Goal: Task Accomplishment & Management: Manage account settings

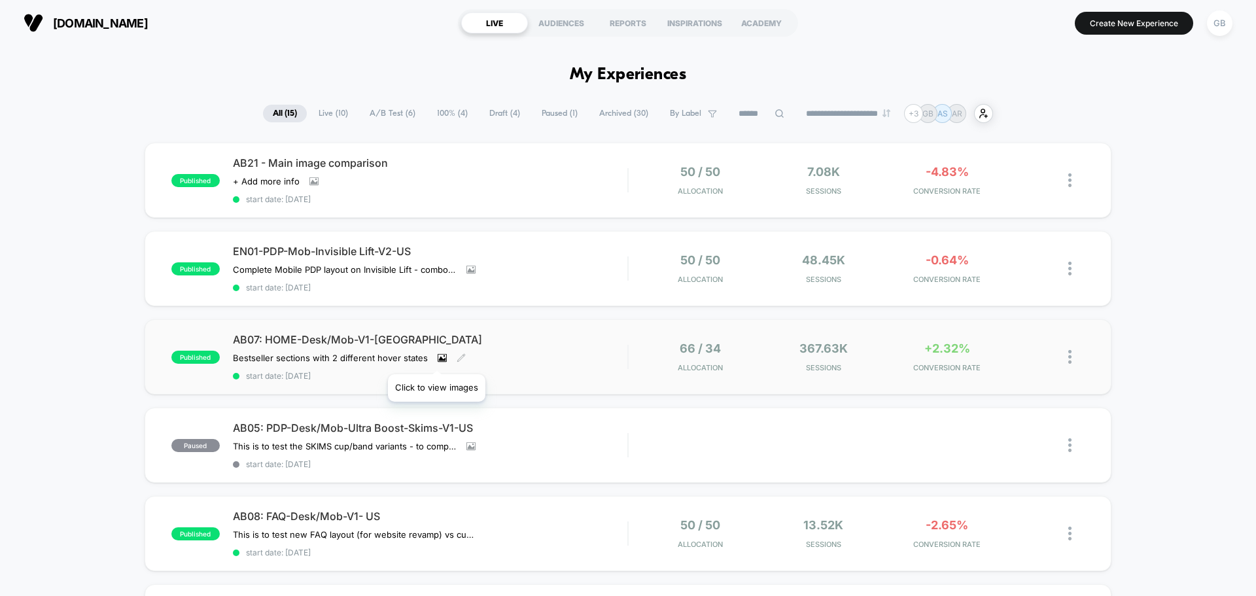
click at [439, 358] on icon at bounding box center [442, 358] width 7 height 5
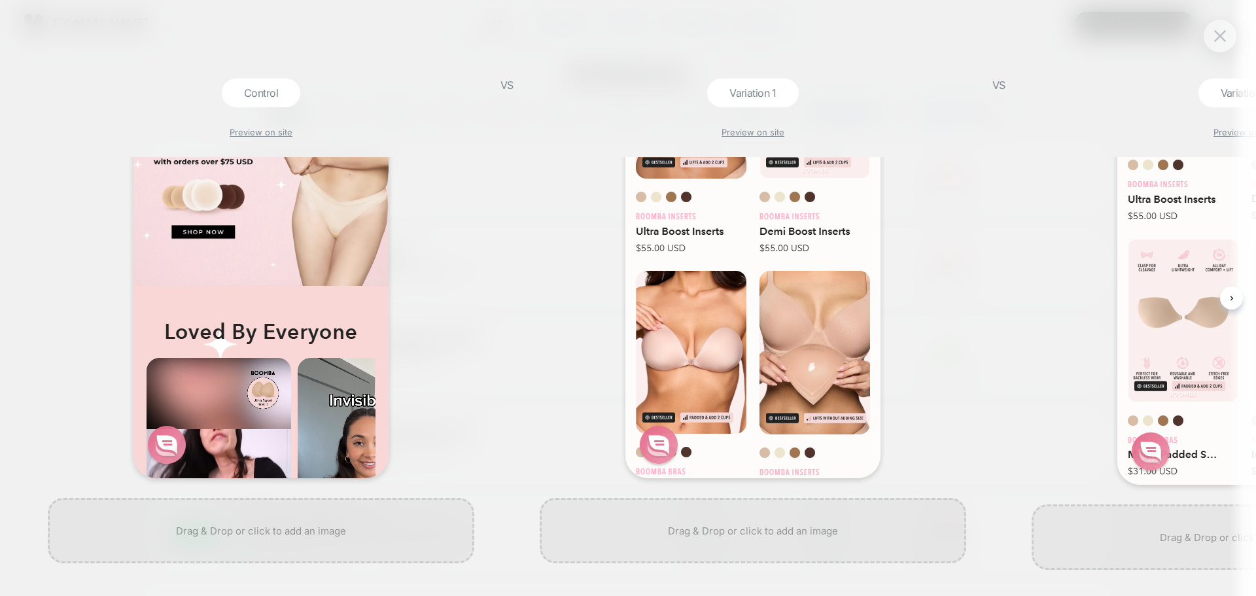
scroll to position [231, 0]
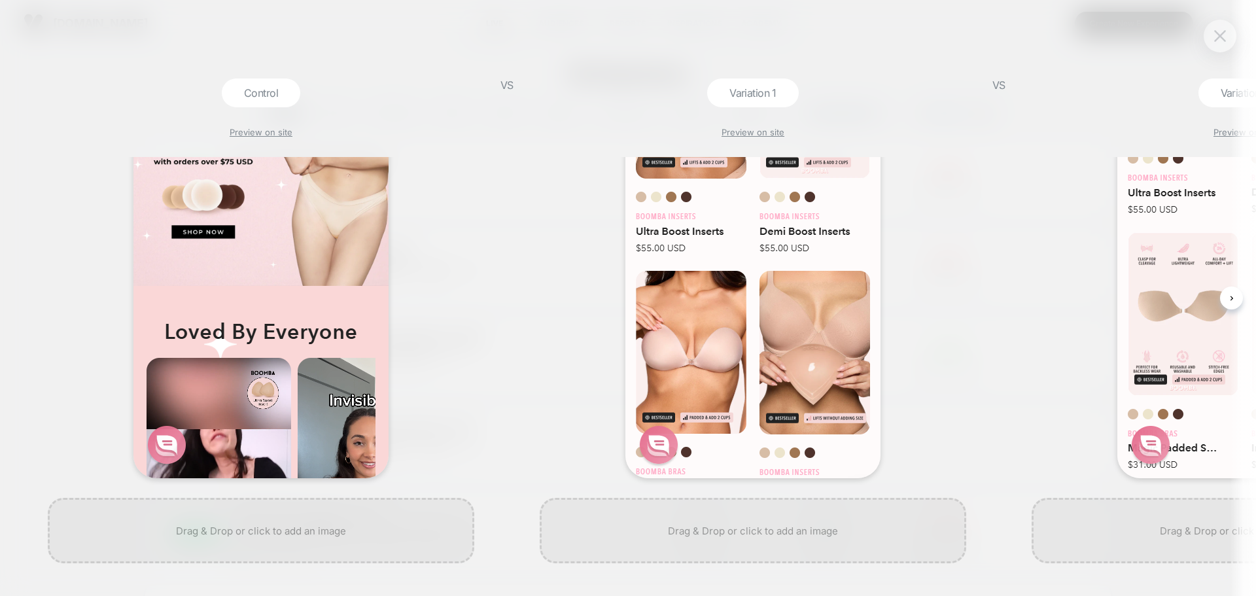
click at [1222, 39] on img at bounding box center [1220, 35] width 12 height 11
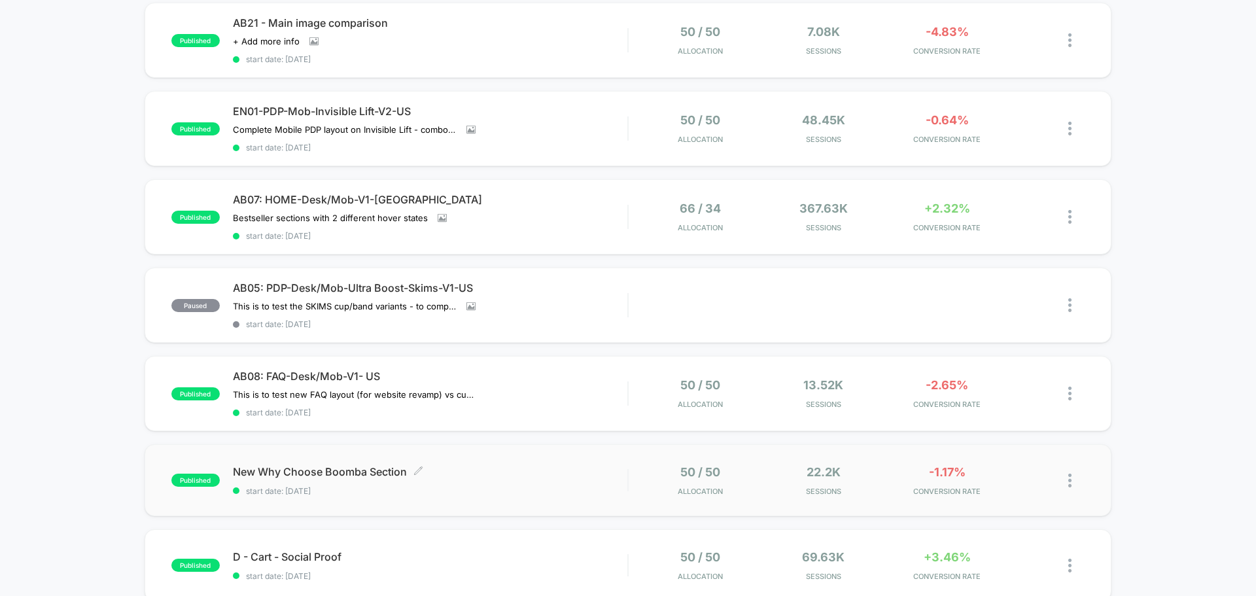
scroll to position [0, 0]
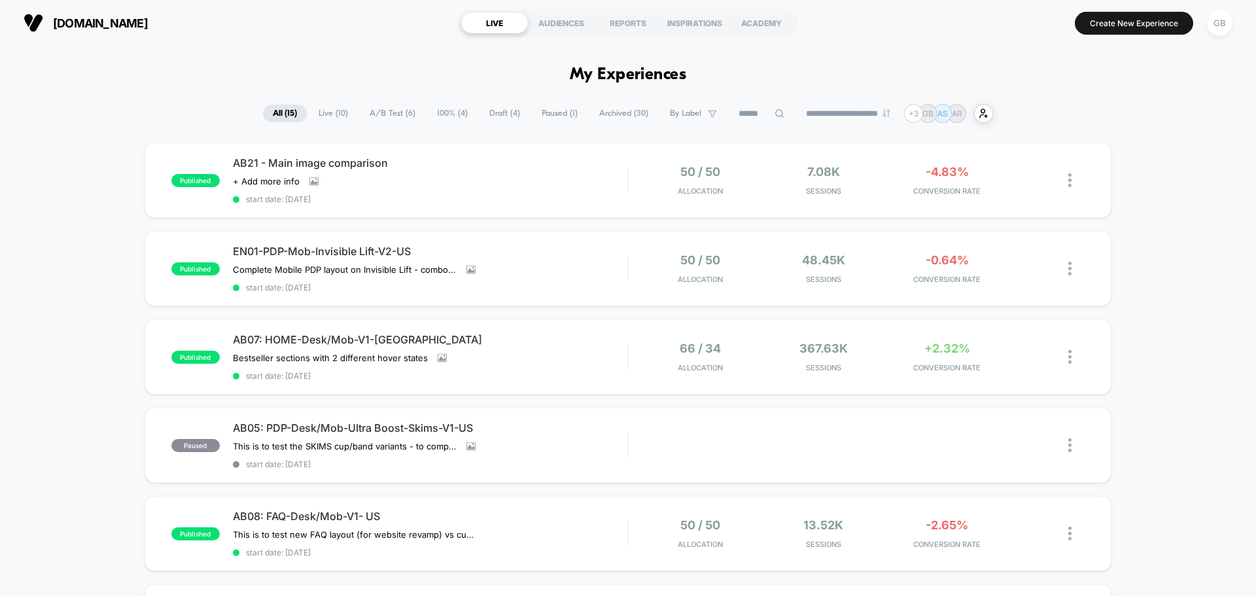
click at [489, 113] on span "Draft ( 4 )" at bounding box center [504, 114] width 50 height 18
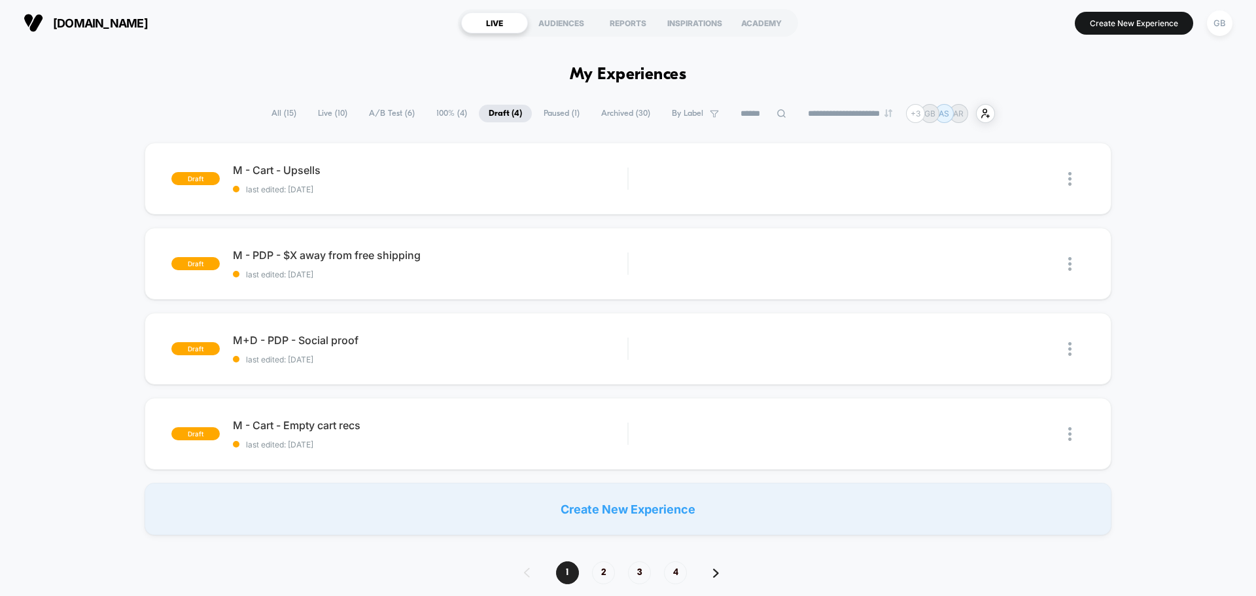
click at [604, 118] on span "Archived ( 30 )" at bounding box center [625, 114] width 69 height 18
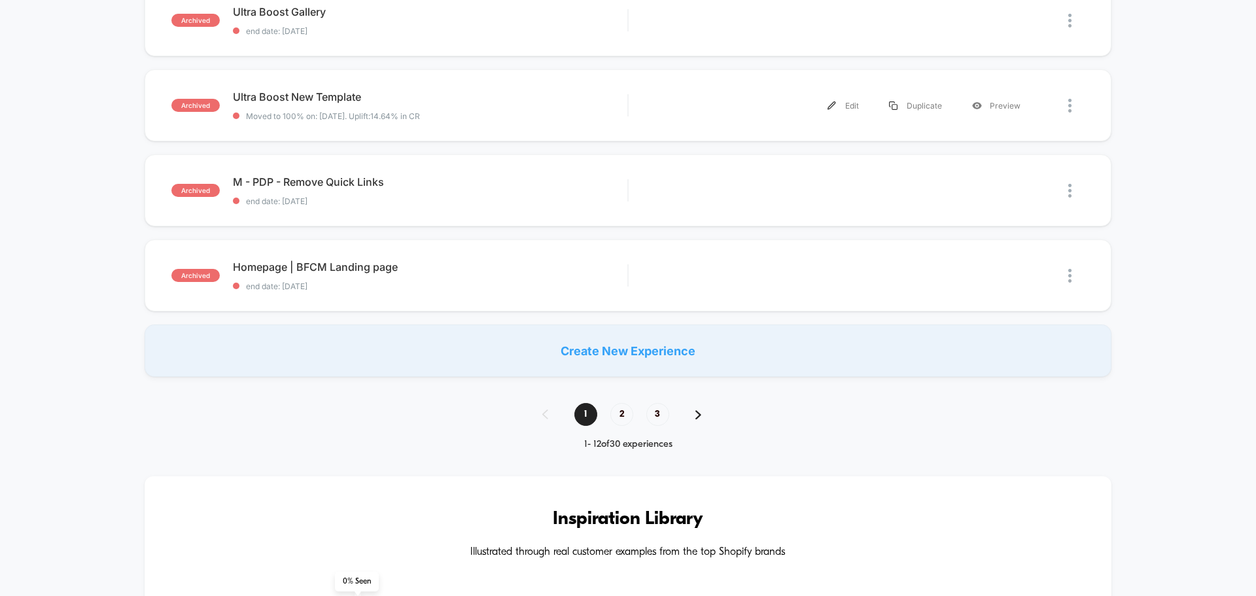
scroll to position [850, 0]
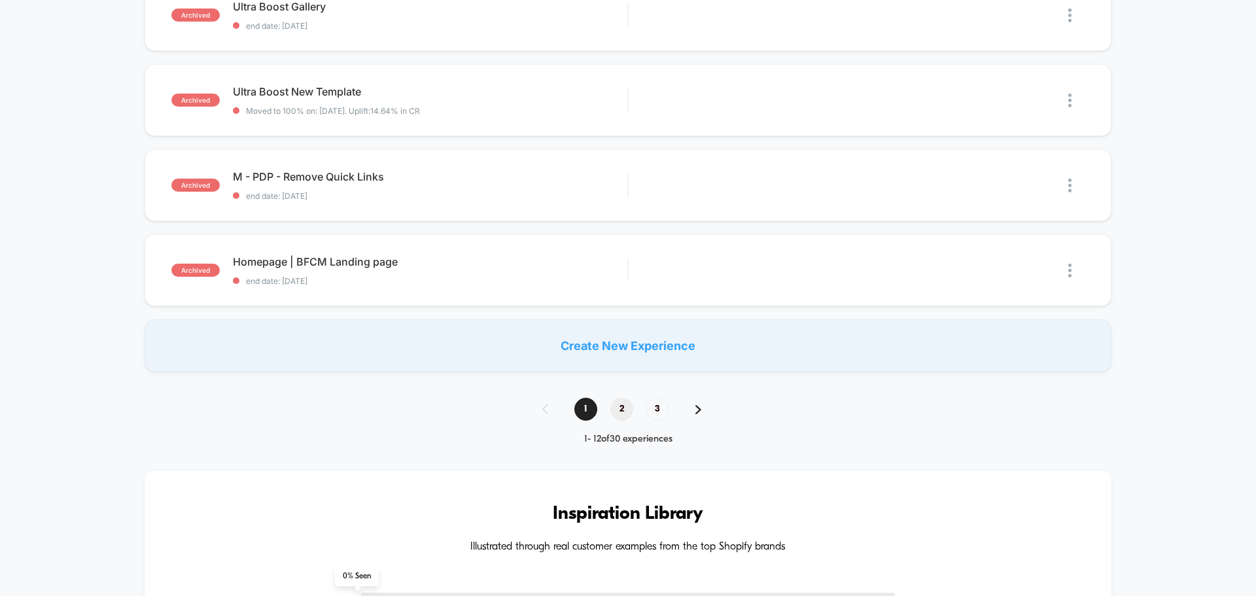
click at [616, 409] on span "2" at bounding box center [621, 409] width 23 height 23
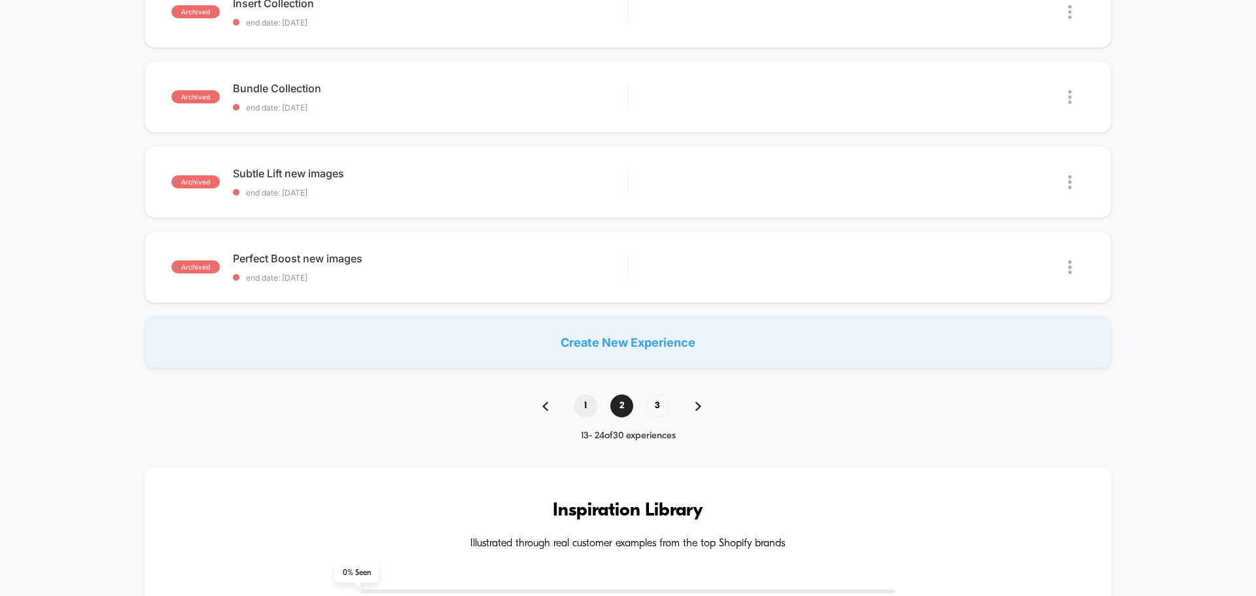
click at [583, 403] on span "1" at bounding box center [585, 405] width 23 height 23
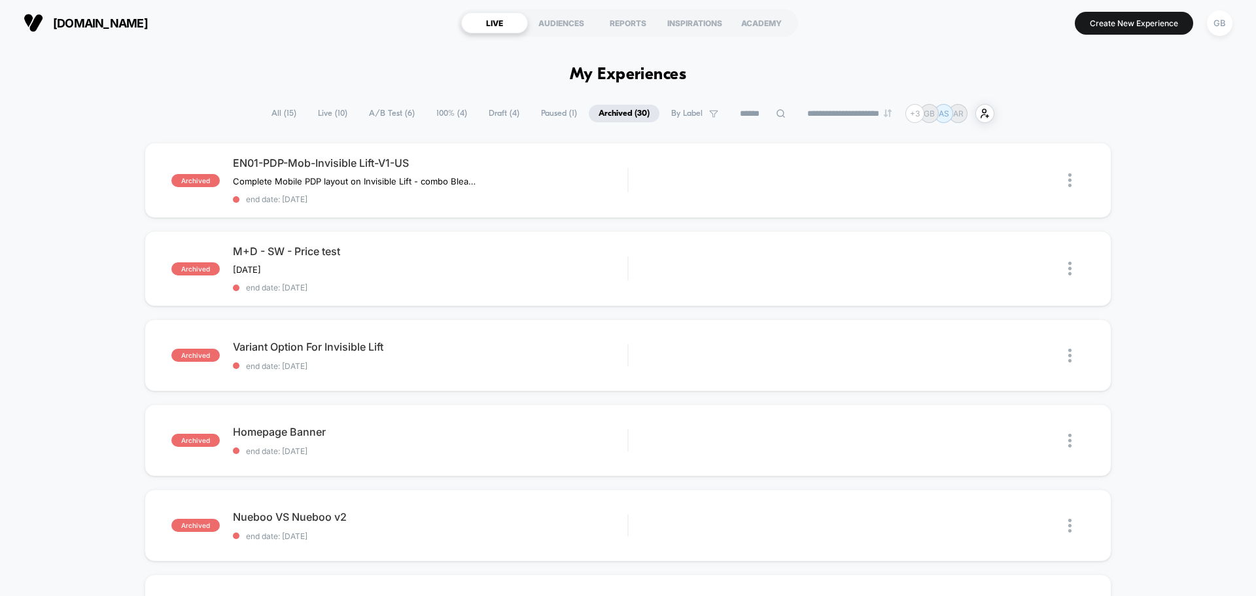
click at [284, 112] on span "All ( 15 )" at bounding box center [284, 114] width 44 height 18
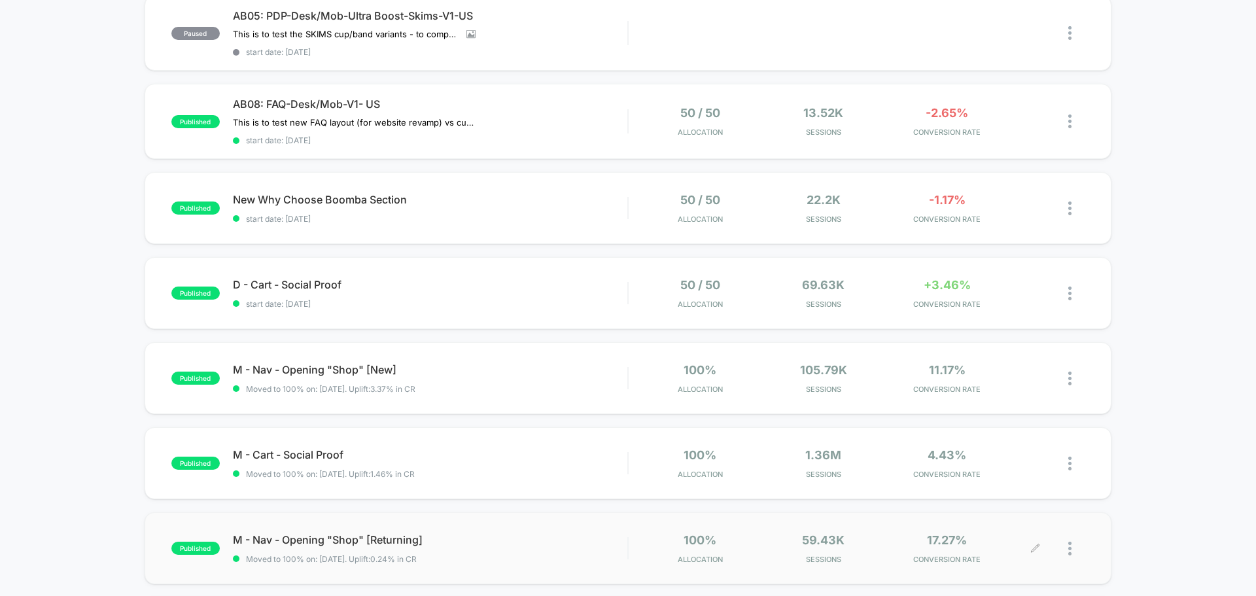
scroll to position [719, 0]
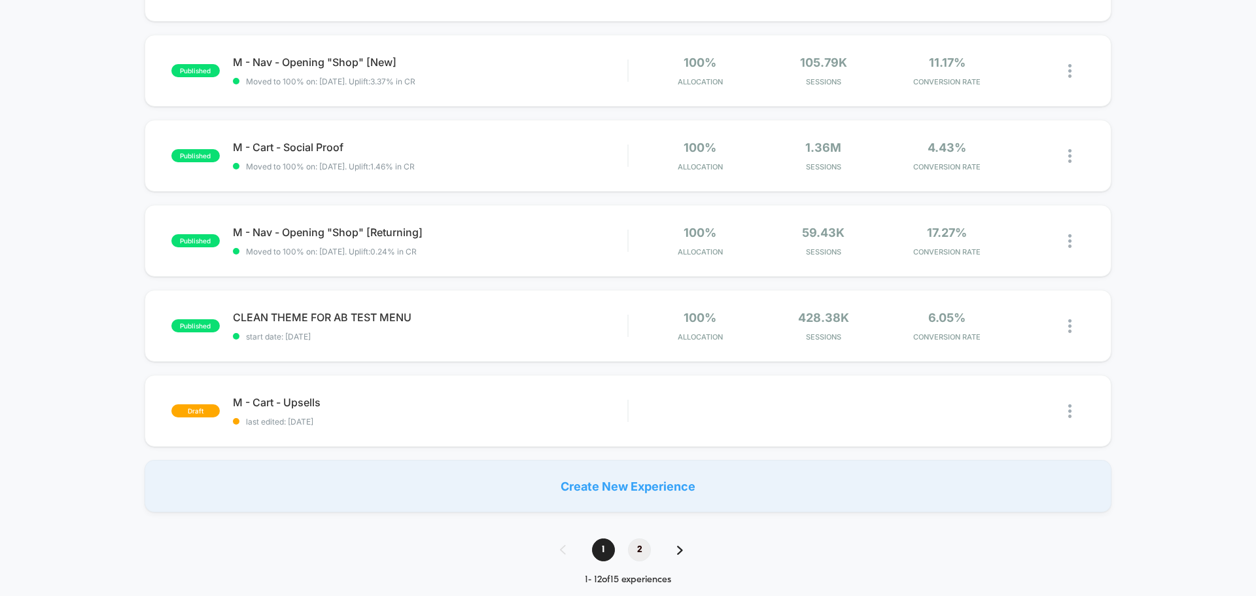
click at [648, 549] on span "2" at bounding box center [639, 549] width 23 height 23
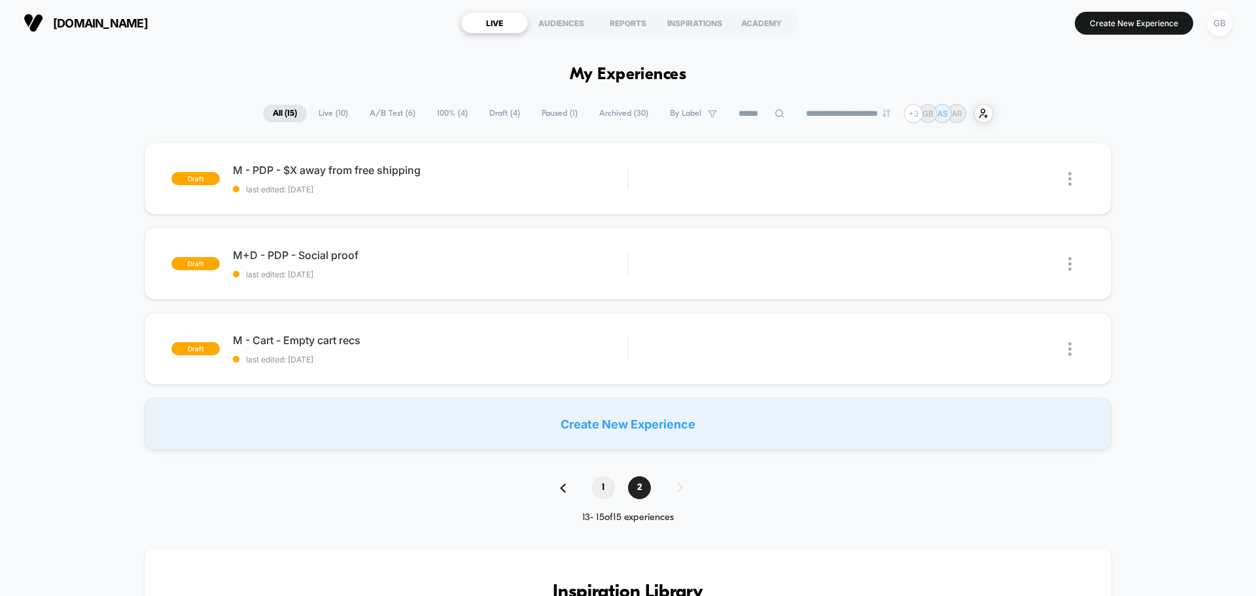
click at [610, 491] on span "1" at bounding box center [603, 487] width 23 height 23
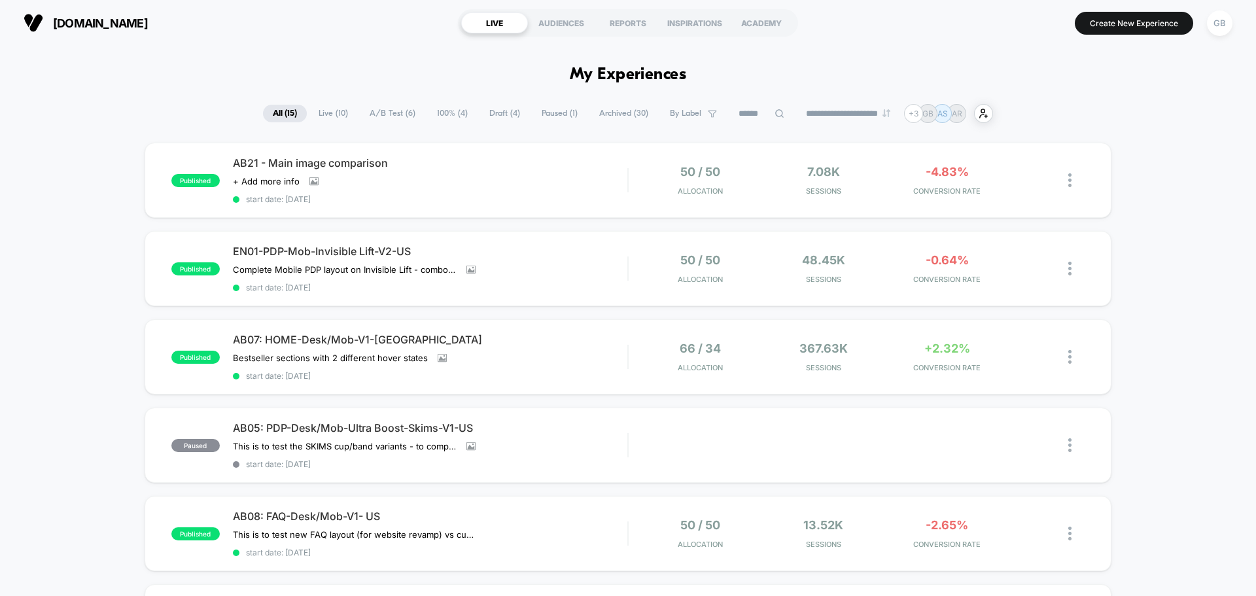
click at [613, 112] on span "Archived ( 30 )" at bounding box center [623, 114] width 69 height 18
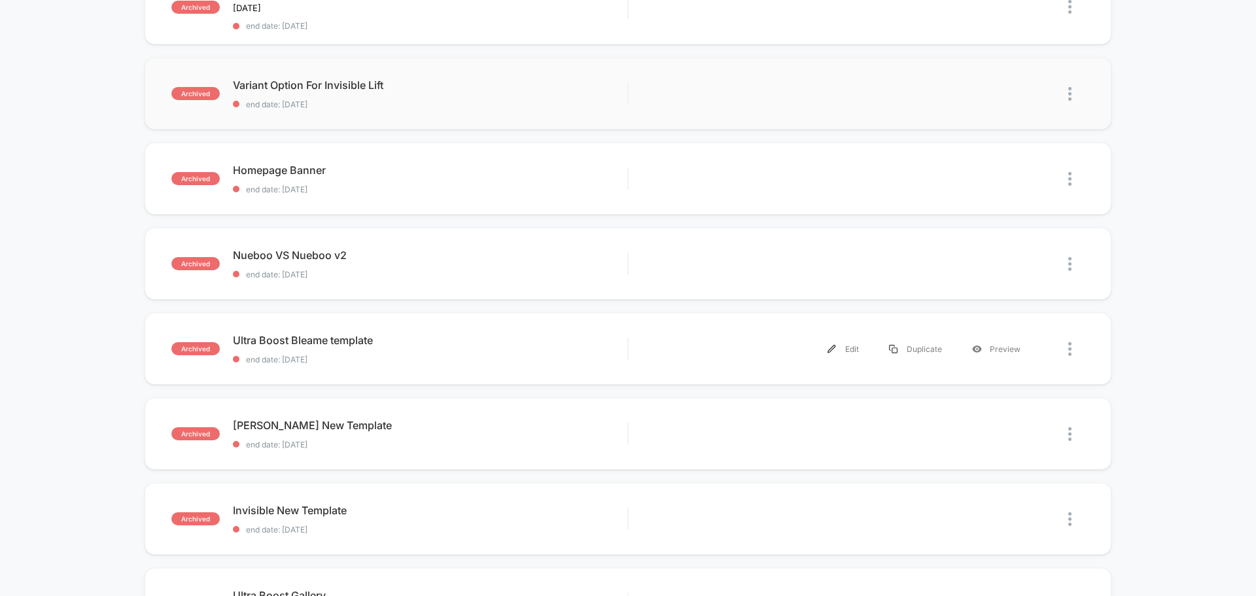
scroll to position [327, 0]
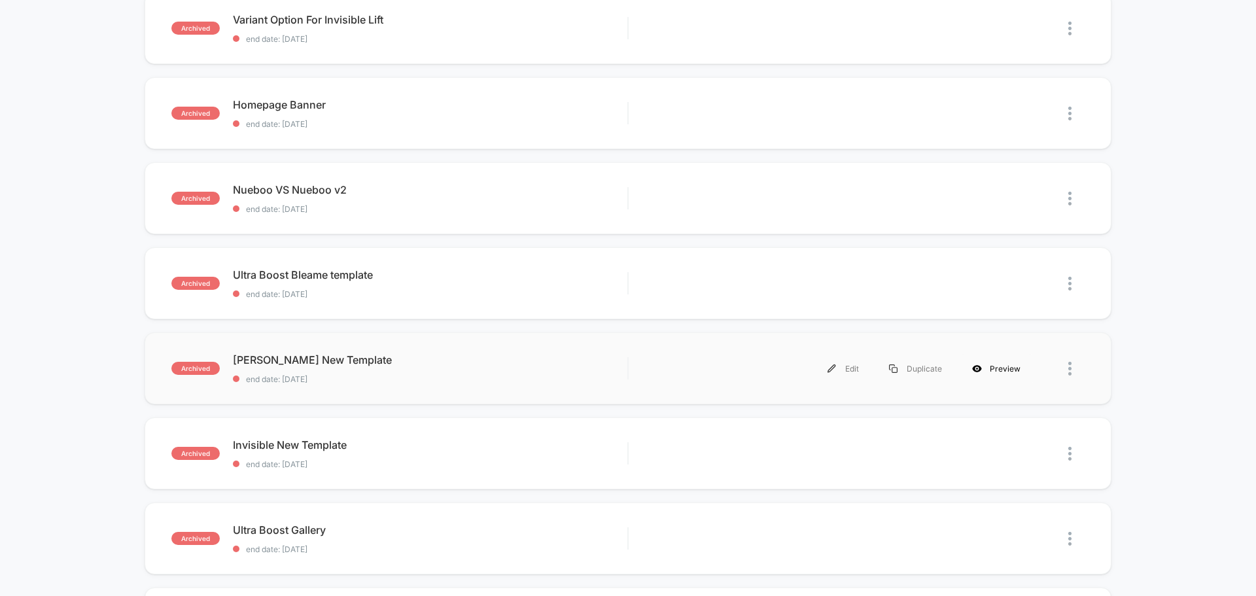
click at [1013, 368] on div "Preview" at bounding box center [996, 368] width 78 height 29
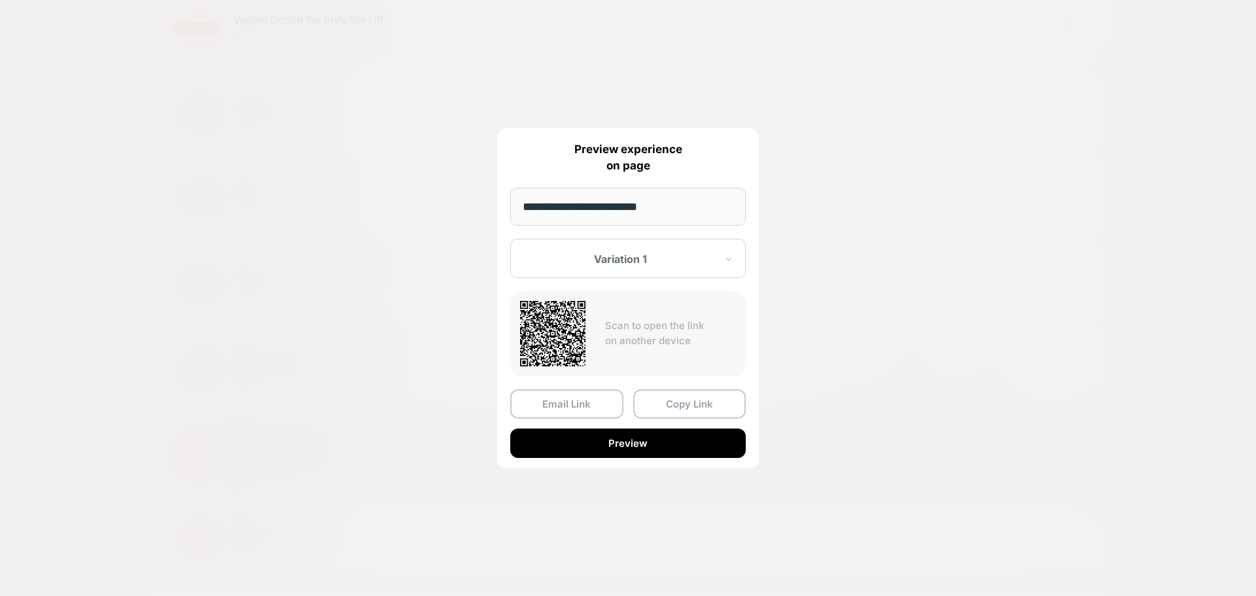
click at [650, 449] on button "Preview" at bounding box center [627, 442] width 235 height 29
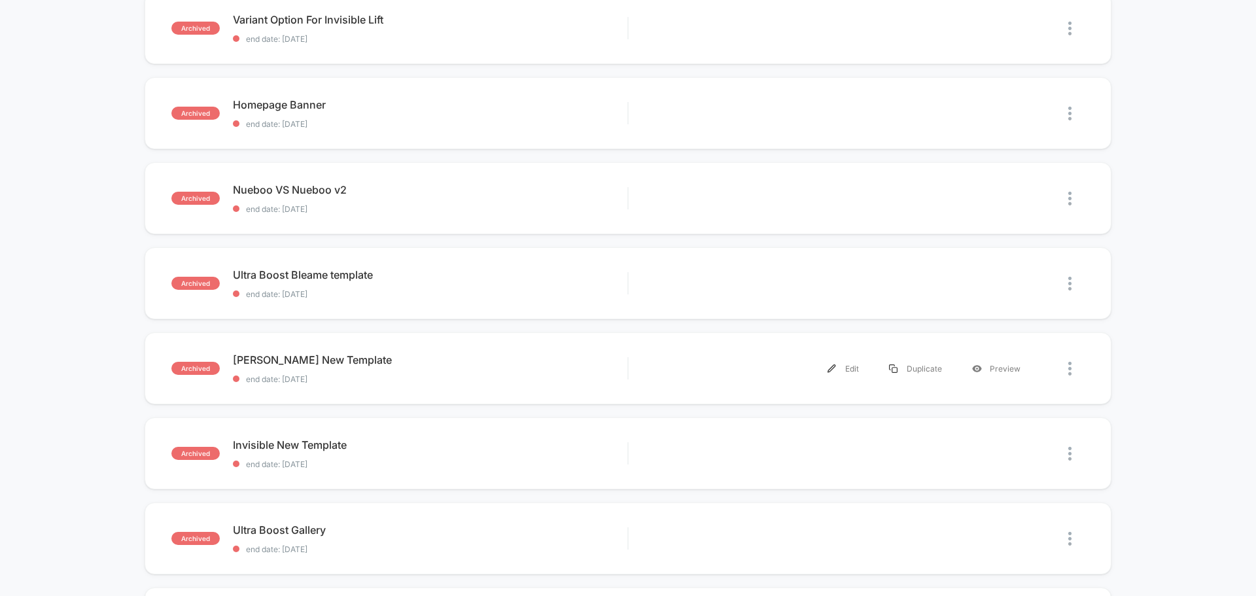
scroll to position [0, 0]
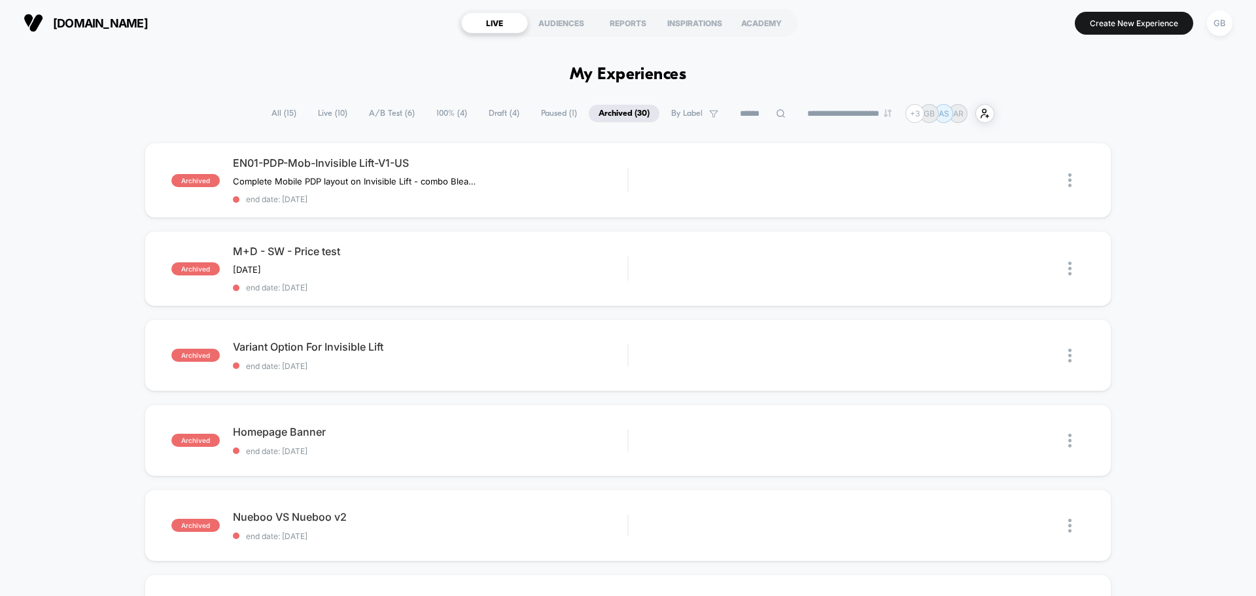
click at [281, 107] on span "All ( 15 )" at bounding box center [284, 114] width 44 height 18
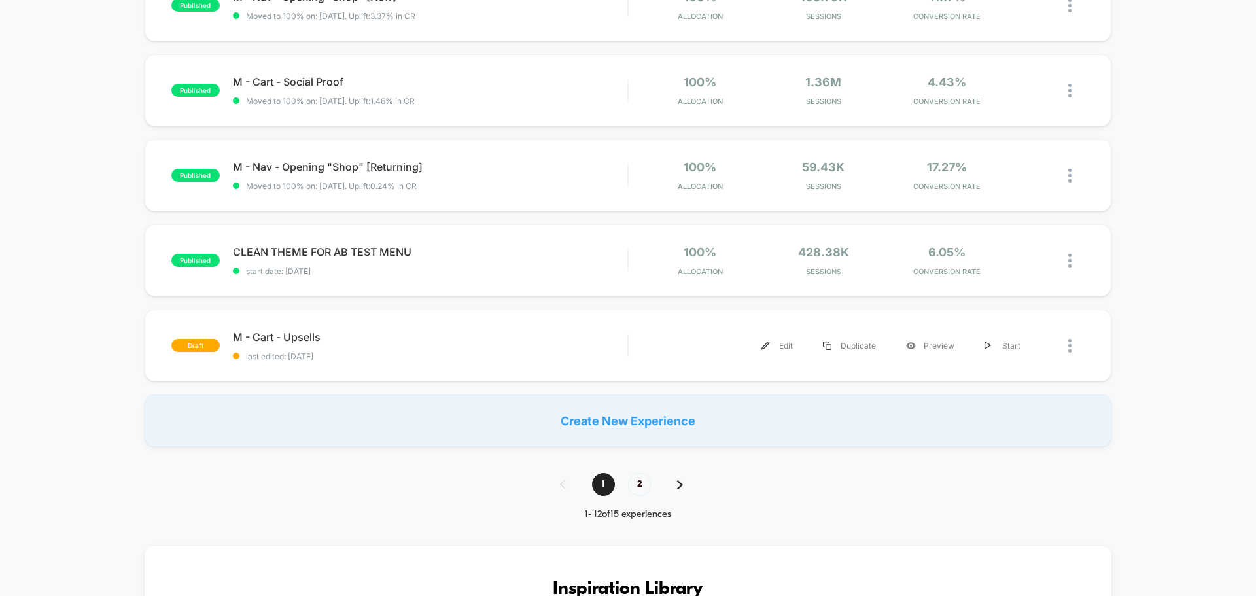
scroll to position [850, 0]
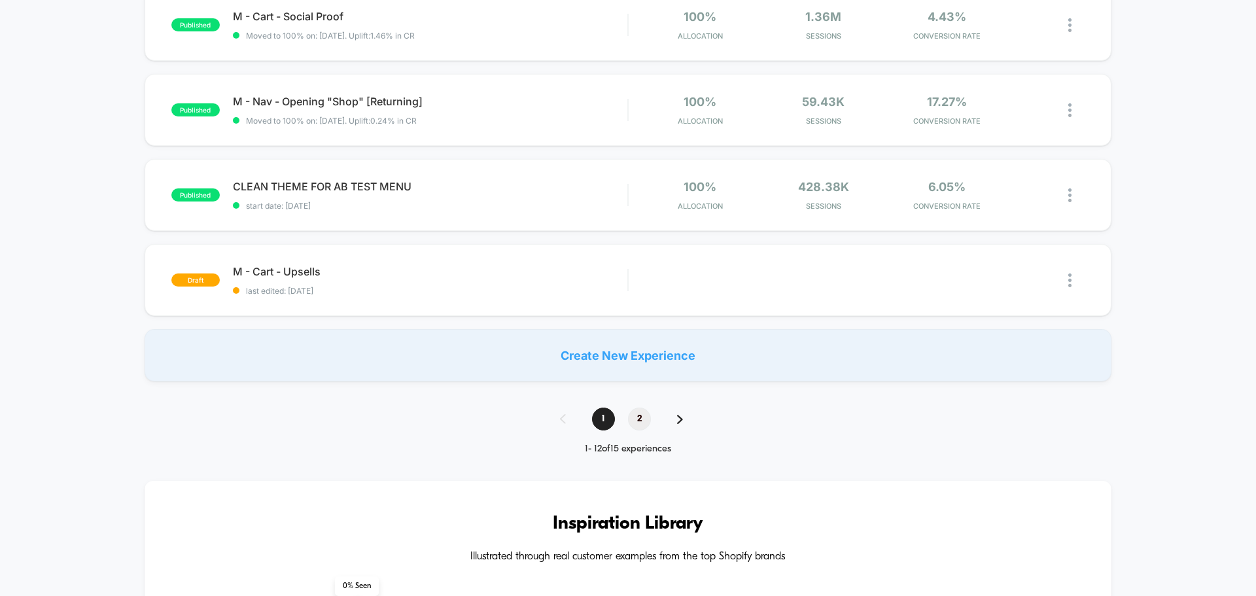
click at [637, 417] on span "2" at bounding box center [639, 418] width 23 height 23
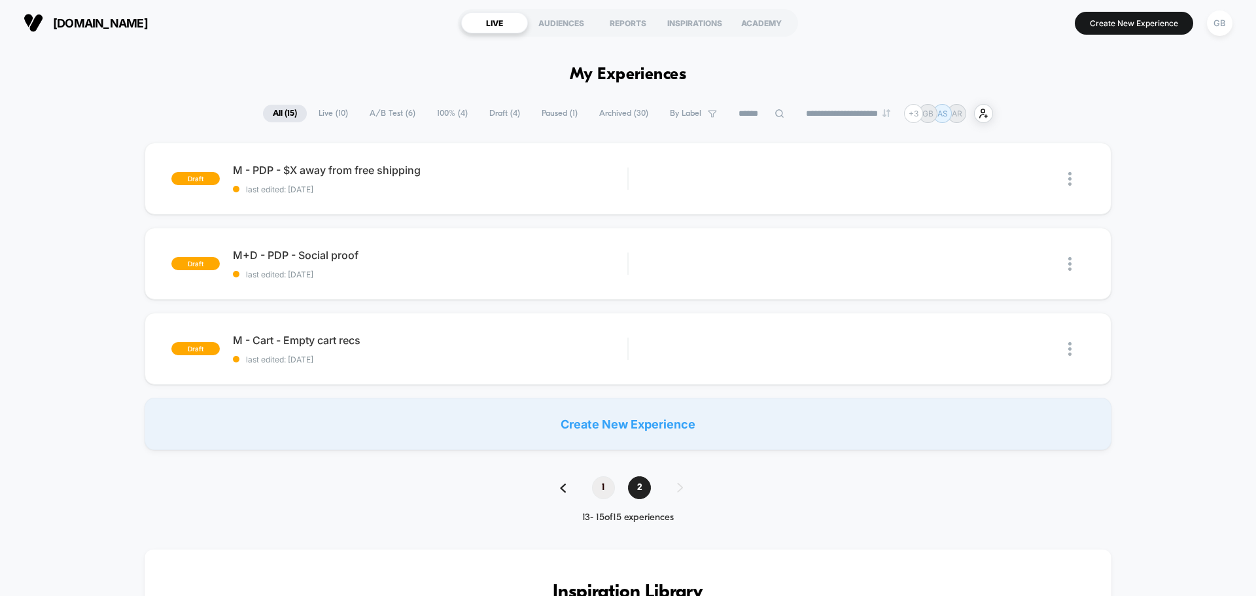
click at [602, 485] on span "1" at bounding box center [603, 487] width 23 height 23
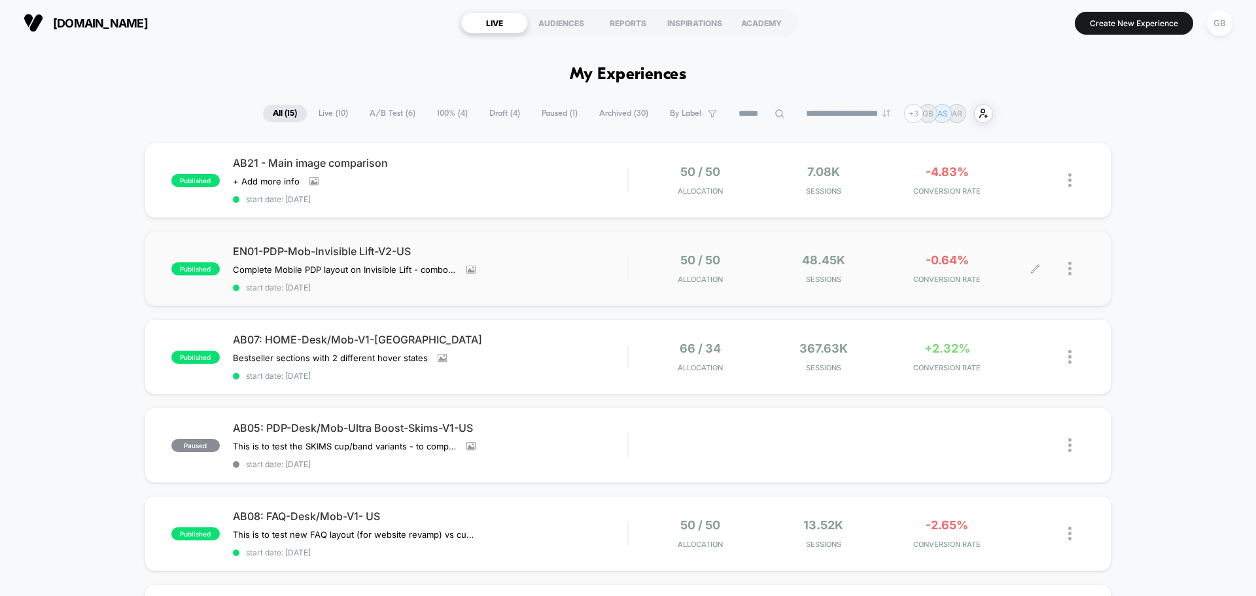
click at [1068, 275] on div at bounding box center [1076, 268] width 16 height 31
click at [1019, 287] on div "Preview Link" at bounding box center [1003, 283] width 118 height 29
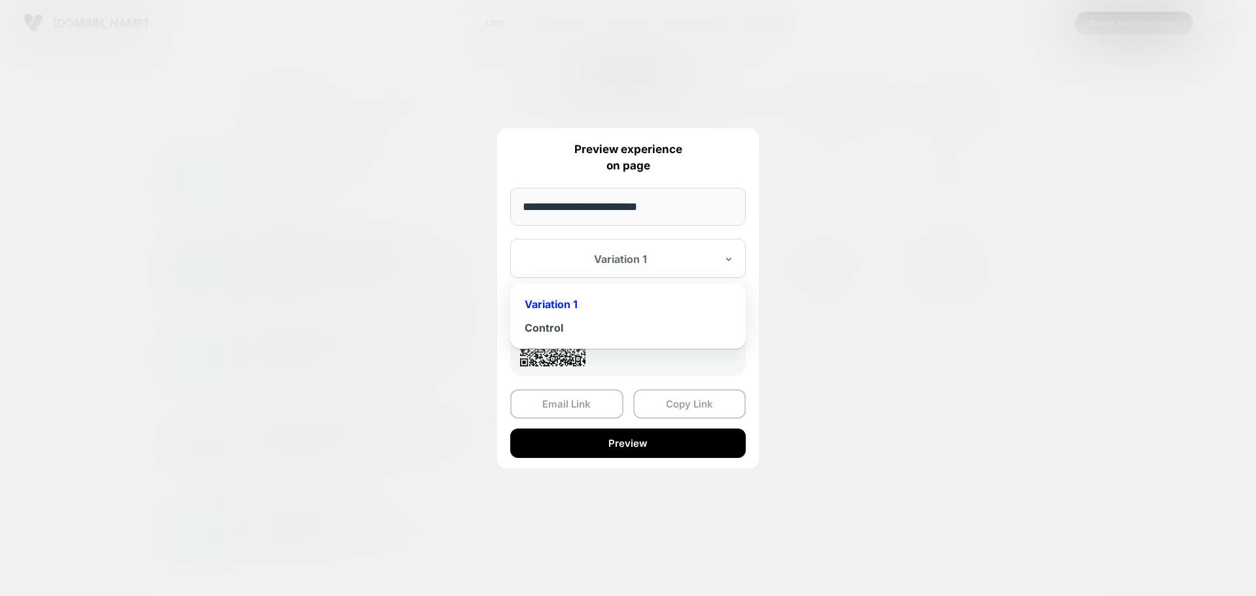
click at [660, 254] on div at bounding box center [620, 258] width 192 height 13
click at [636, 448] on button "Preview" at bounding box center [627, 442] width 235 height 29
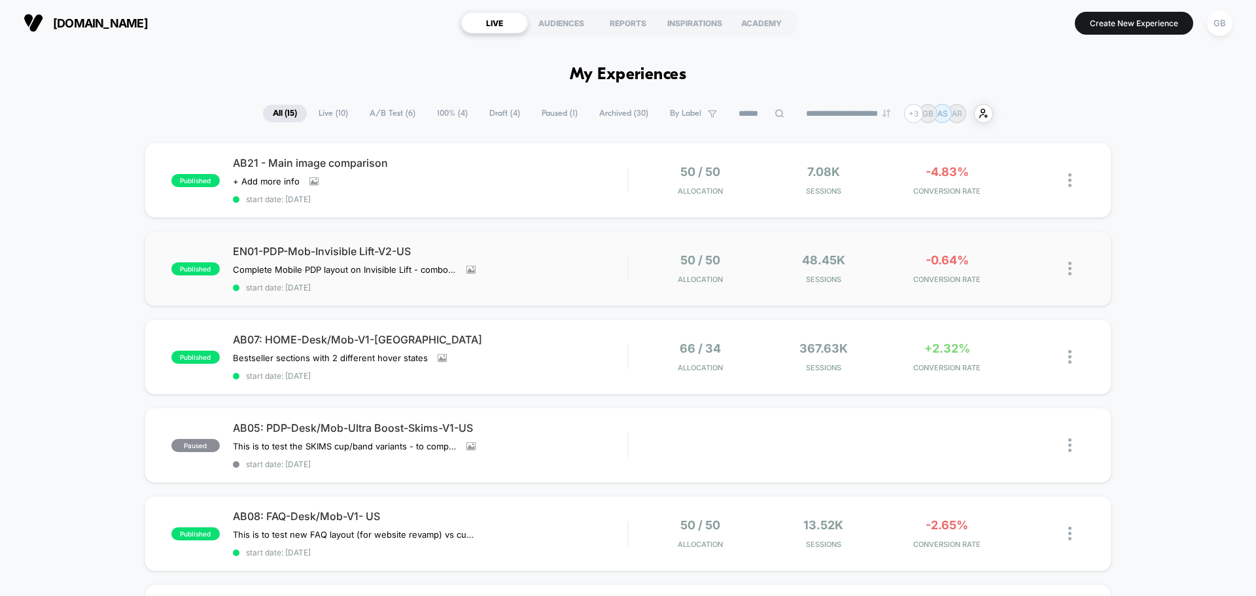
click at [1071, 271] on img at bounding box center [1069, 269] width 3 height 14
click at [1001, 284] on div "Preview Link" at bounding box center [1003, 283] width 118 height 29
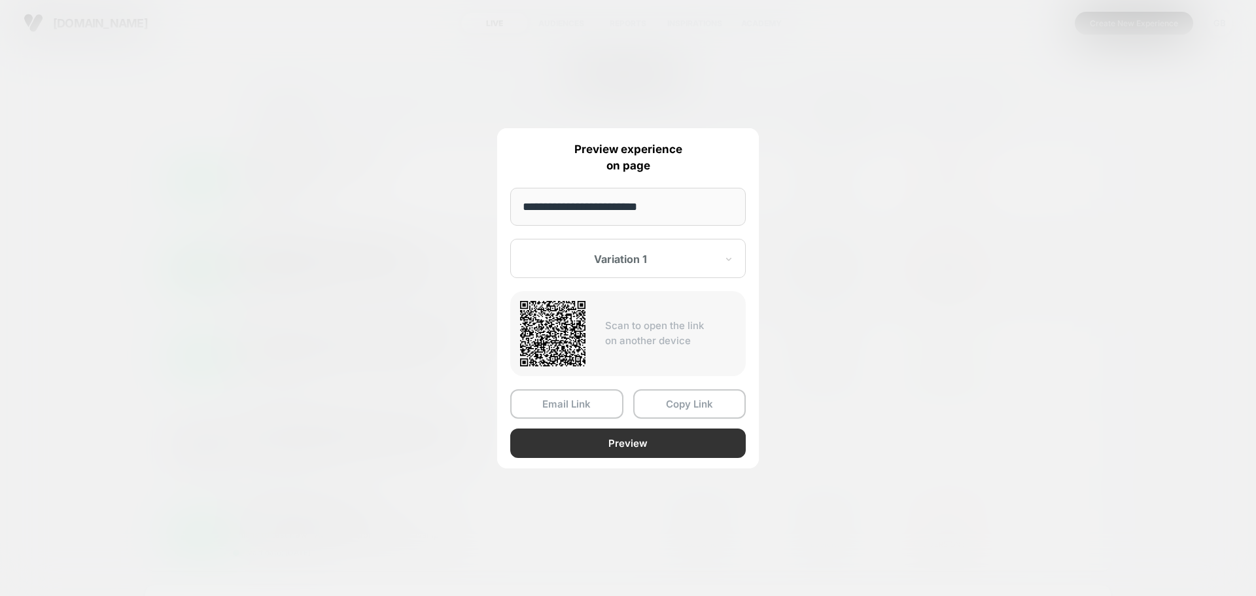
click at [615, 454] on button "Preview" at bounding box center [627, 442] width 235 height 29
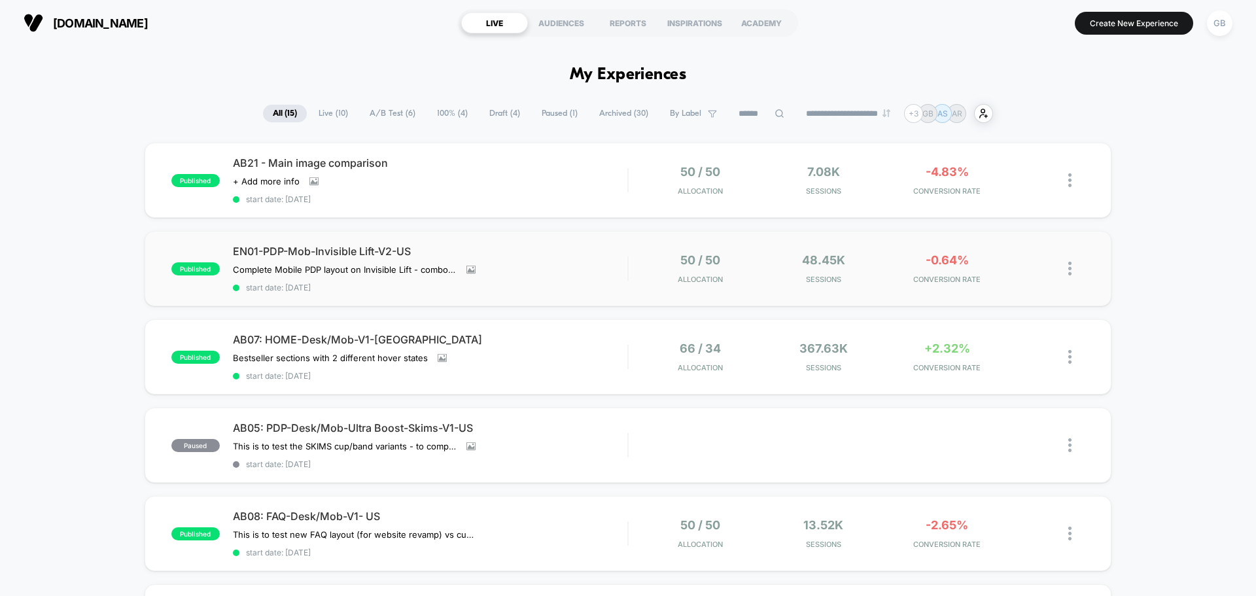
click at [1069, 271] on img at bounding box center [1069, 269] width 3 height 14
click at [1025, 196] on div "Edit" at bounding box center [1003, 193] width 118 height 29
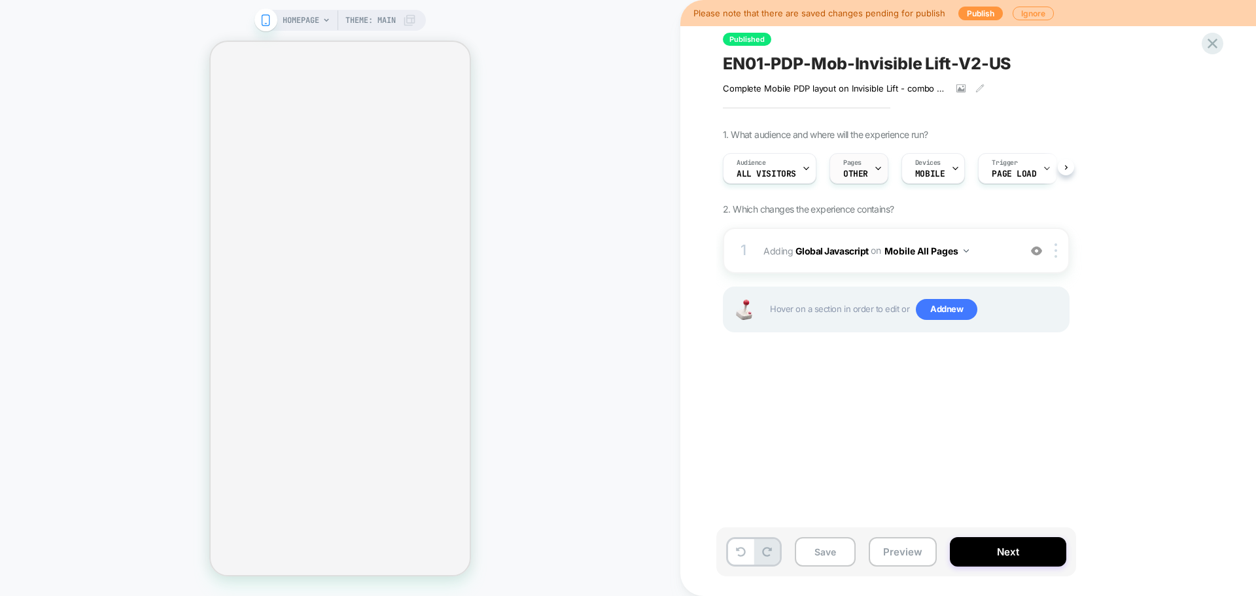
scroll to position [0, 1]
click at [869, 183] on div "Pages OTHER" at bounding box center [858, 168] width 59 height 31
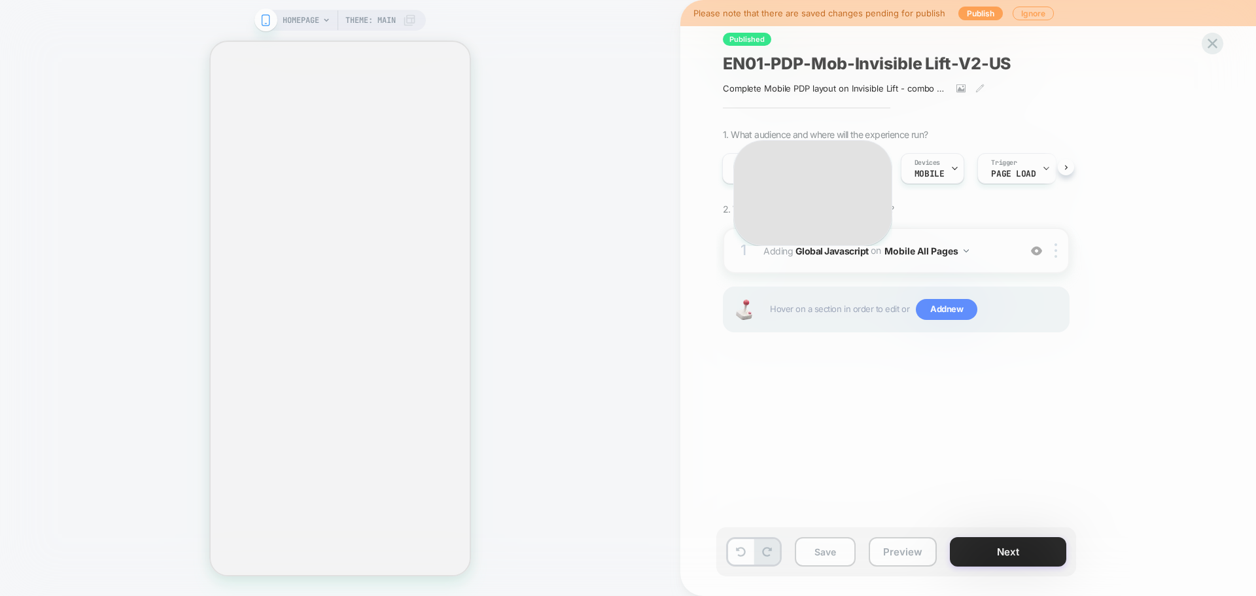
click at [870, 169] on div "**********" at bounding box center [812, 192] width 159 height 105
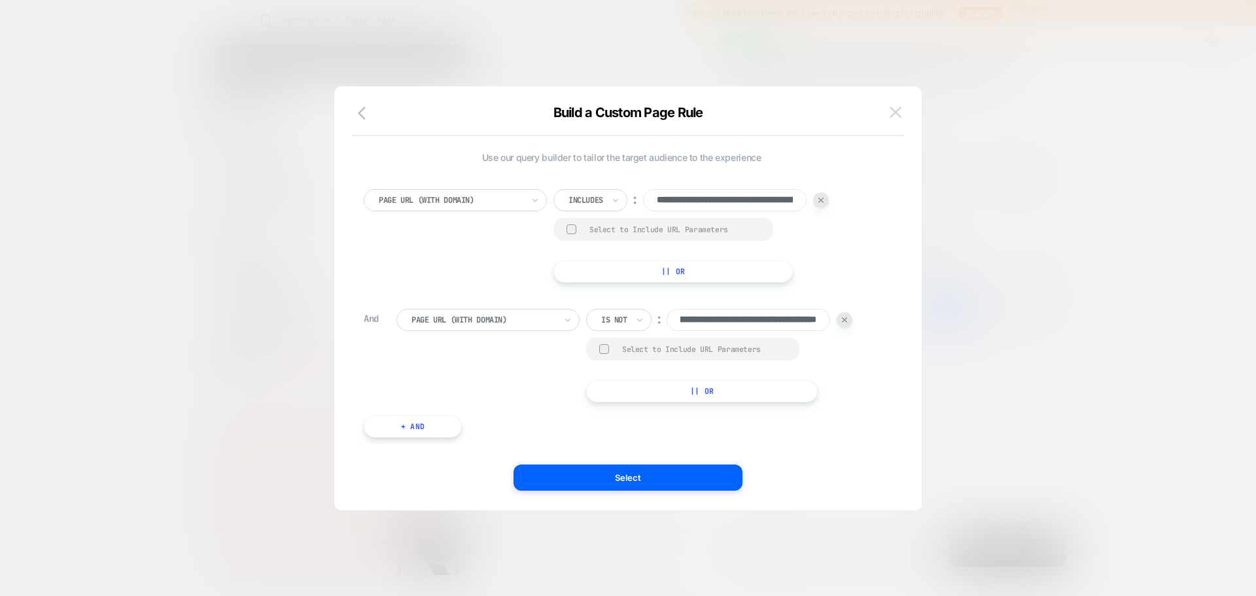
scroll to position [0, 0]
click at [889, 112] on img at bounding box center [895, 112] width 12 height 11
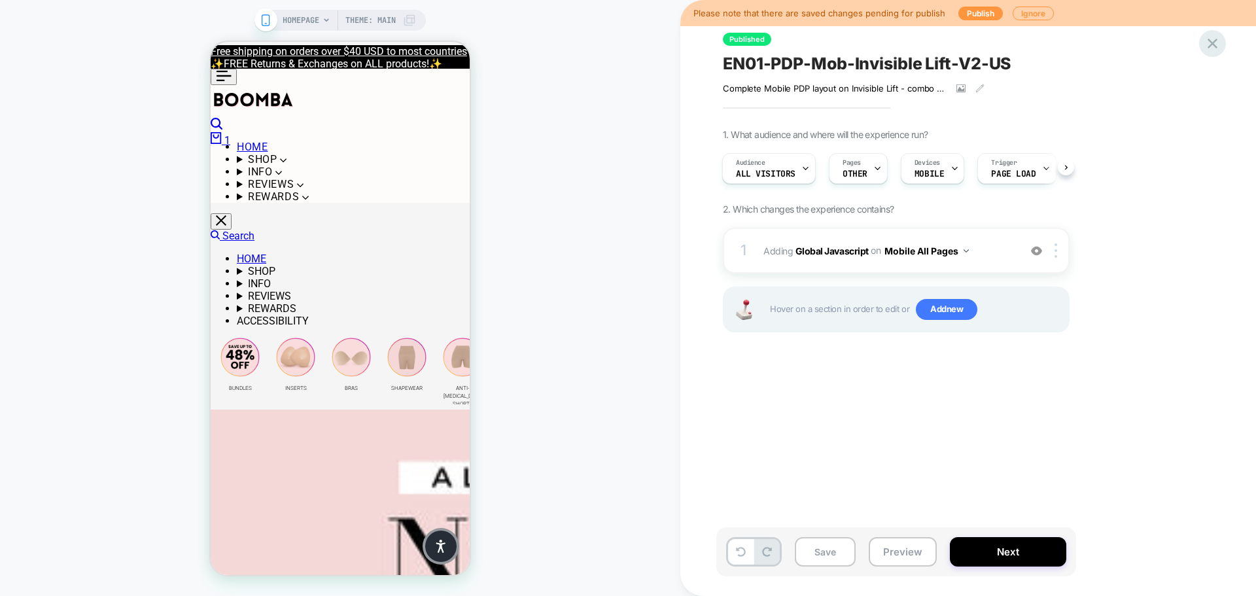
click at [1215, 54] on div at bounding box center [1212, 43] width 27 height 27
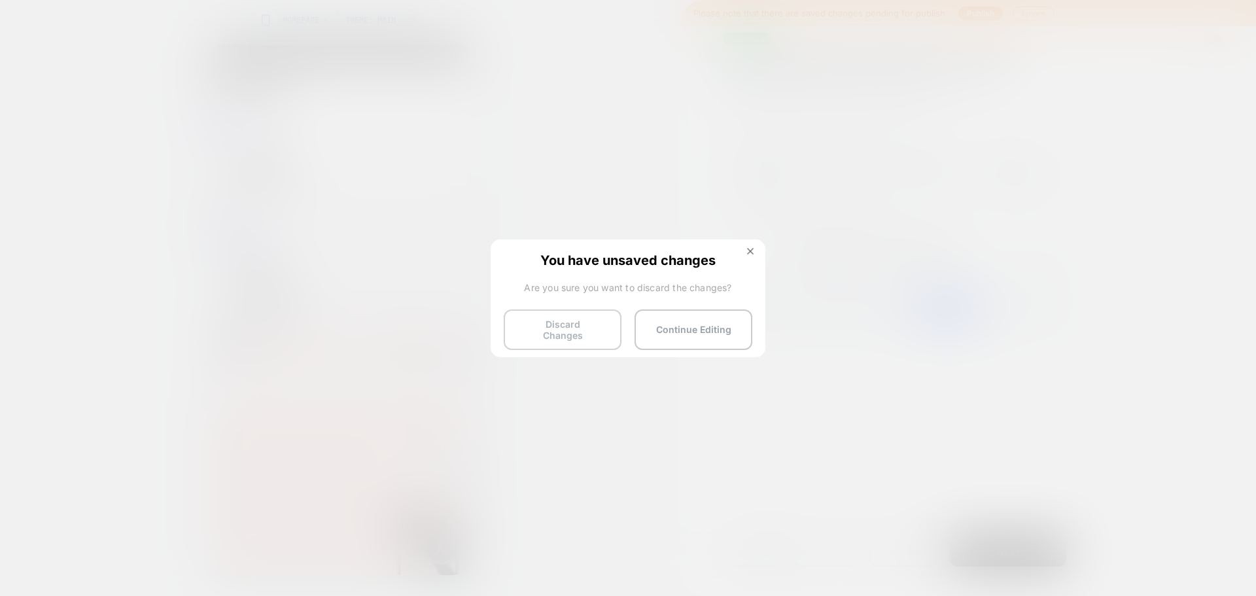
drag, startPoint x: 696, startPoint y: 333, endPoint x: 566, endPoint y: 325, distance: 131.0
click at [550, 347] on div "You have unsaved changes Are you sure you want to discard the changes? Discard …" at bounding box center [627, 297] width 275 height 116
click at [566, 325] on button "Discard Changes" at bounding box center [563, 329] width 118 height 41
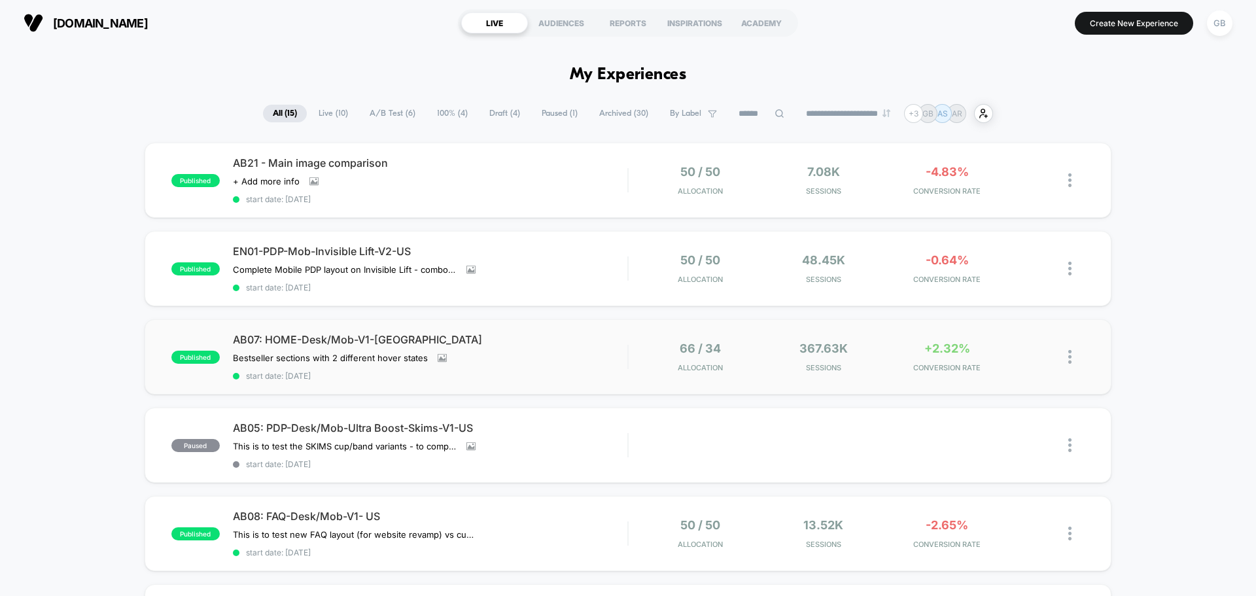
click at [747, 367] on div "66 / 34 Allocation" at bounding box center [700, 356] width 117 height 31
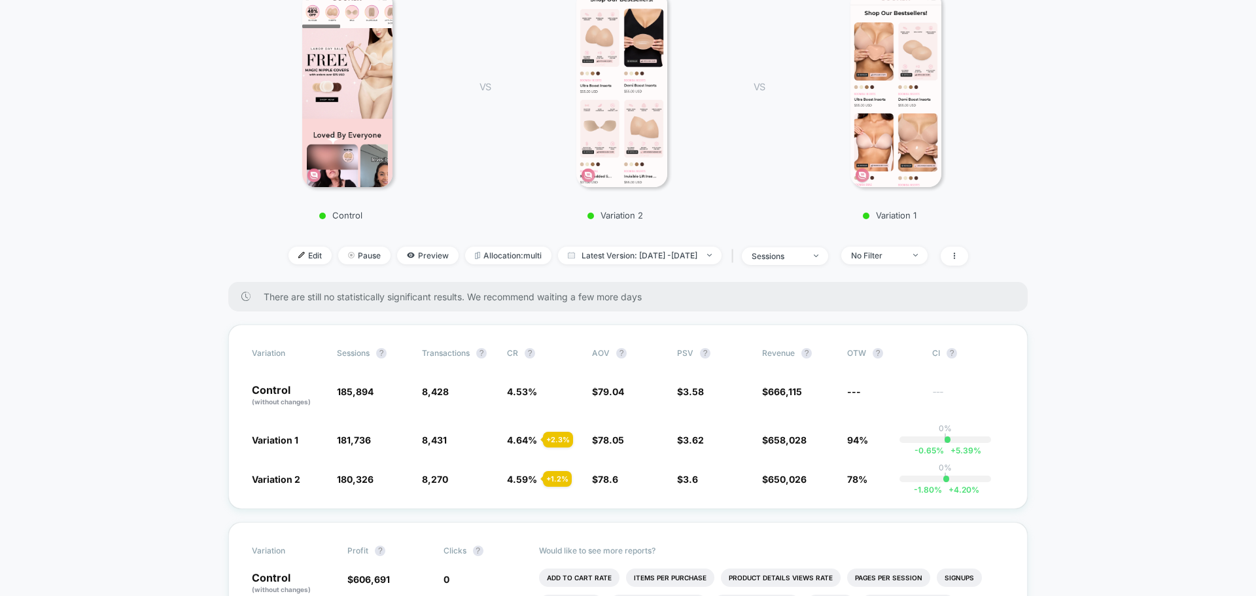
scroll to position [131, 0]
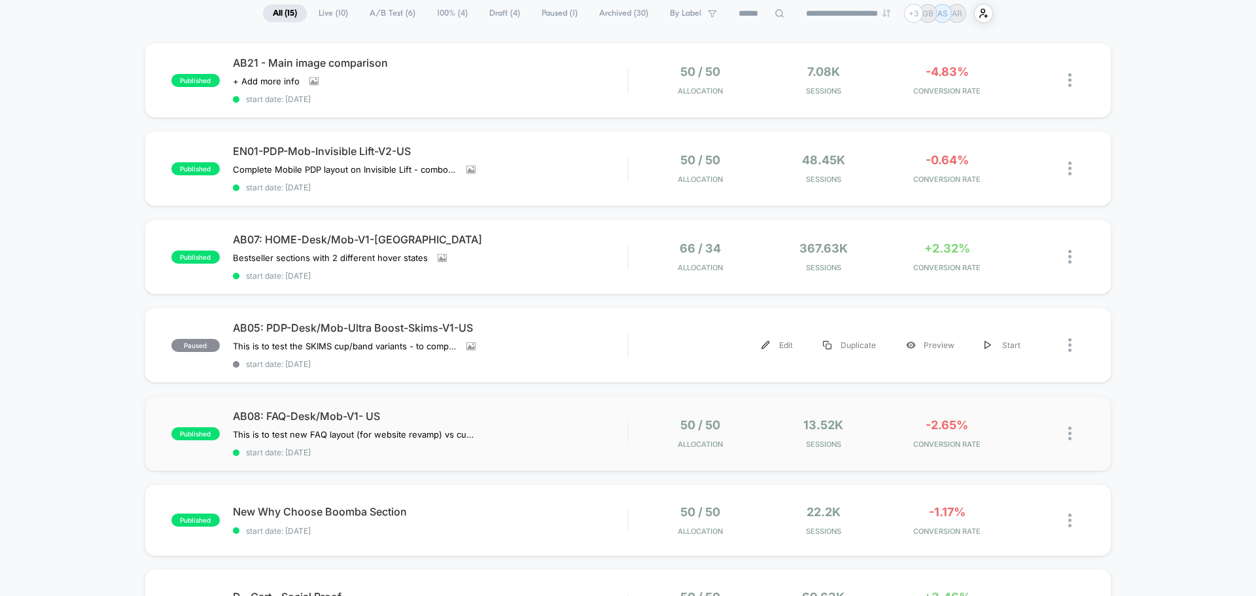
scroll to position [131, 0]
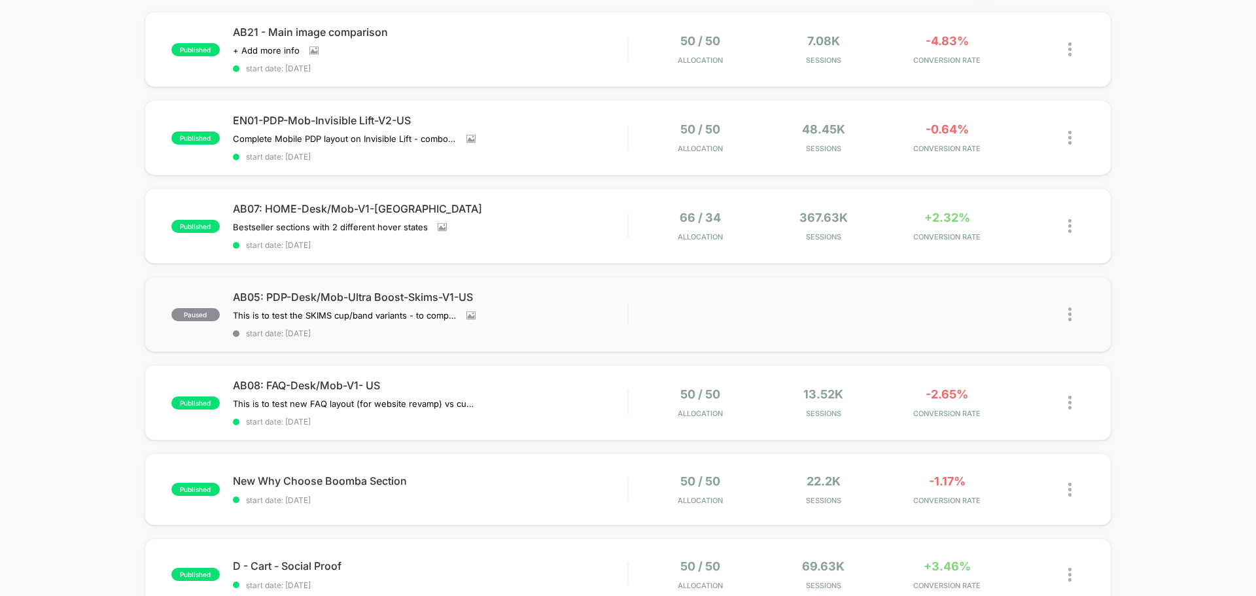
click at [1068, 309] on img at bounding box center [1069, 314] width 3 height 14
click at [1001, 244] on div "Edit" at bounding box center [1003, 238] width 118 height 29
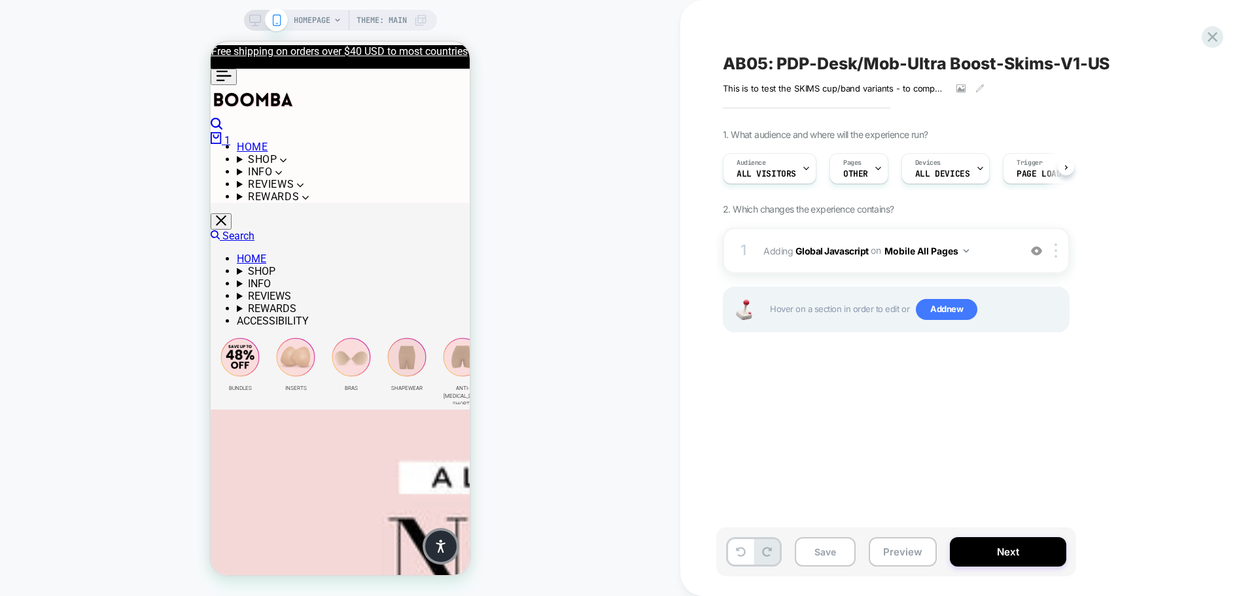
scroll to position [0, 1]
click at [865, 169] on span "OTHER" at bounding box center [854, 173] width 25 height 9
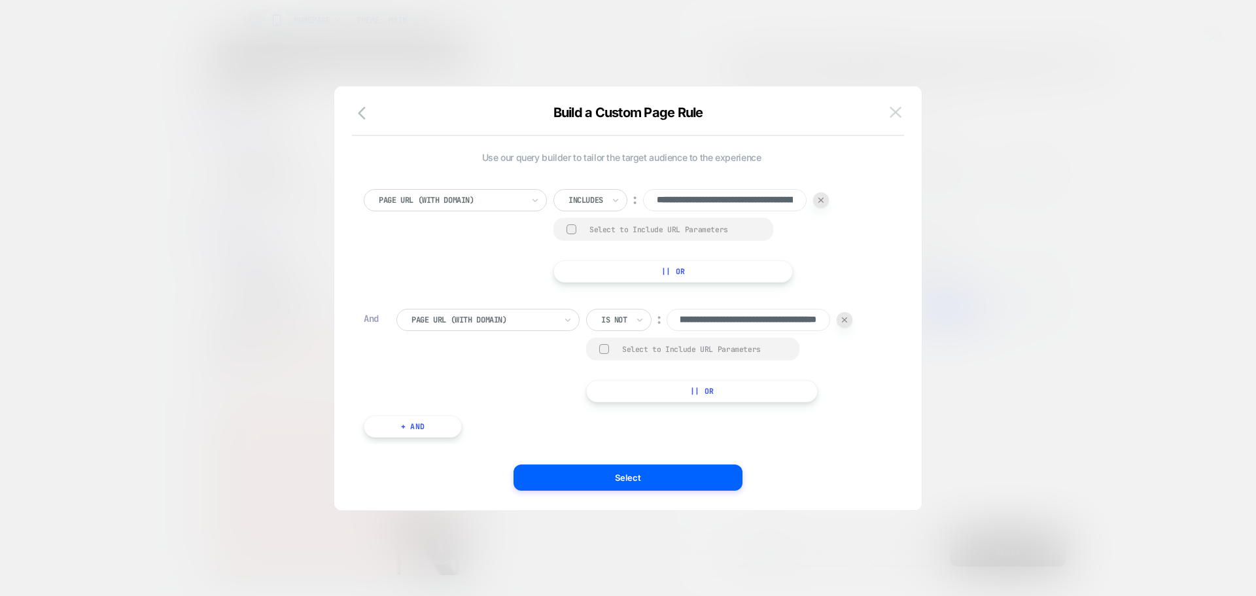
scroll to position [0, 0]
click at [897, 112] on img at bounding box center [895, 112] width 12 height 11
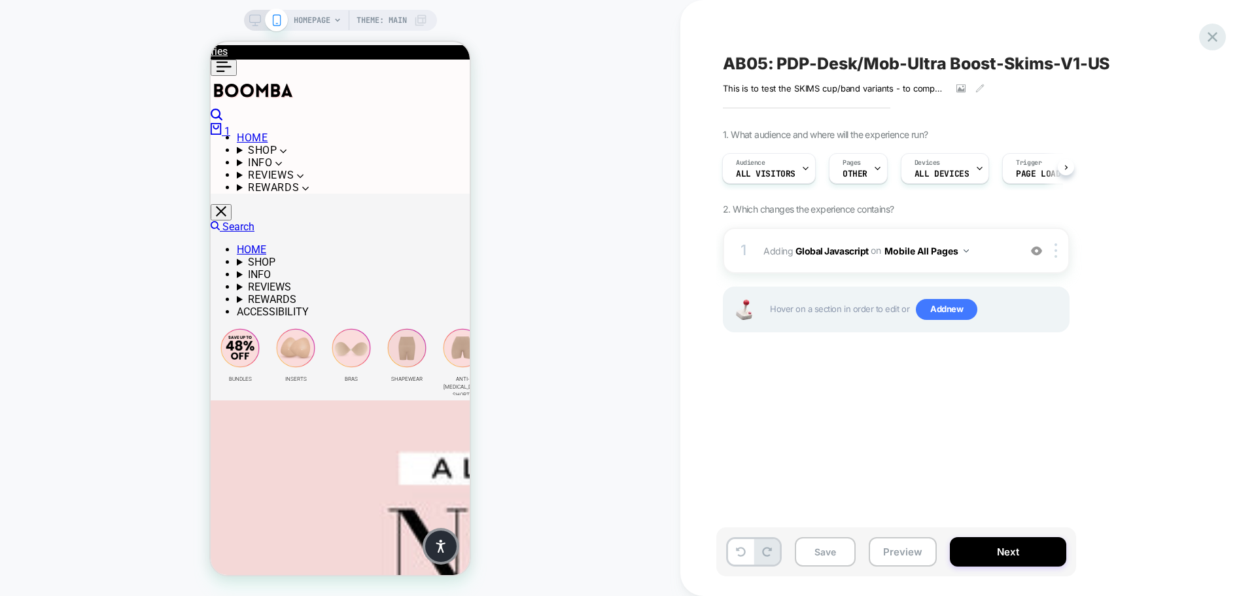
click at [1201, 40] on div "AB05: PDP-Desk/Mob-Ultra Boost-Skims-V1-US This is to test the SKIMS cup/band v…" at bounding box center [968, 298] width 490 height 596
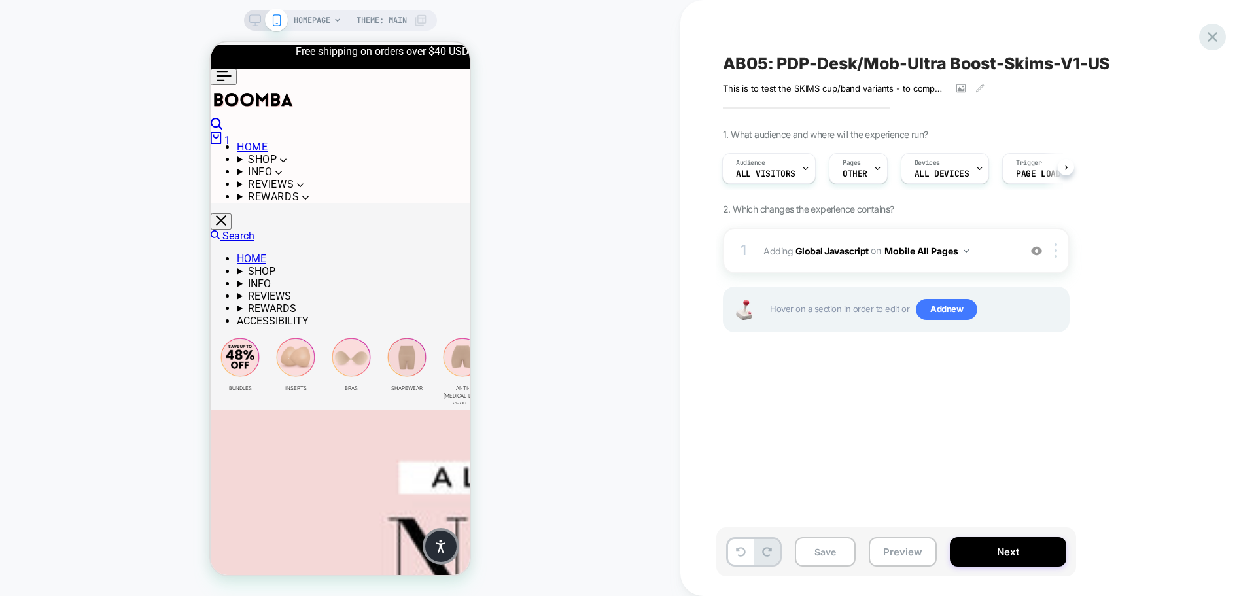
click at [1208, 37] on icon at bounding box center [1212, 37] width 18 height 18
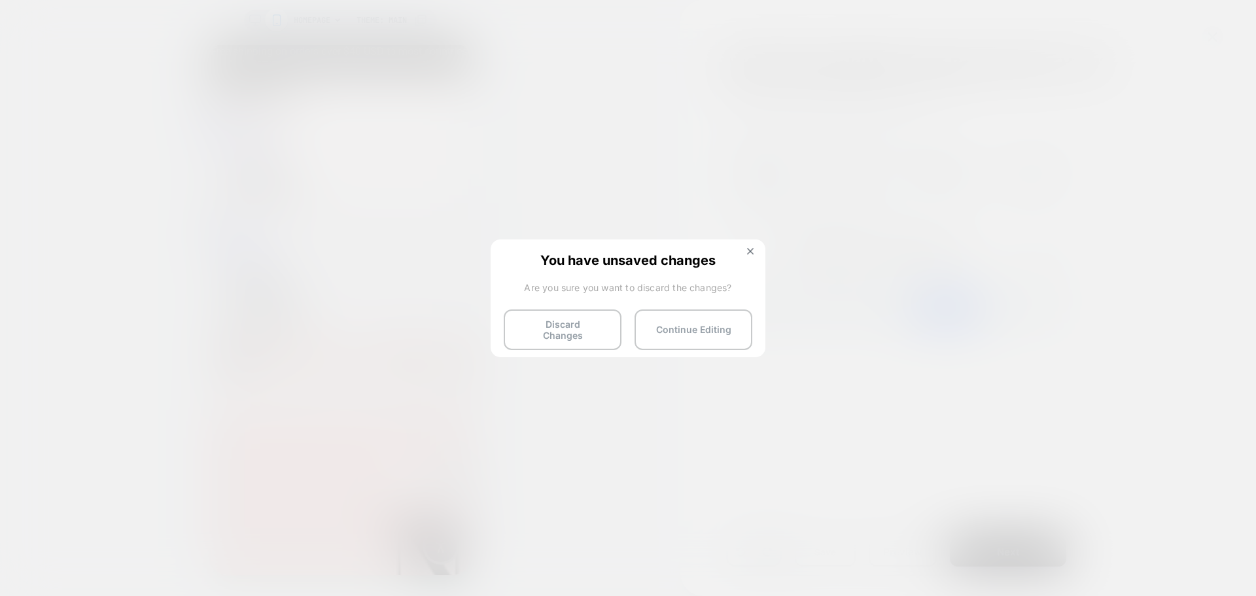
click at [729, 341] on button "Continue Editing" at bounding box center [693, 329] width 118 height 41
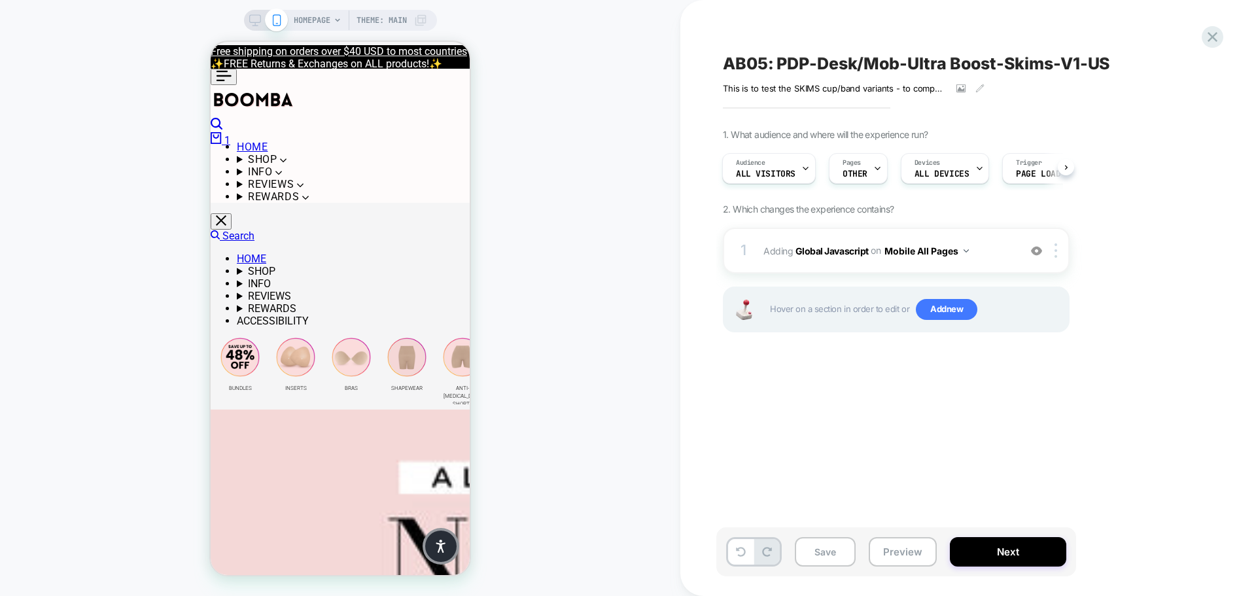
click at [1226, 35] on div "AB05: PDP-Desk/Mob-Ultra Boost-Skims-V1-US This is to test the SKIMS cup/band v…" at bounding box center [967, 298] width 575 height 596
click at [1219, 36] on icon at bounding box center [1212, 37] width 18 height 18
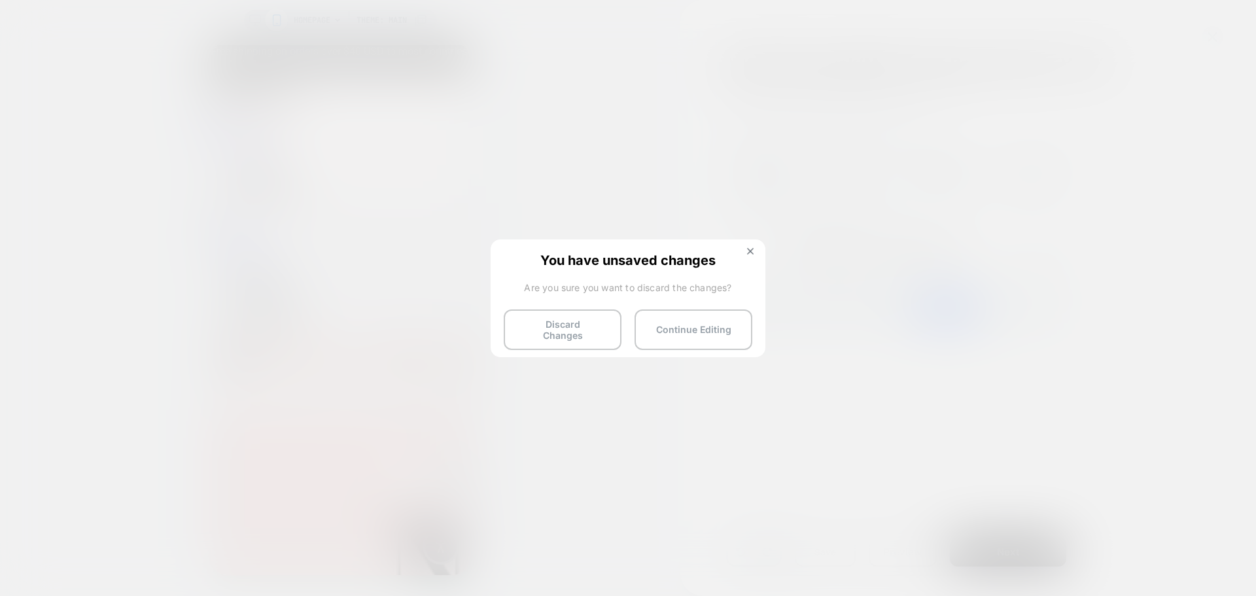
click at [590, 308] on div "You have unsaved changes Are you sure you want to discard the changes? Discard …" at bounding box center [627, 297] width 275 height 116
click at [589, 322] on button "Discard Changes" at bounding box center [563, 329] width 118 height 41
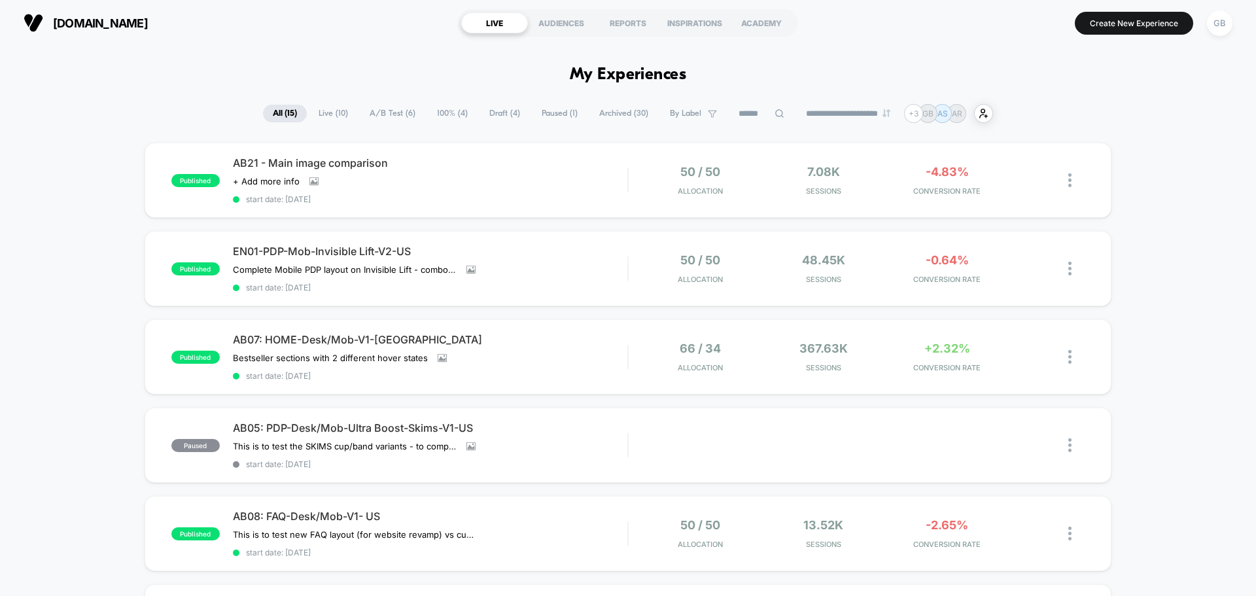
click at [606, 117] on span "Archived ( 30 )" at bounding box center [623, 114] width 69 height 18
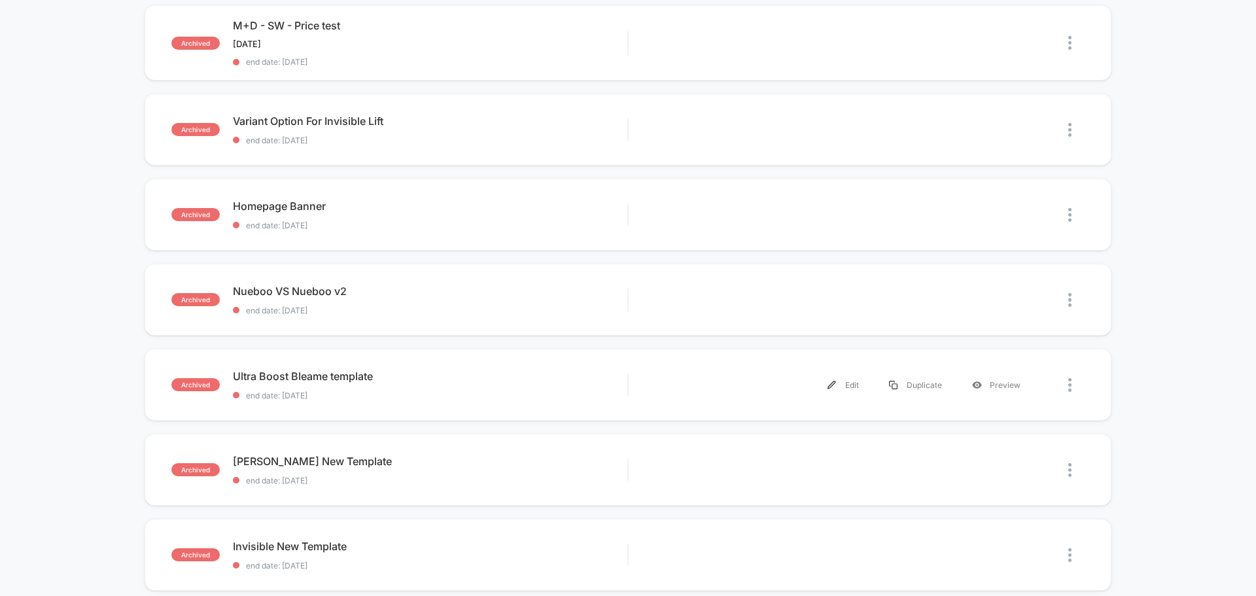
scroll to position [262, 0]
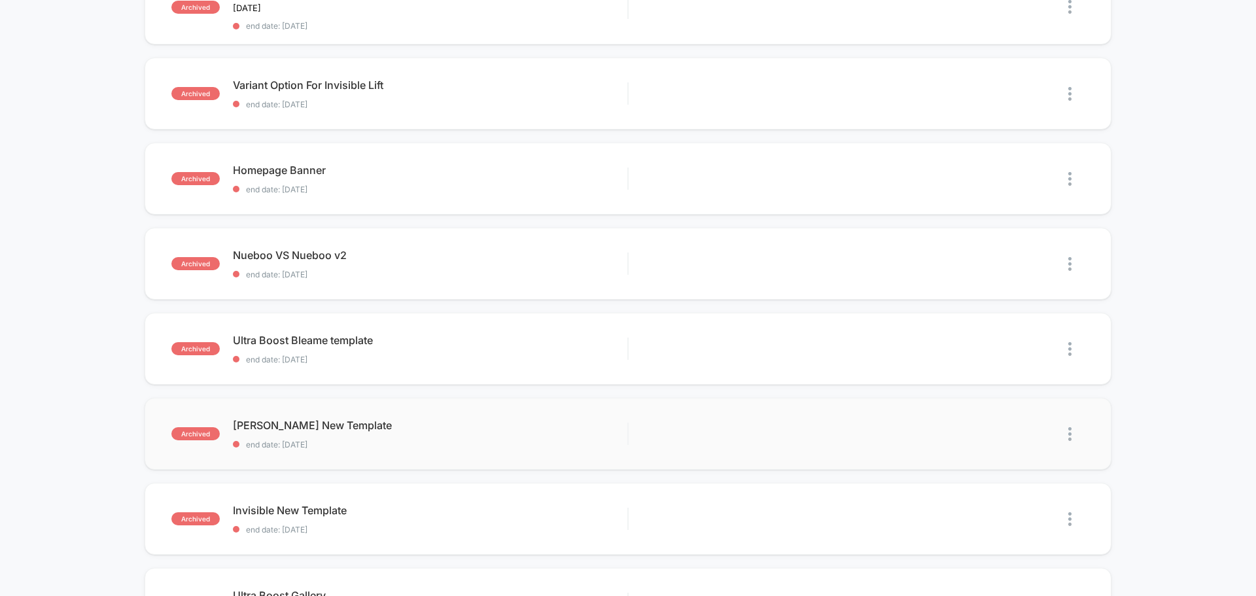
click at [1069, 435] on img at bounding box center [1069, 434] width 3 height 14
click at [1018, 477] on div "Delete" at bounding box center [1003, 478] width 118 height 29
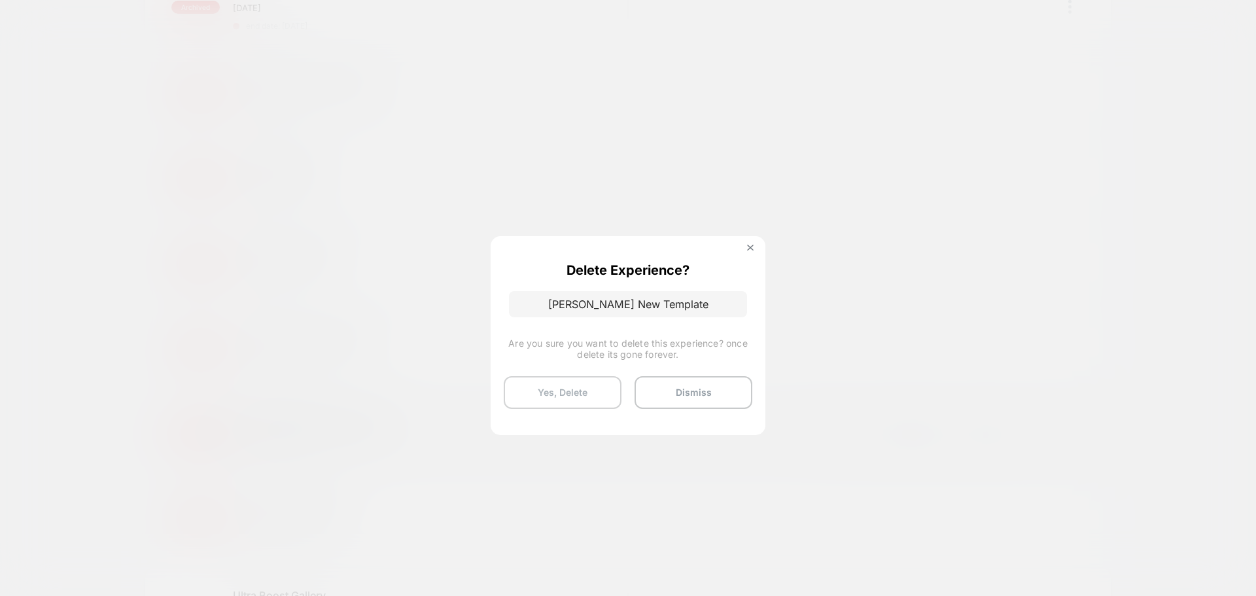
click at [606, 398] on button "Yes, Delete" at bounding box center [563, 392] width 118 height 33
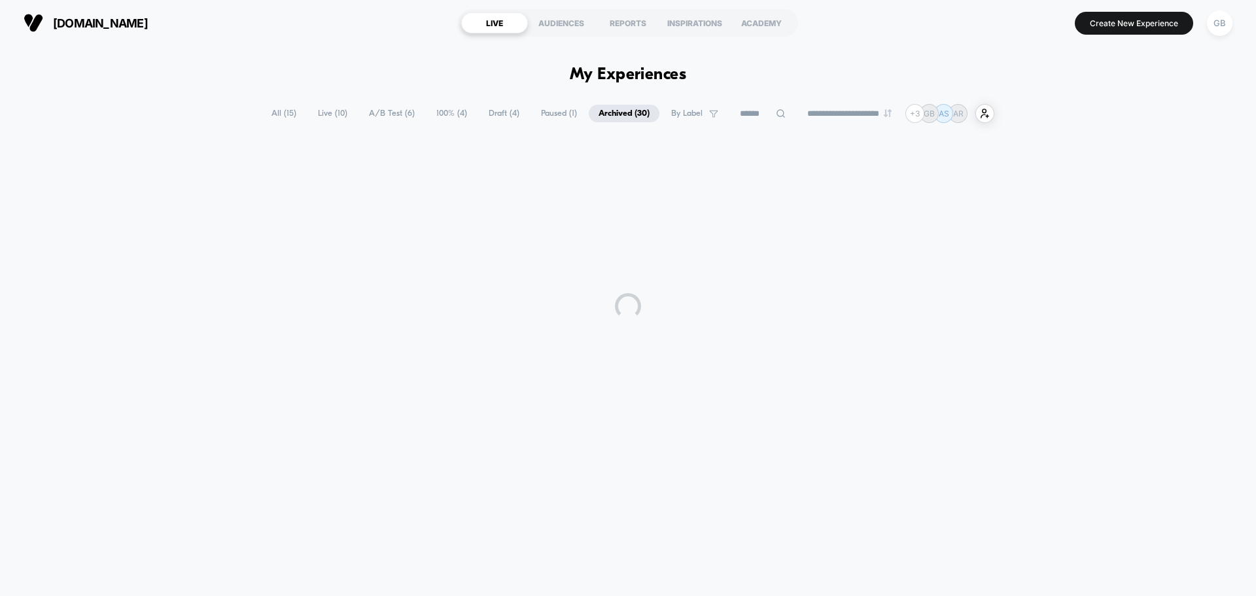
scroll to position [0, 0]
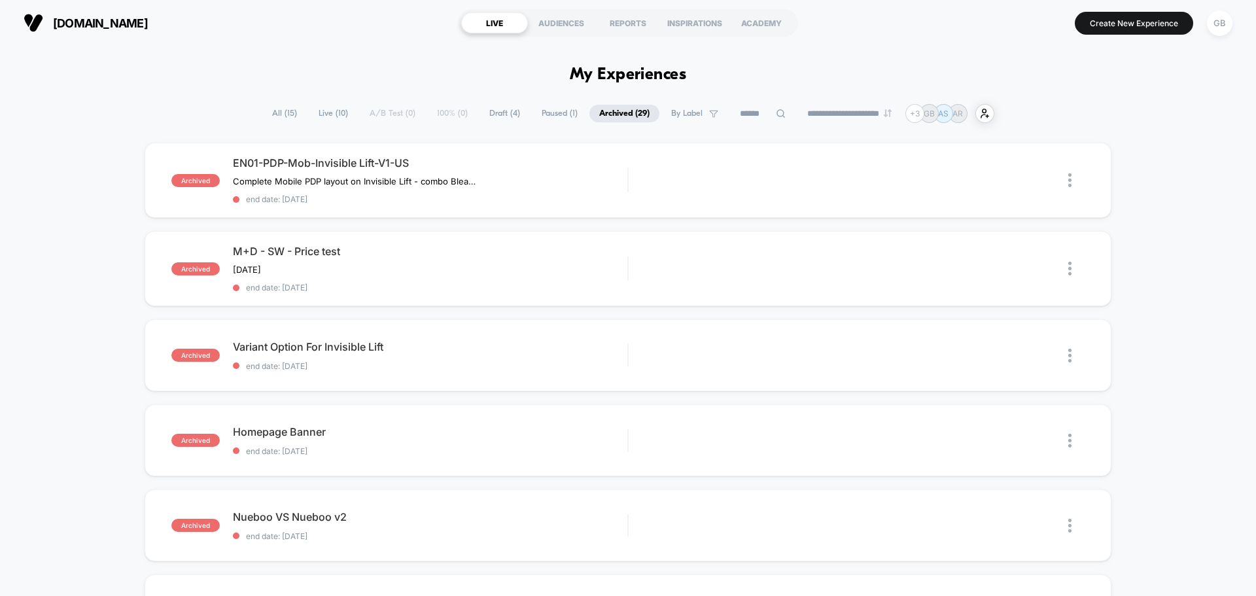
click at [283, 107] on span "All ( 15 )" at bounding box center [284, 114] width 44 height 18
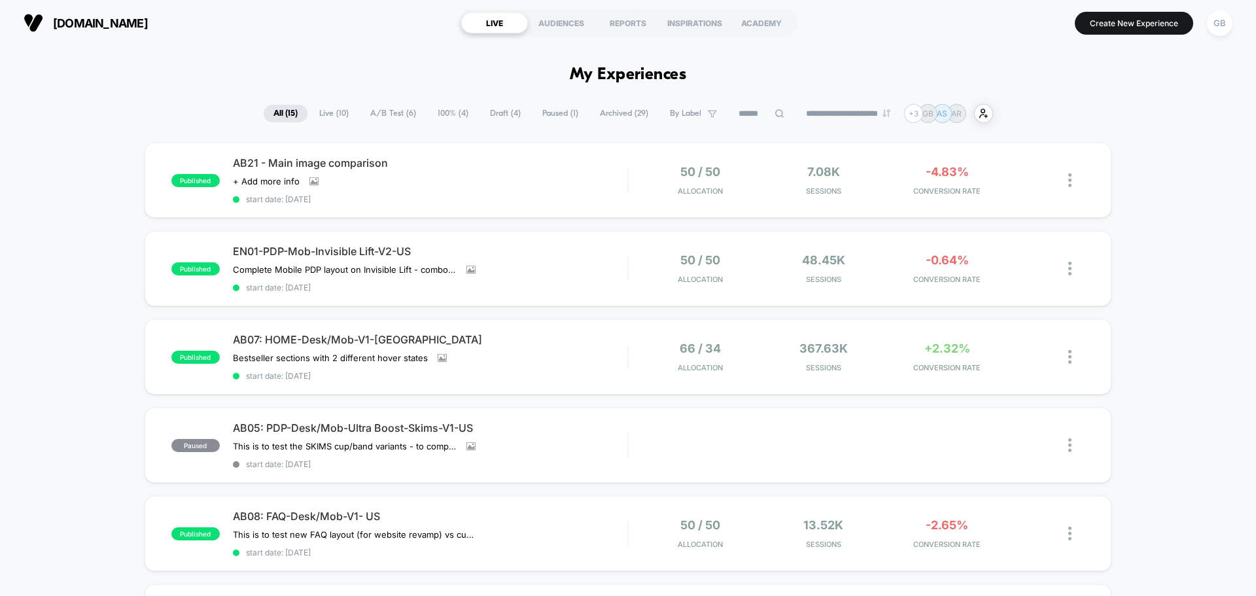
click at [1233, 27] on button "GB" at bounding box center [1219, 23] width 33 height 27
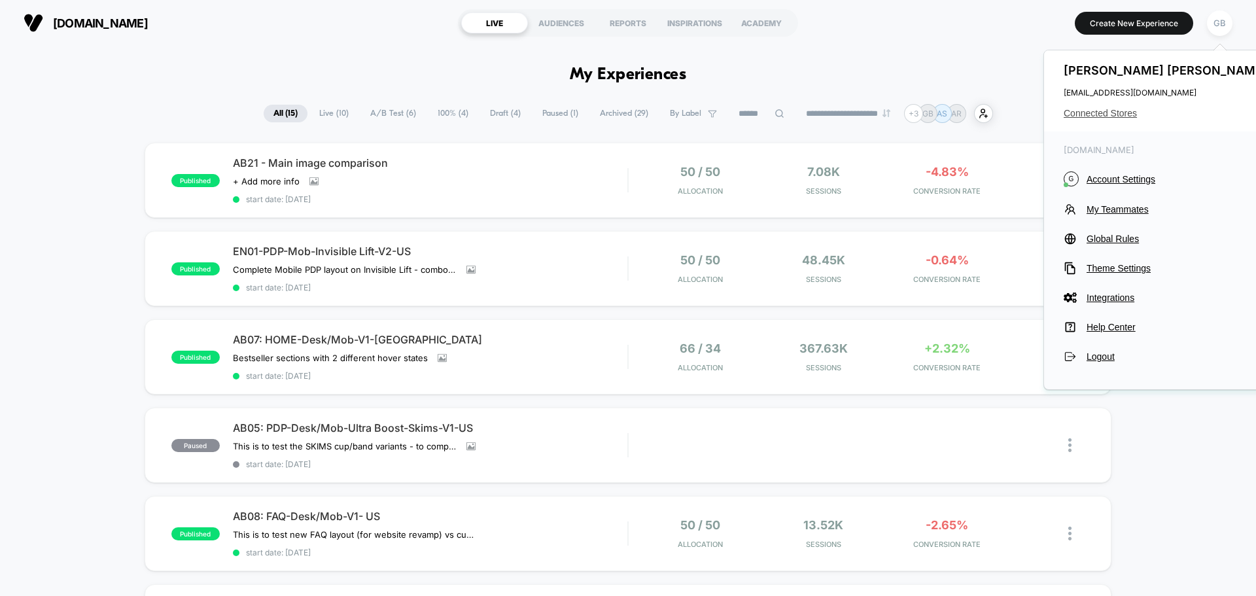
click at [1108, 111] on span "Connected Stores" at bounding box center [1166, 113] width 207 height 10
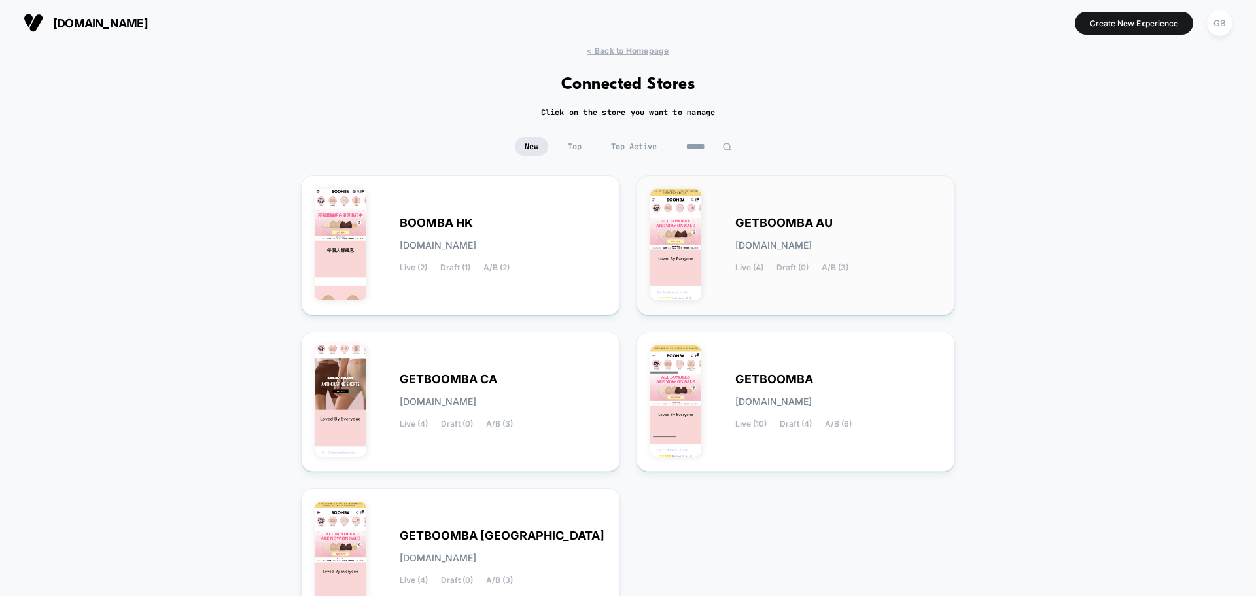
click at [810, 299] on div "GETBOOMBA AU [DOMAIN_NAME] Live (4) Draft (0) A/B (3)" at bounding box center [796, 245] width 292 height 112
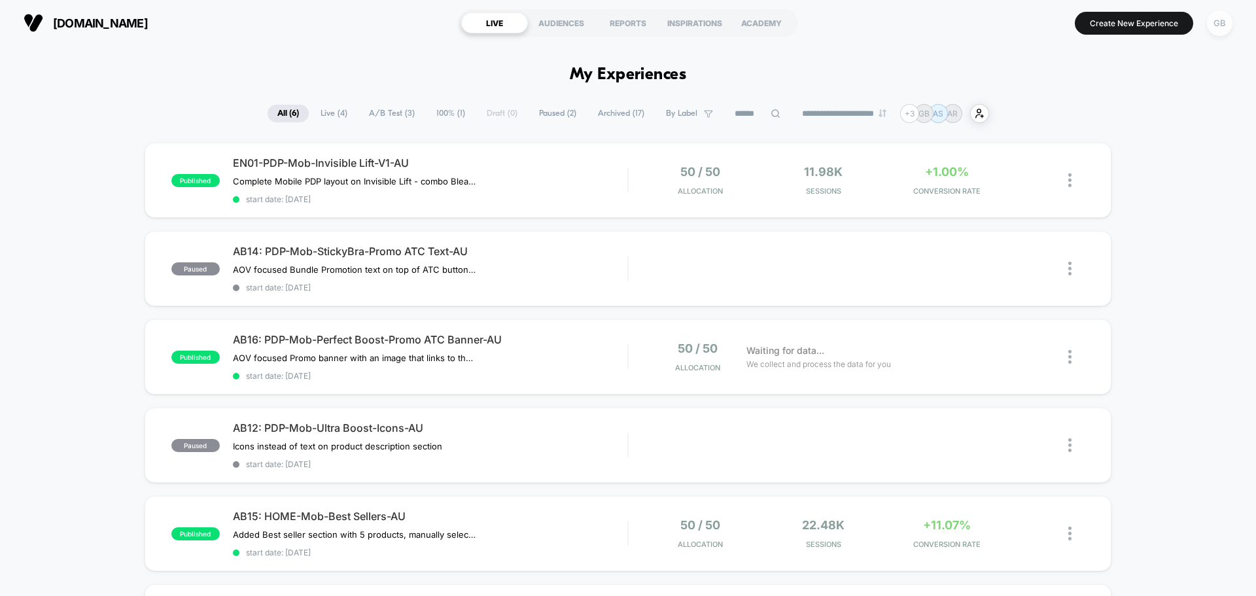
click at [1222, 29] on div "GB" at bounding box center [1220, 23] width 26 height 26
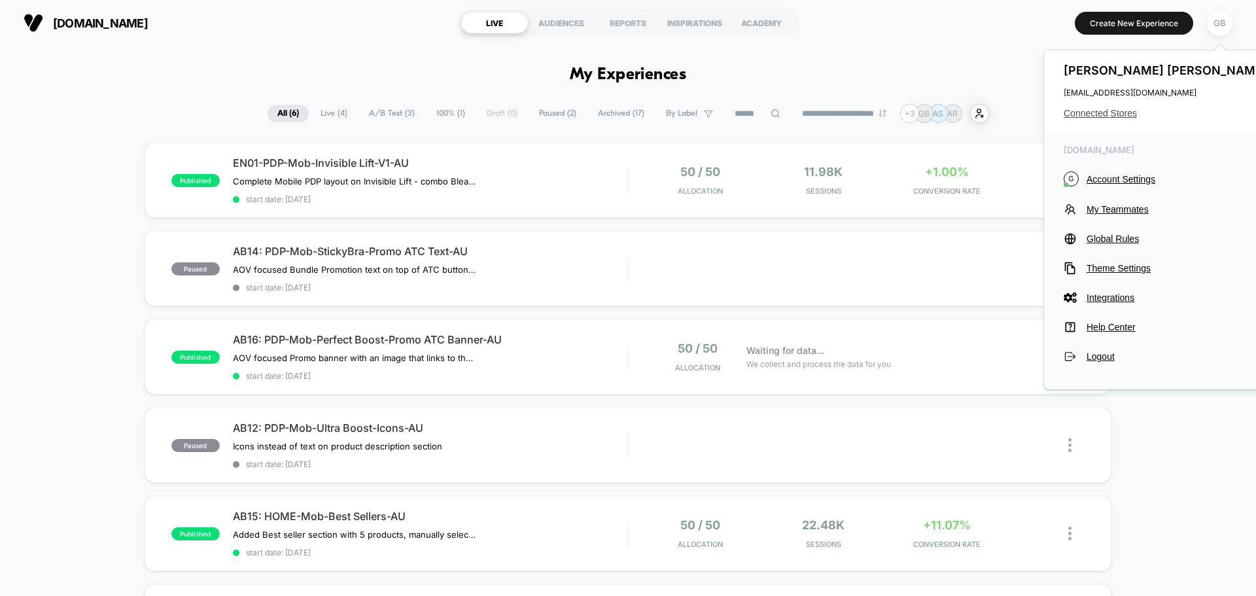
click at [1129, 112] on span "Connected Stores" at bounding box center [1166, 113] width 207 height 10
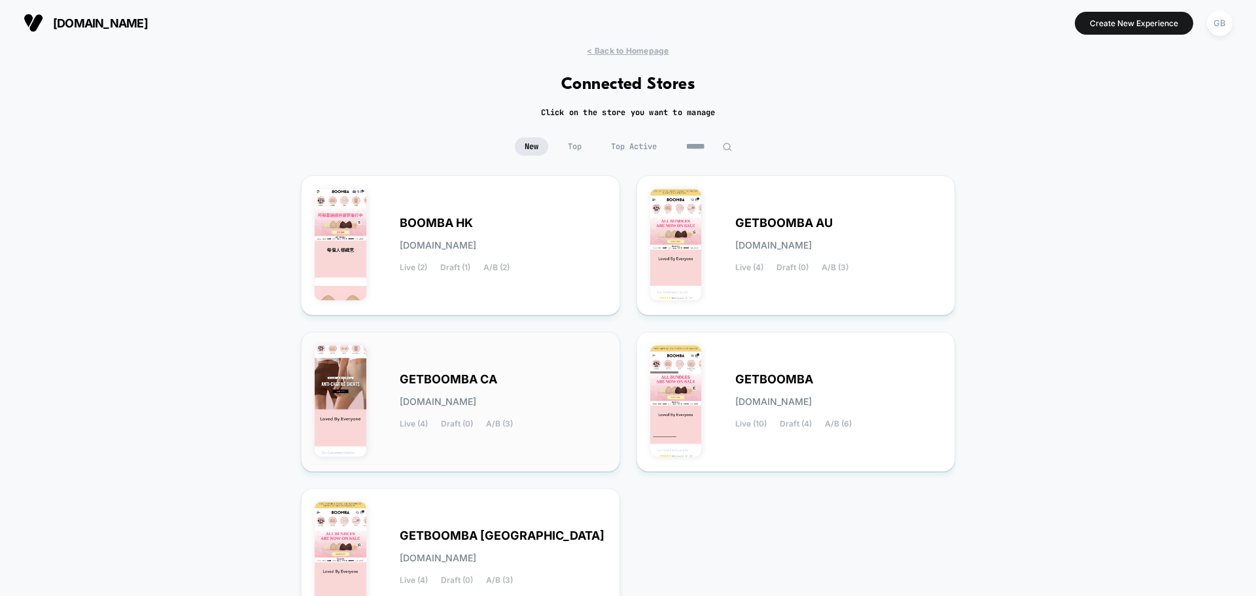
click at [573, 385] on div "GETBOOMBA CA [DOMAIN_NAME] Live (4) Draft (0) A/B (3)" at bounding box center [503, 402] width 207 height 54
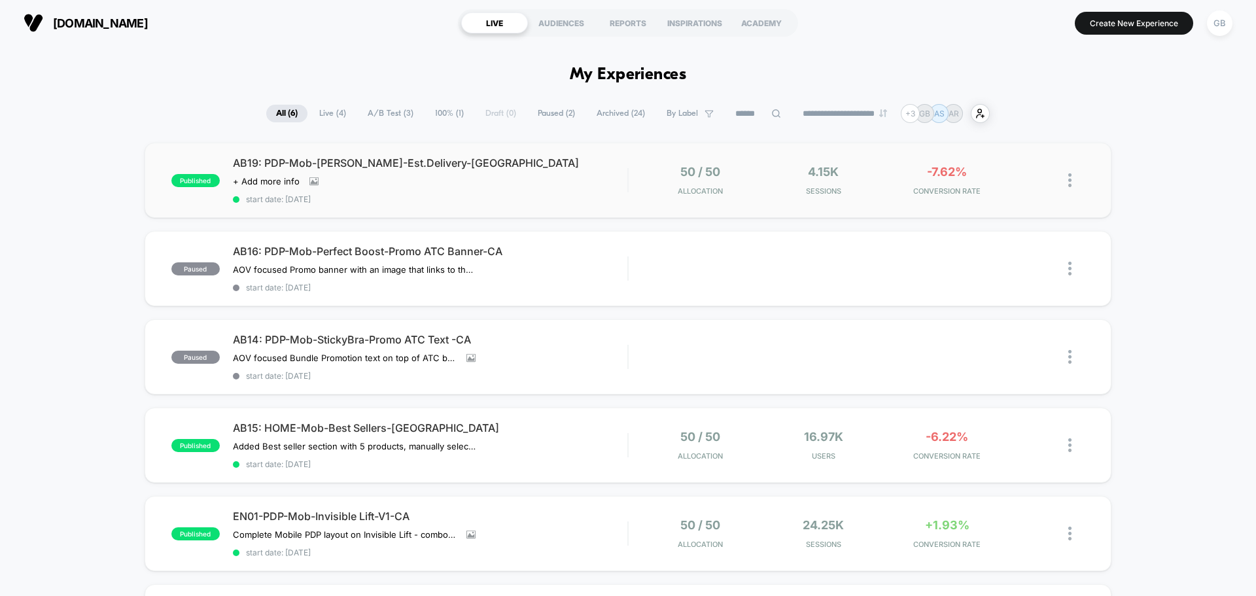
click at [1071, 180] on img at bounding box center [1069, 180] width 3 height 14
click at [1003, 105] on div "Edit" at bounding box center [1003, 104] width 118 height 29
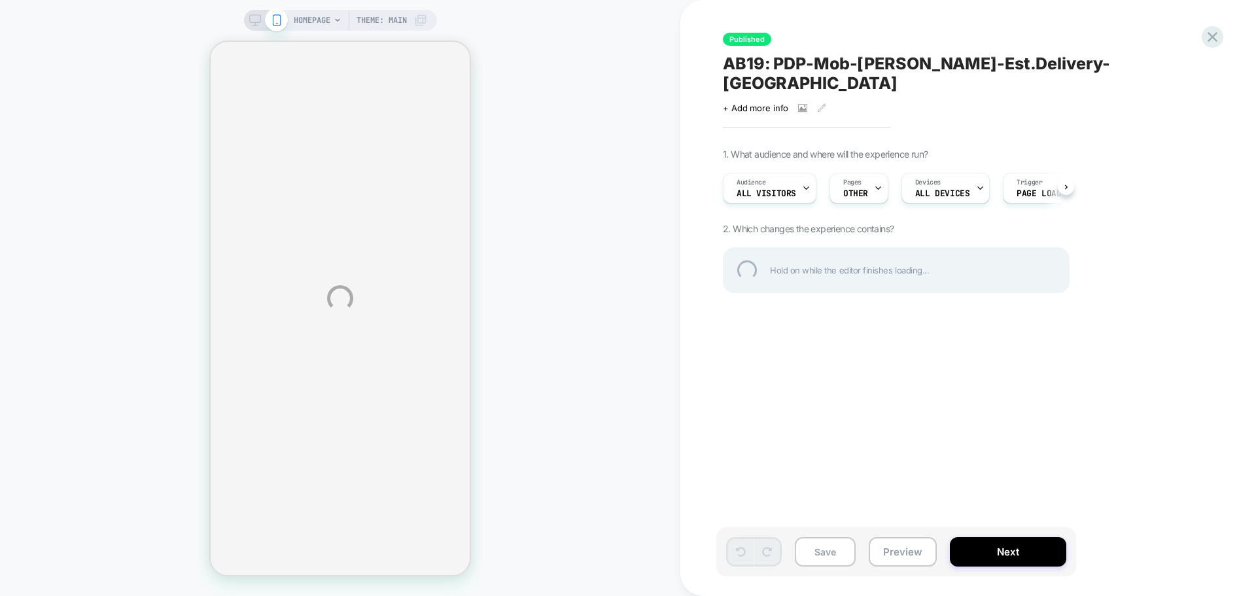
click at [938, 214] on div "HOMEPAGE Theme: MAIN Published AB19: PDP-Mob-[PERSON_NAME]-Est.Delivery-CA Clic…" at bounding box center [628, 298] width 1256 height 596
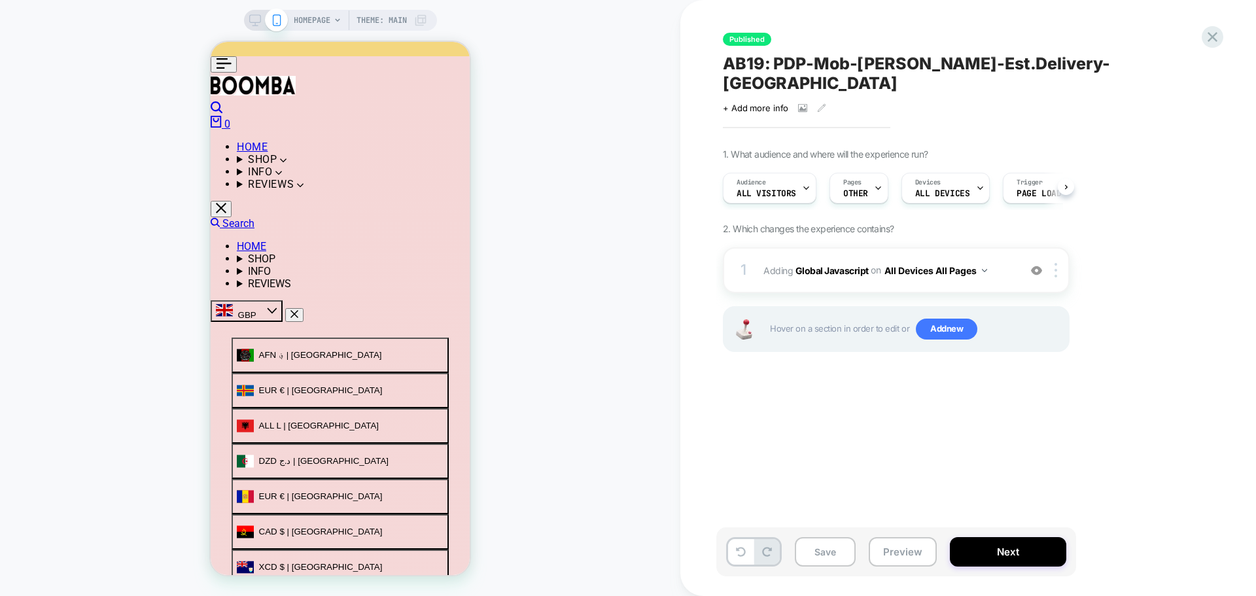
scroll to position [0, 1]
click at [873, 184] on icon at bounding box center [877, 188] width 9 height 9
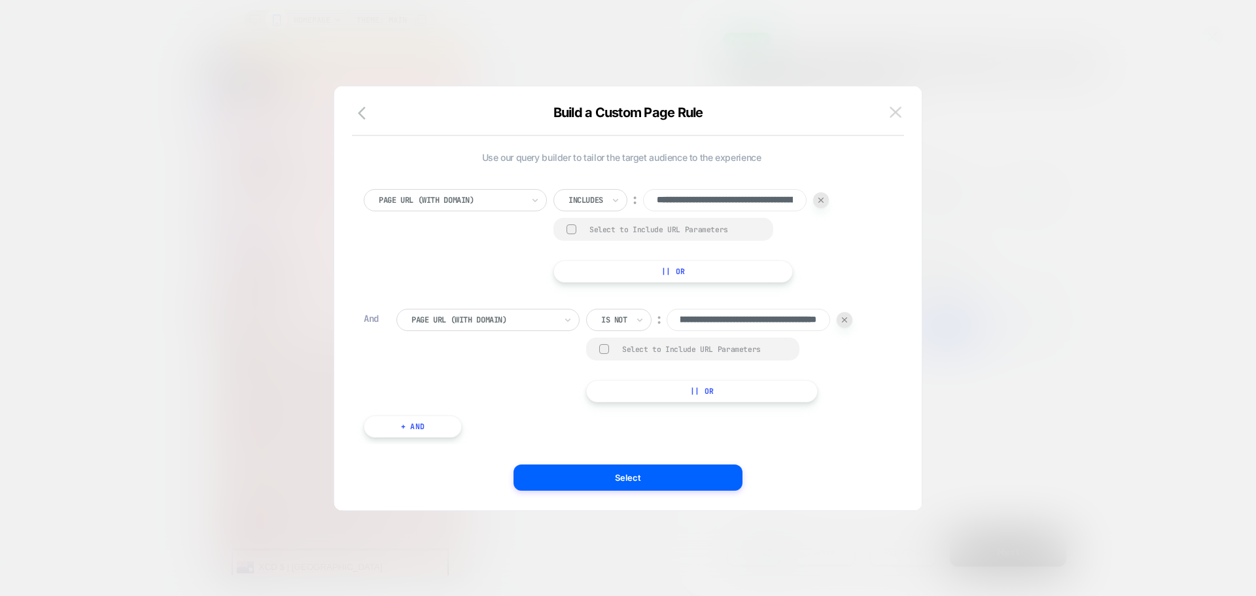
scroll to position [0, 0]
click at [899, 111] on img at bounding box center [895, 112] width 12 height 11
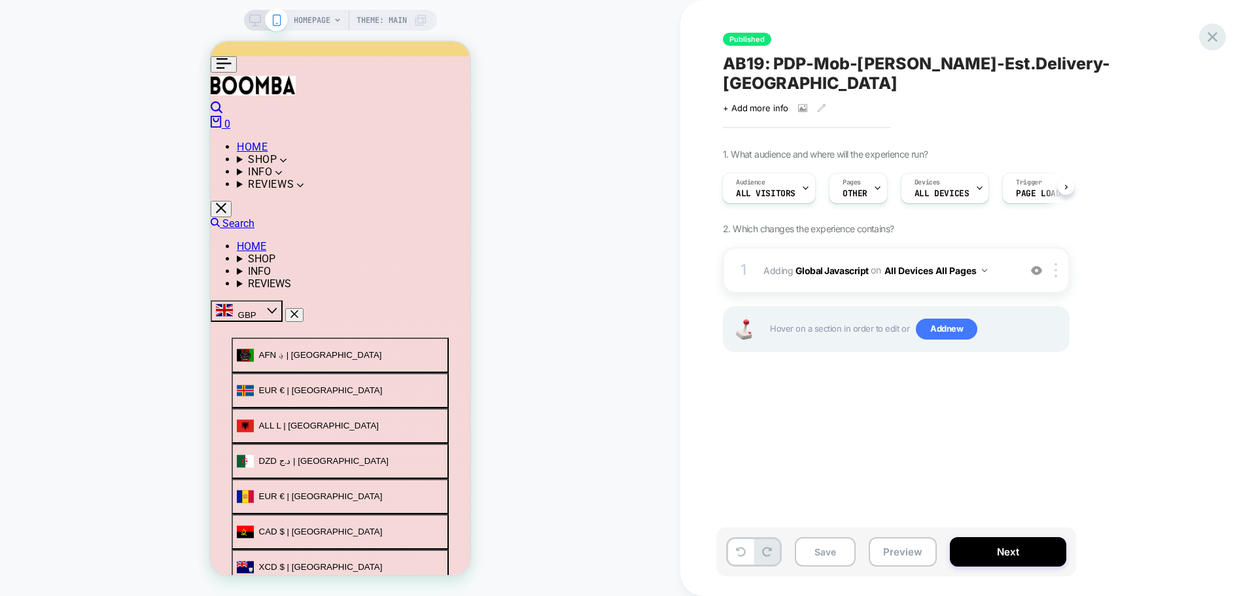
click at [1208, 41] on icon at bounding box center [1212, 37] width 10 height 10
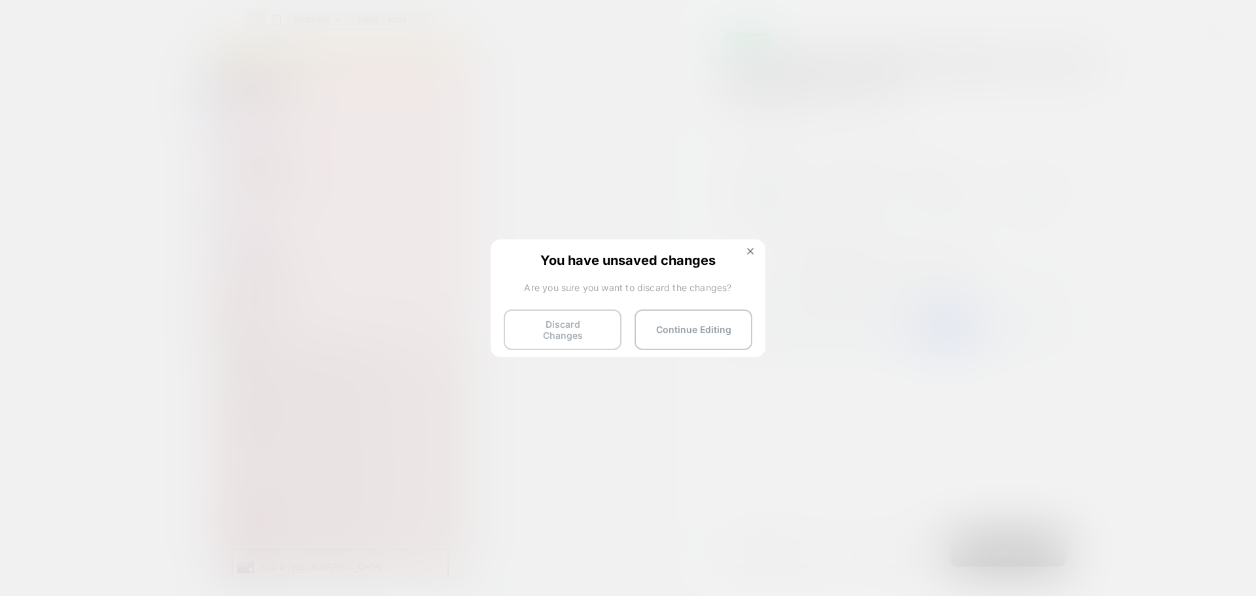
click at [548, 320] on button "Discard Changes" at bounding box center [563, 329] width 118 height 41
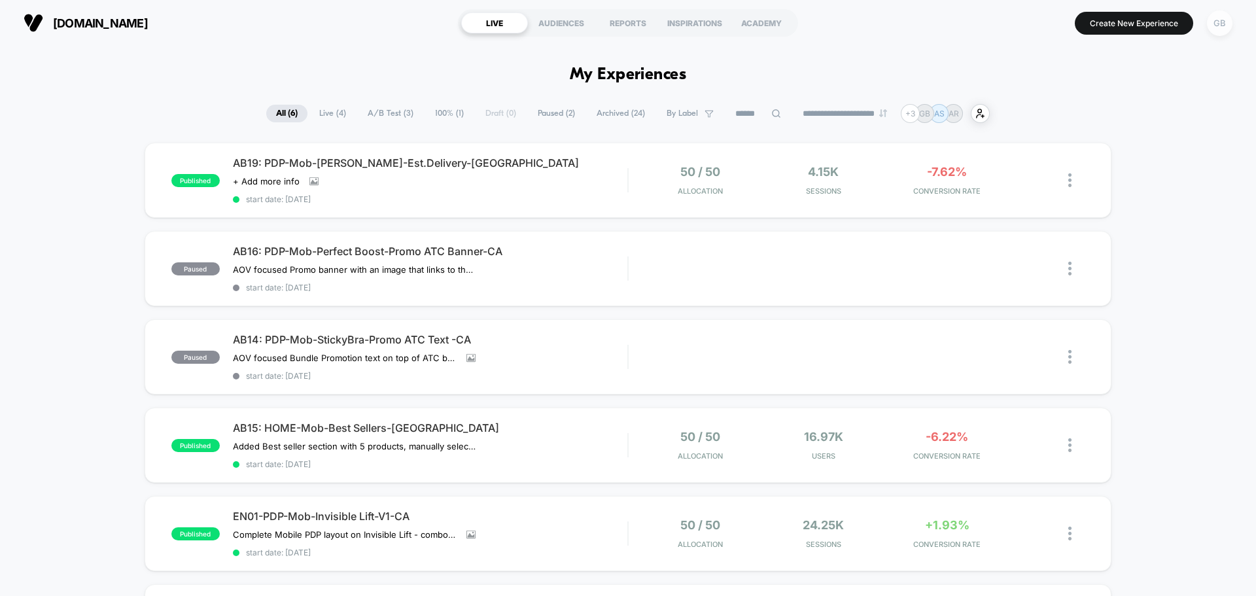
click at [1222, 29] on div "GB" at bounding box center [1220, 23] width 26 height 26
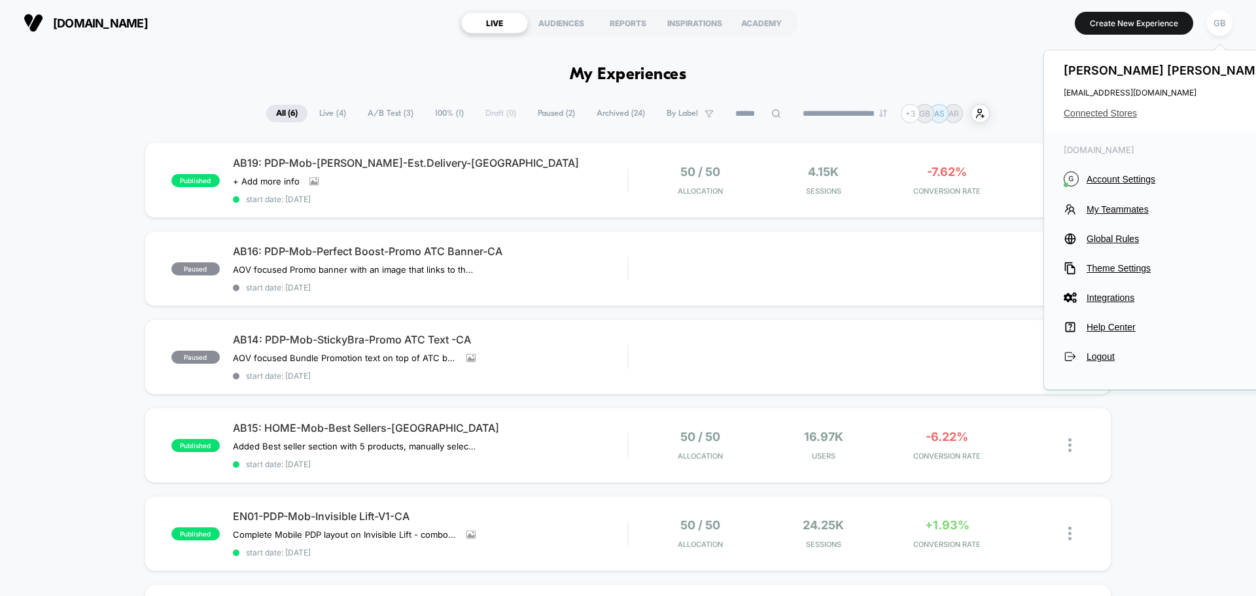
click at [1122, 115] on span "Connected Stores" at bounding box center [1166, 113] width 207 height 10
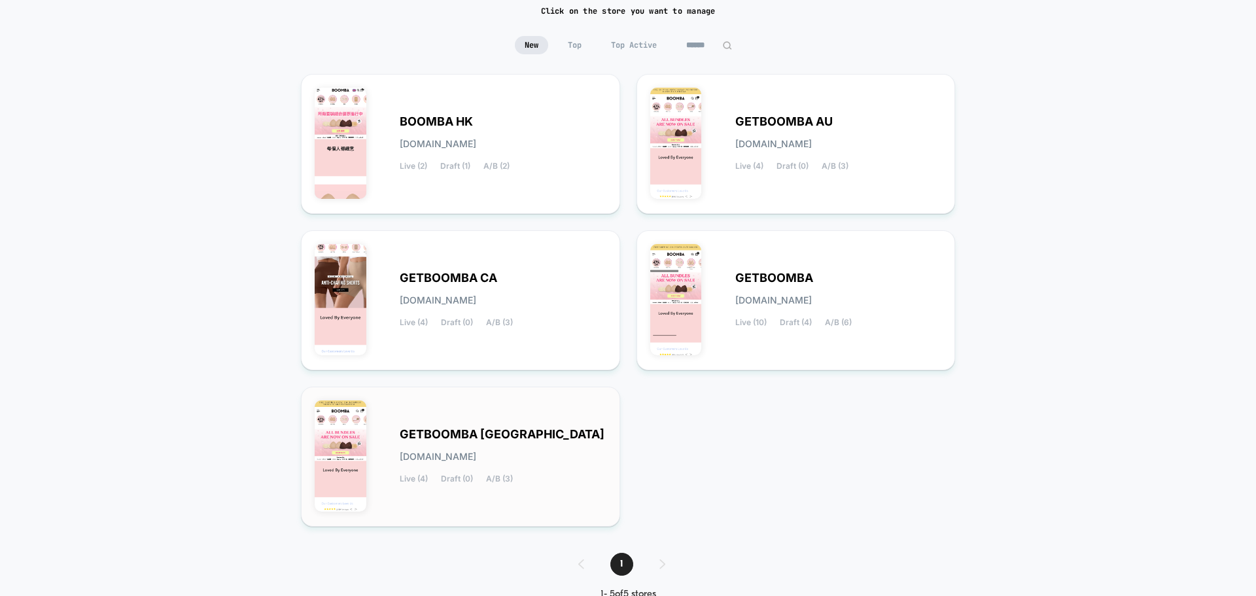
scroll to position [131, 0]
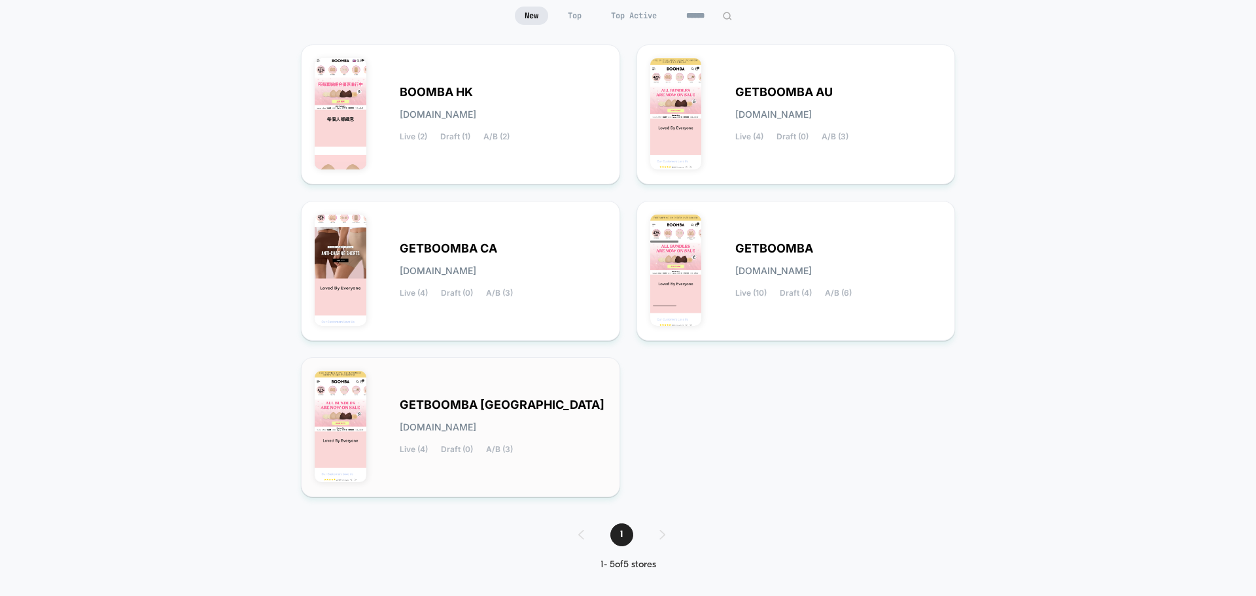
click at [581, 457] on div "GETBOOMBA UK [DOMAIN_NAME] Live (4) Draft (0) A/B (3)" at bounding box center [461, 427] width 292 height 112
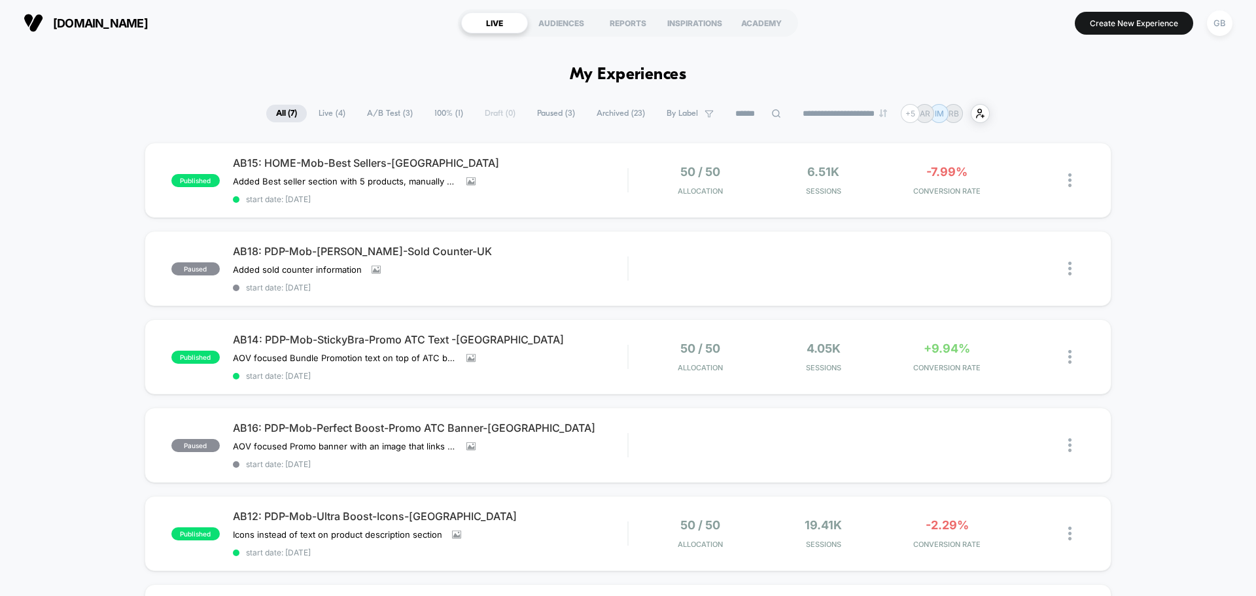
click at [1153, 311] on div "published AB15: HOME-Mob-Best Sellers-[GEOGRAPHIC_DATA] Added Best seller secti…" at bounding box center [628, 476] width 1256 height 667
click at [1071, 272] on img at bounding box center [1069, 269] width 3 height 14
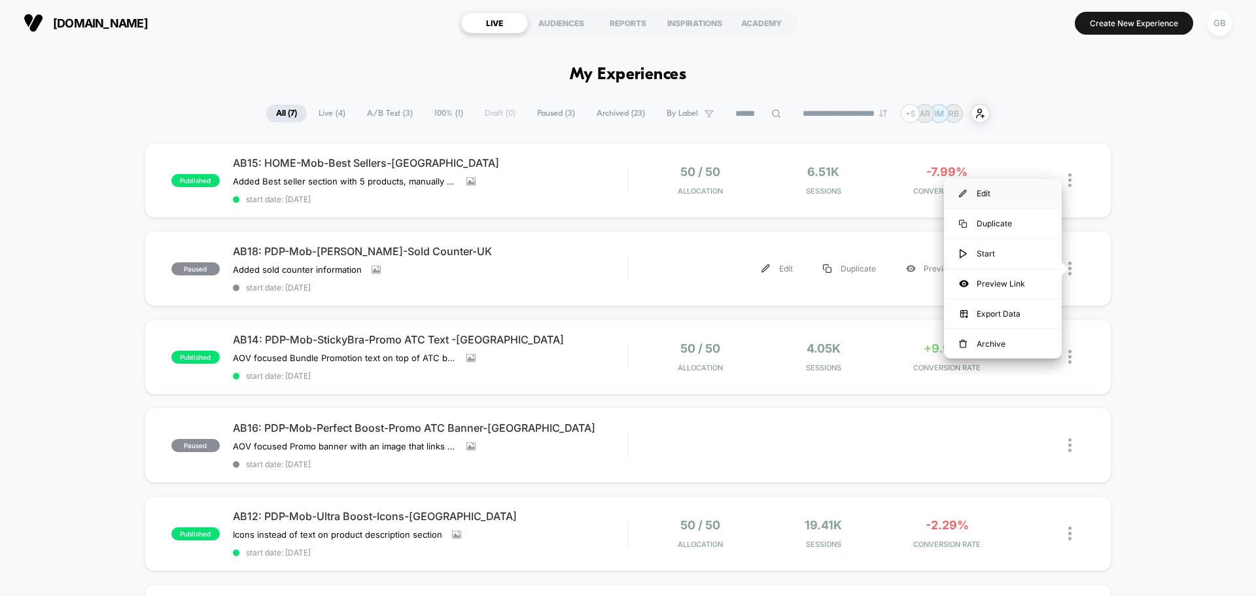
click at [1001, 197] on div "Edit" at bounding box center [1003, 193] width 118 height 29
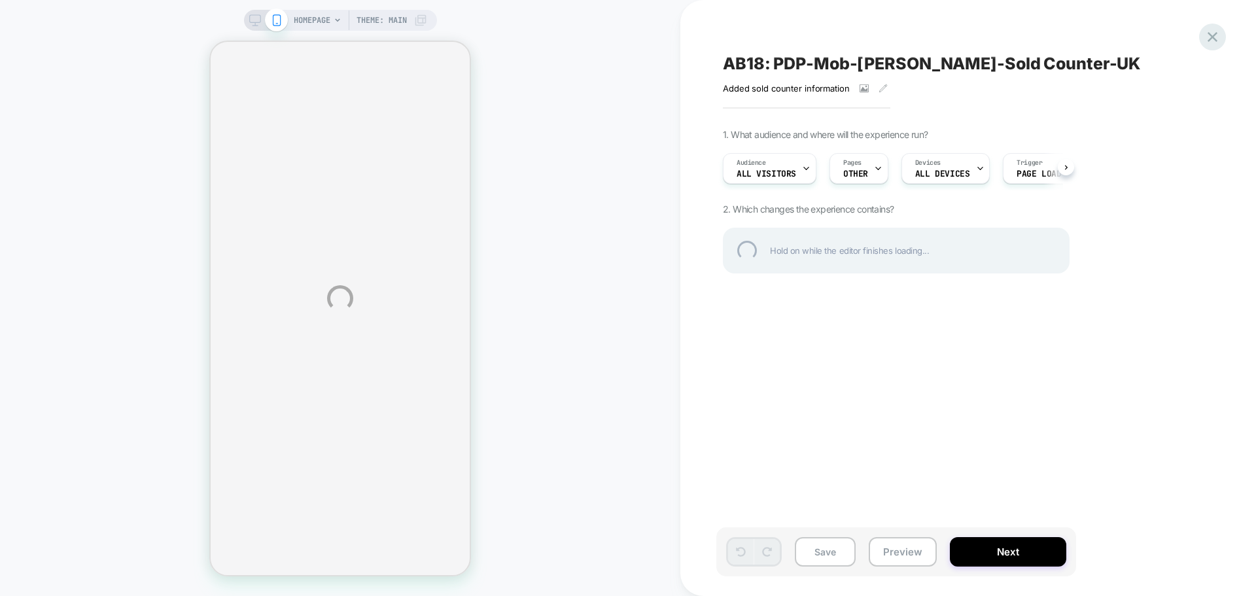
click at [1218, 35] on div at bounding box center [1212, 37] width 27 height 27
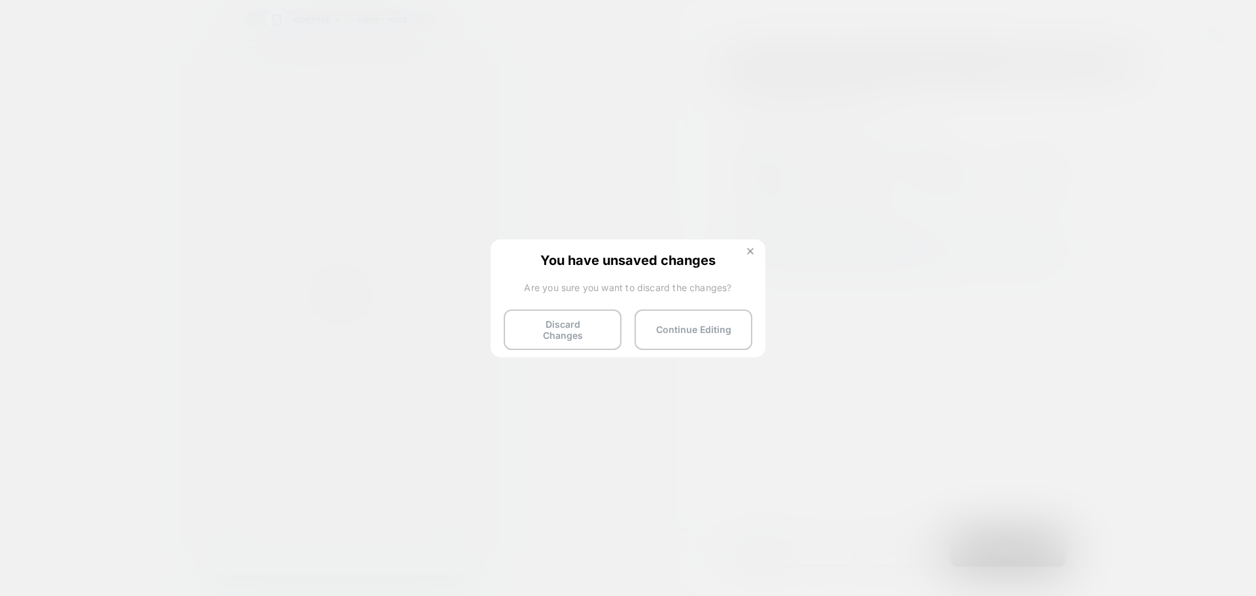
click at [748, 256] on button at bounding box center [750, 252] width 14 height 11
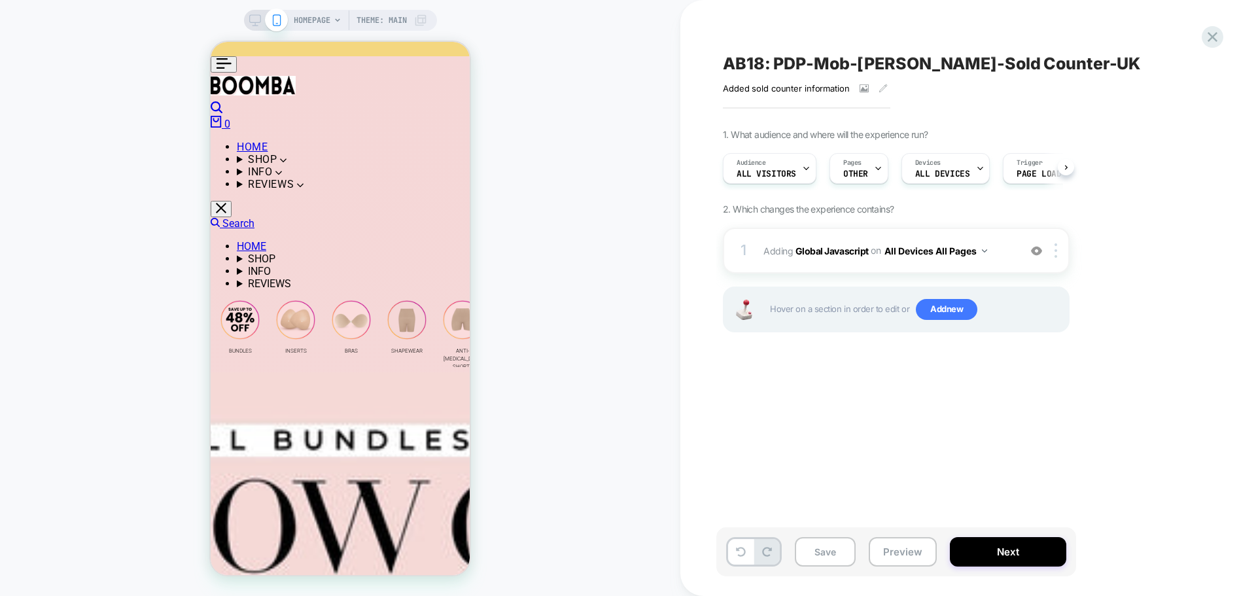
scroll to position [0, 1]
click at [873, 173] on div at bounding box center [877, 168] width 9 height 29
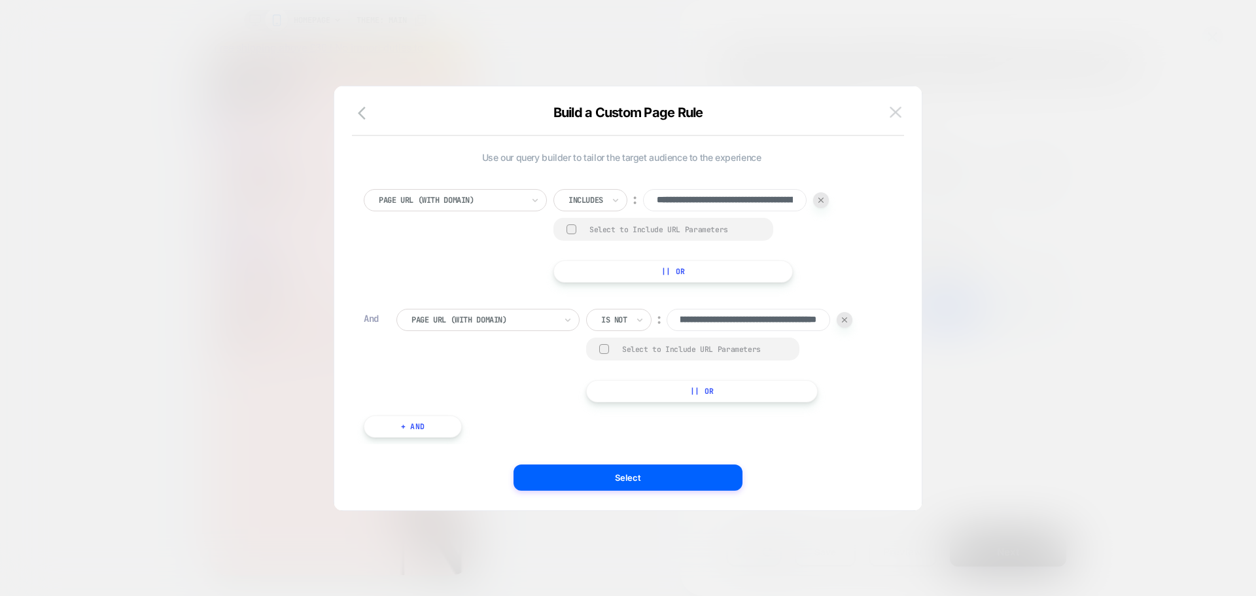
scroll to position [0, 0]
click at [897, 111] on img at bounding box center [895, 112] width 12 height 11
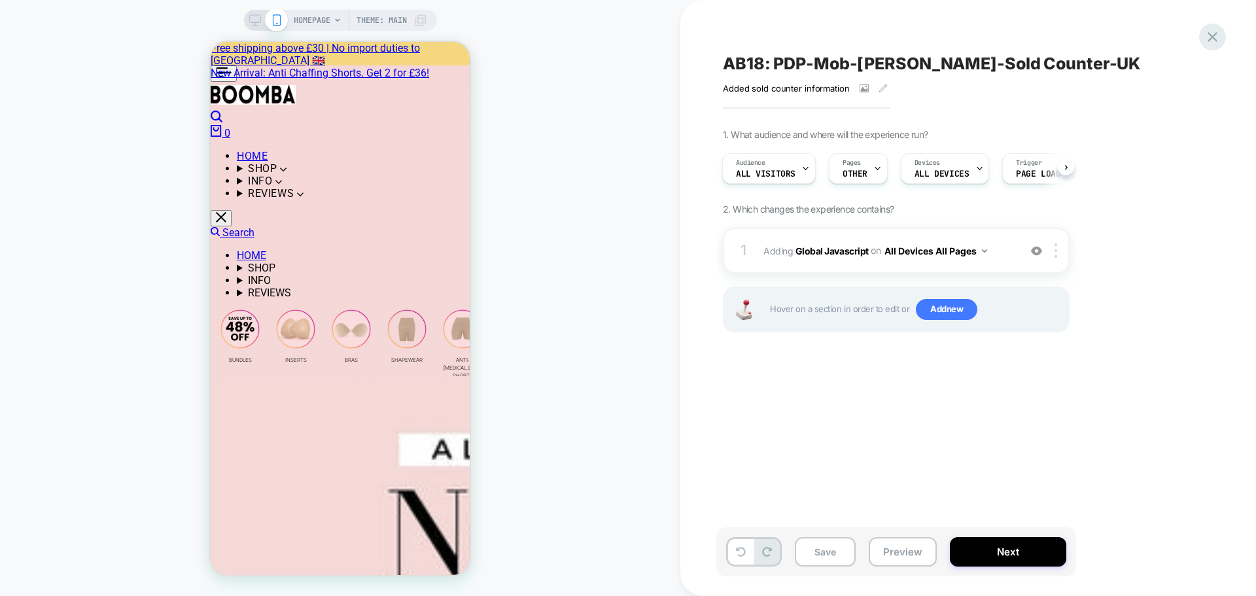
click at [1221, 39] on div at bounding box center [1212, 37] width 27 height 27
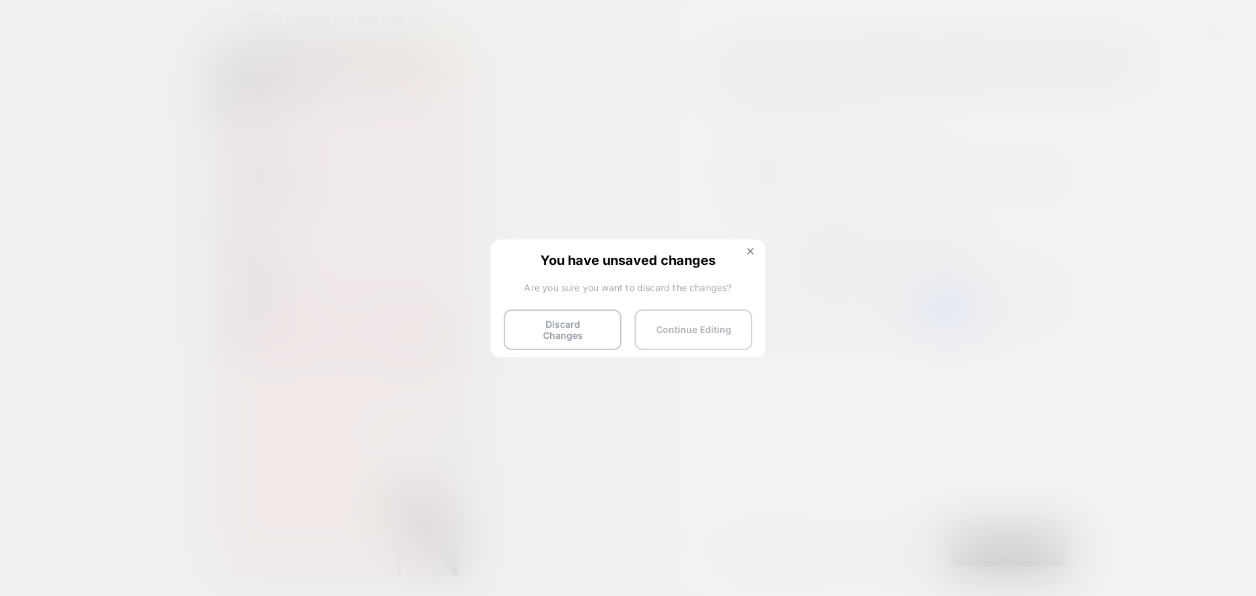
click at [720, 322] on button "Continue Editing" at bounding box center [693, 329] width 118 height 41
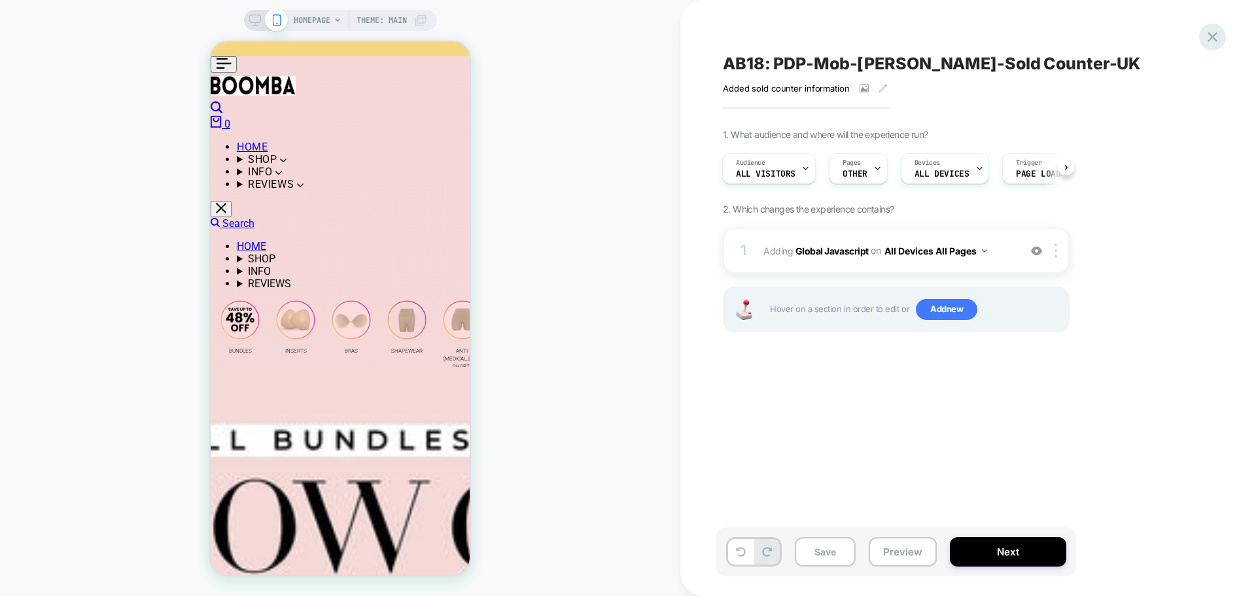
click at [1210, 41] on icon at bounding box center [1212, 37] width 18 height 18
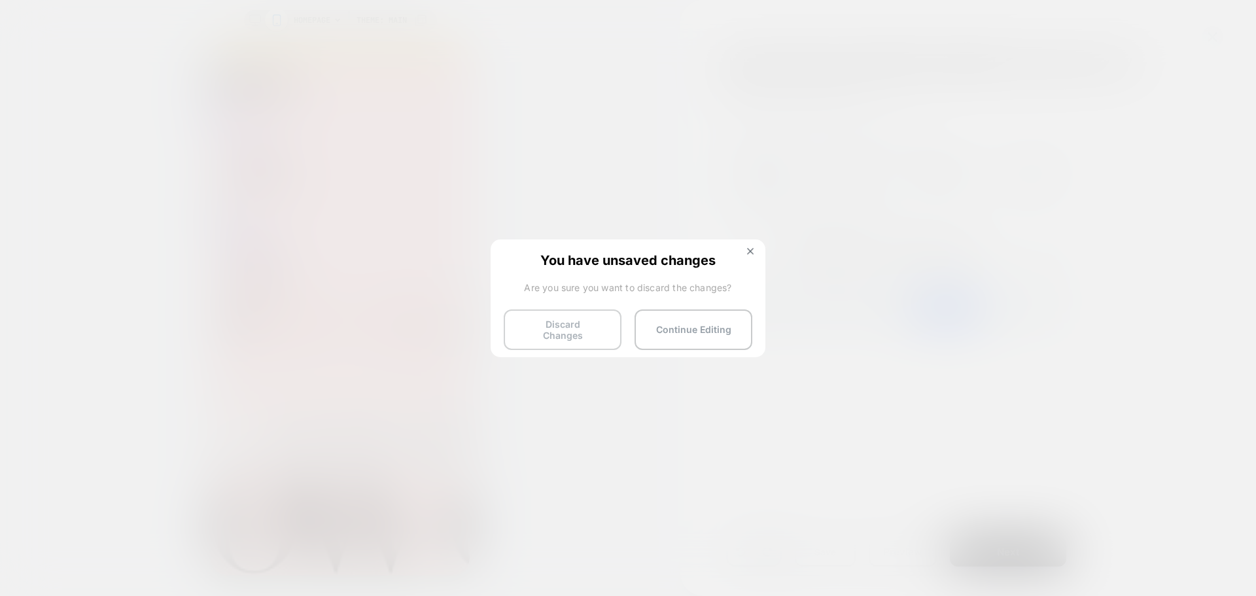
click at [553, 316] on button "Discard Changes" at bounding box center [563, 329] width 118 height 41
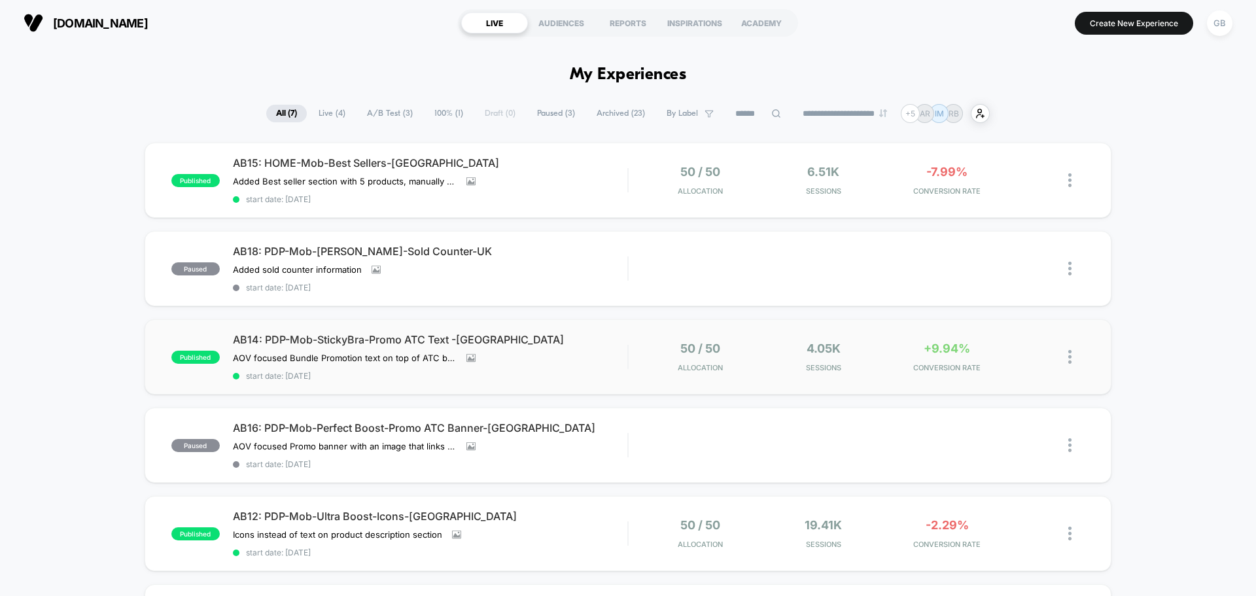
scroll to position [65, 0]
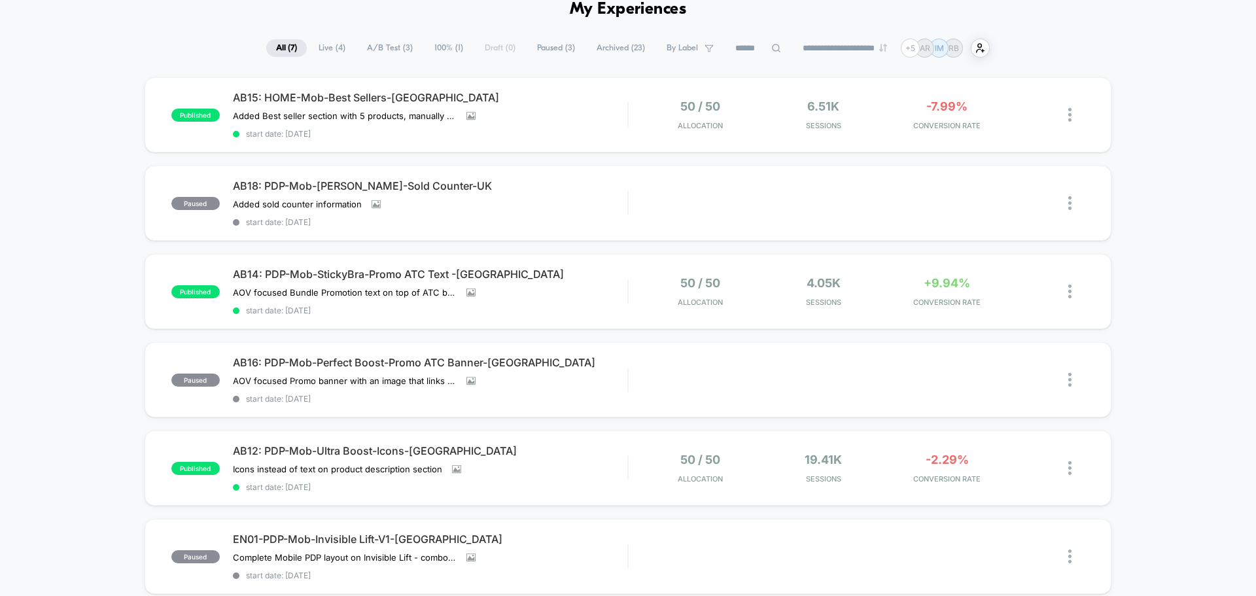
click at [1156, 373] on div "published AB15: HOME-Mob-Best Sellers-[GEOGRAPHIC_DATA] Added Best seller secti…" at bounding box center [628, 410] width 1256 height 667
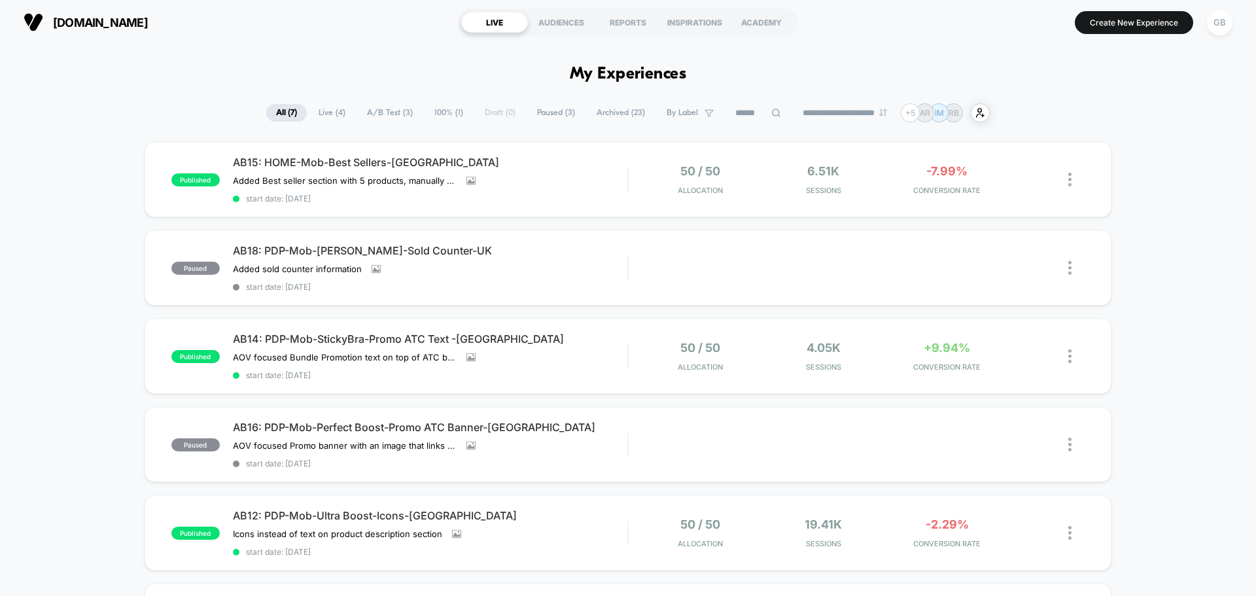
scroll to position [0, 0]
click at [1221, 27] on div "GB" at bounding box center [1220, 23] width 26 height 26
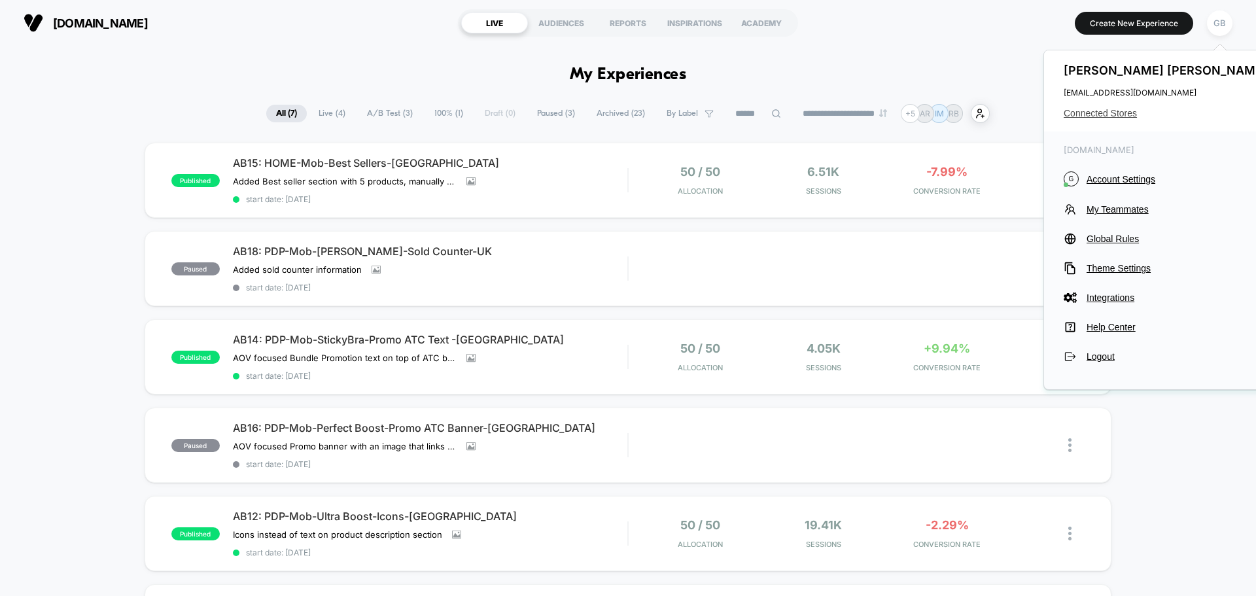
click at [1109, 118] on span "Connected Stores" at bounding box center [1166, 113] width 207 height 10
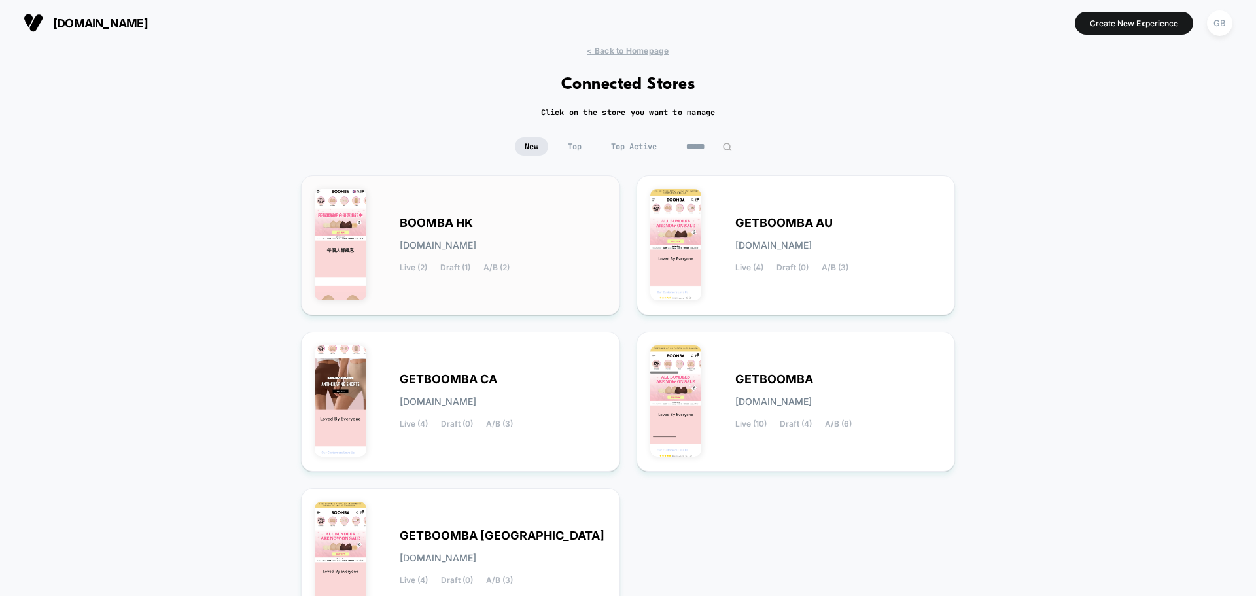
click at [591, 264] on div "BOOMBA HK [DOMAIN_NAME] Live (2) Draft (1) A/B (2)" at bounding box center [503, 245] width 207 height 54
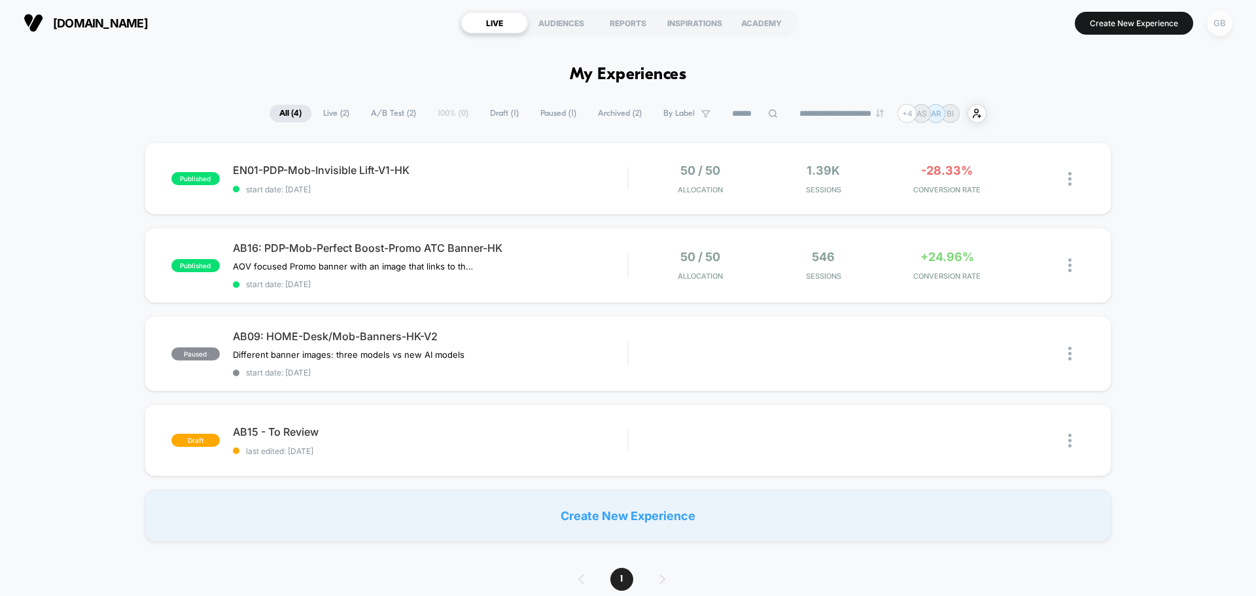
click at [1213, 29] on div "GB" at bounding box center [1220, 23] width 26 height 26
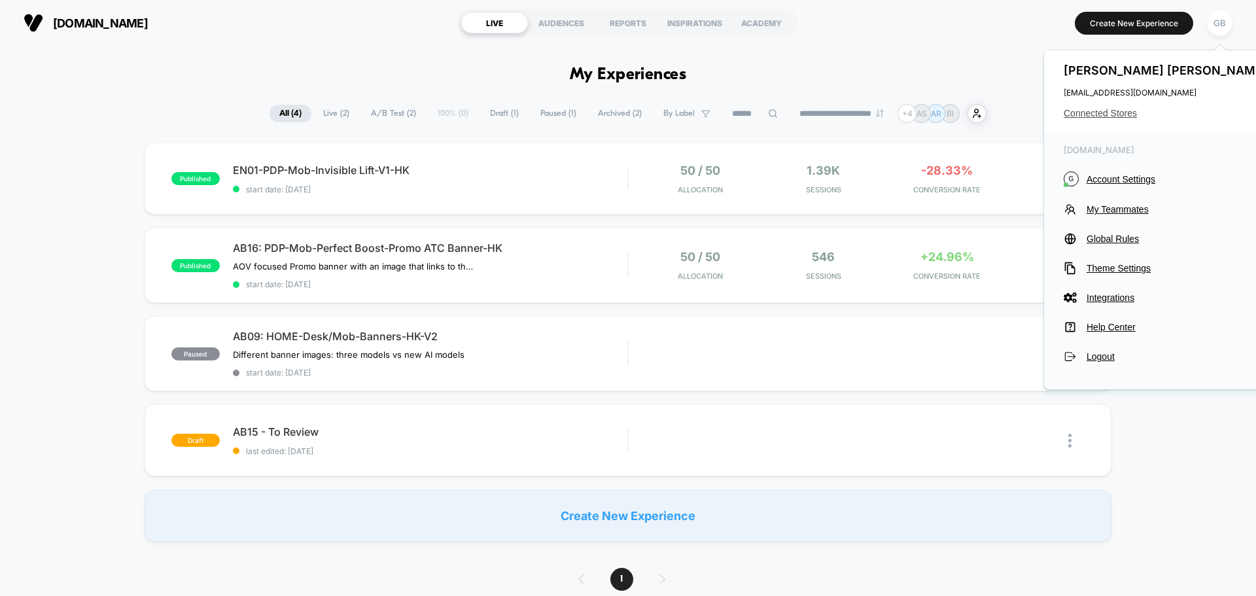
click at [1107, 112] on span "Connected Stores" at bounding box center [1166, 113] width 207 height 10
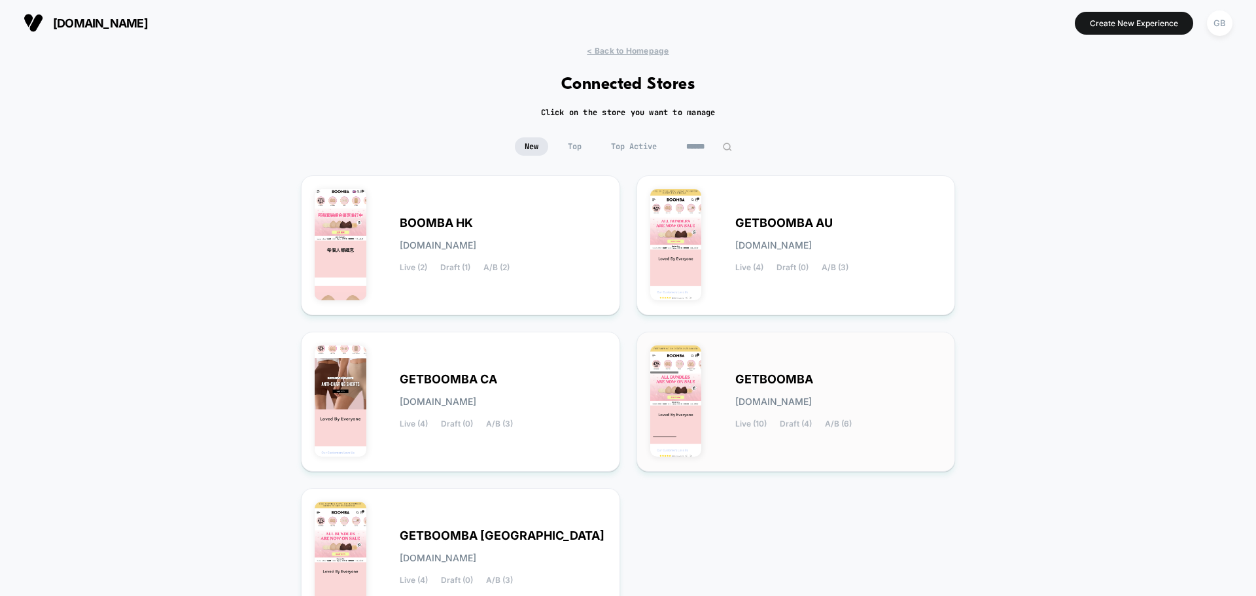
click at [954, 402] on div "GETBOOMBA [DOMAIN_NAME] Live (10) Draft (4) A/B (6)" at bounding box center [795, 402] width 319 height 140
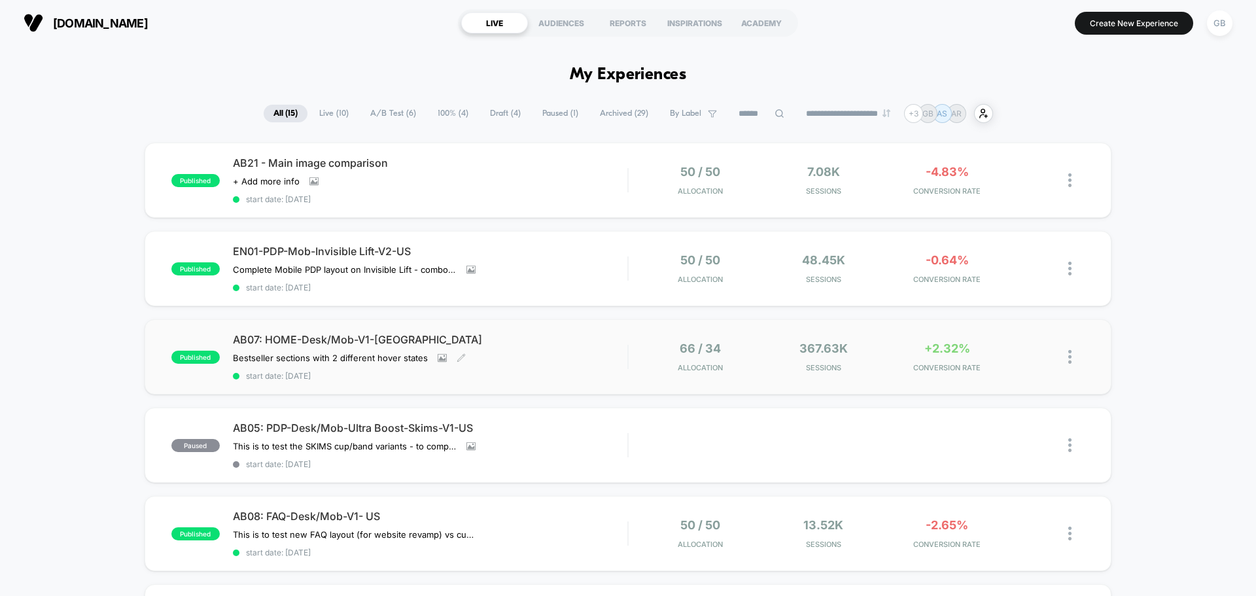
scroll to position [65, 0]
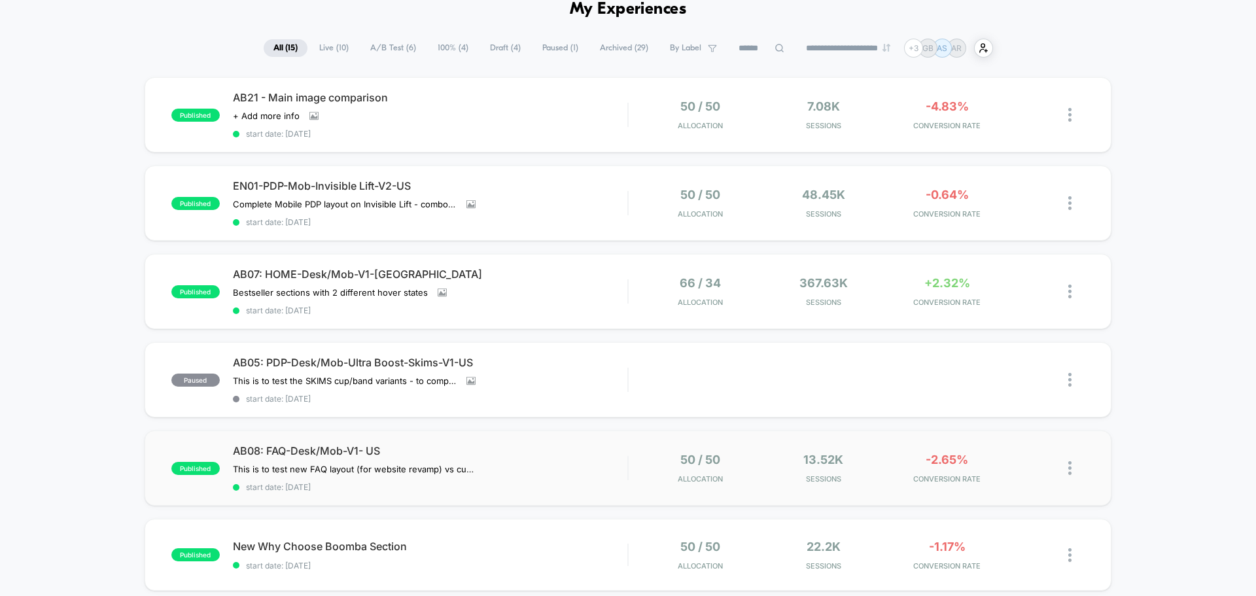
click at [991, 496] on div "published AB08: FAQ-Desk/Mob-V1- US This is to test new FAQ layout (for website…" at bounding box center [628, 467] width 967 height 75
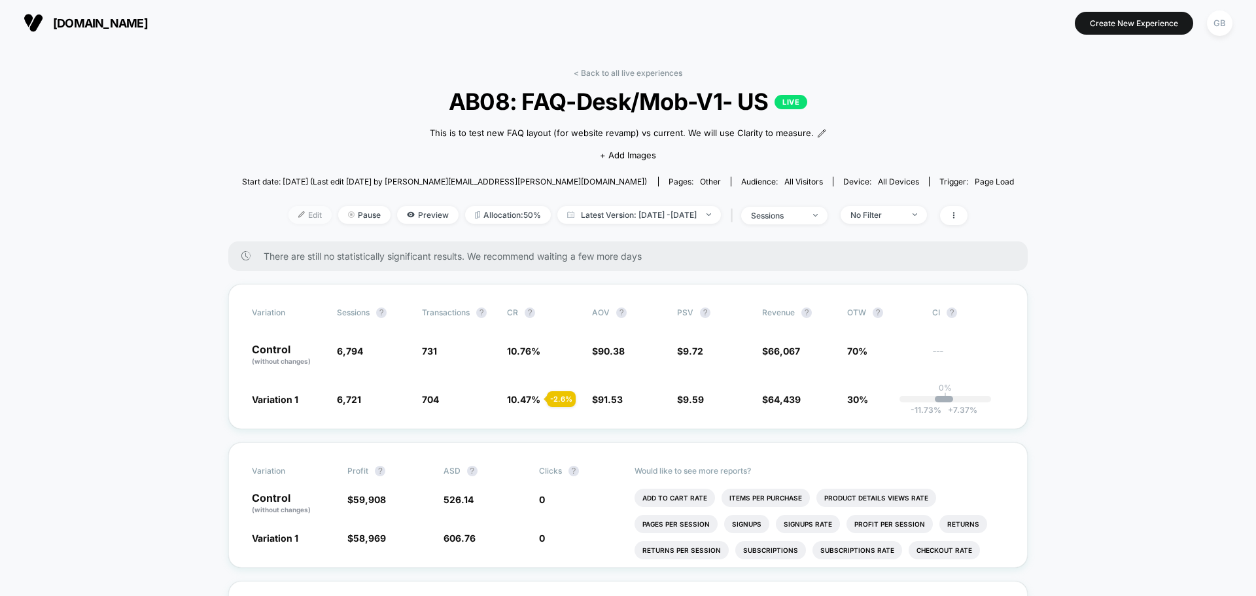
click at [290, 215] on span "Edit" at bounding box center [309, 215] width 43 height 18
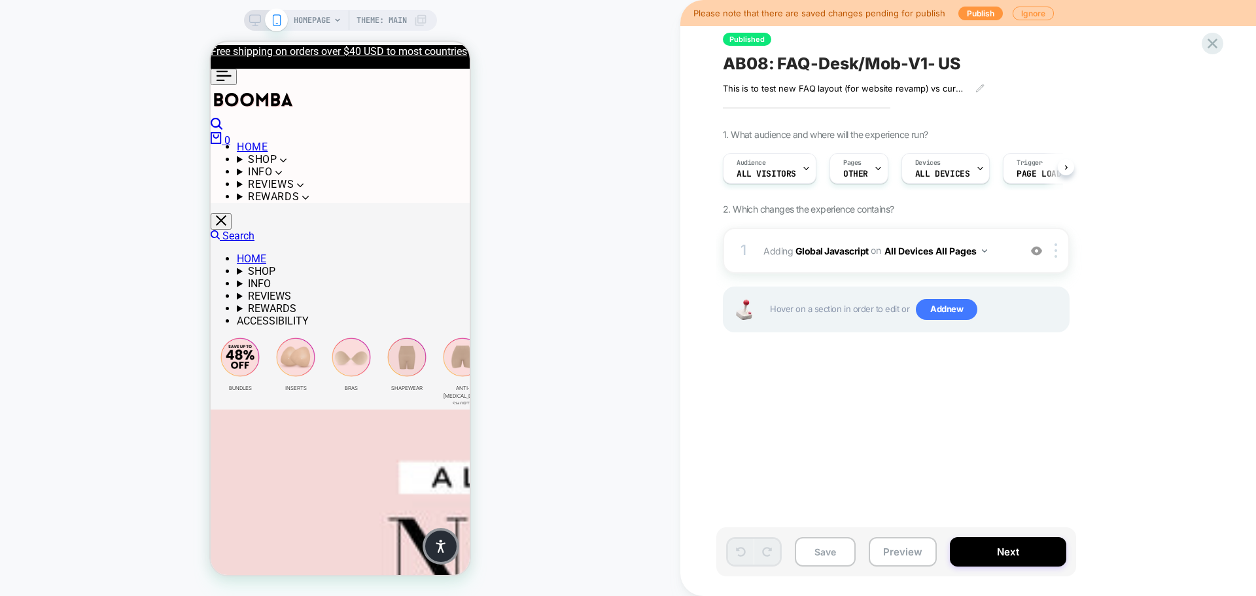
scroll to position [0, 1]
click at [873, 175] on div at bounding box center [877, 168] width 9 height 29
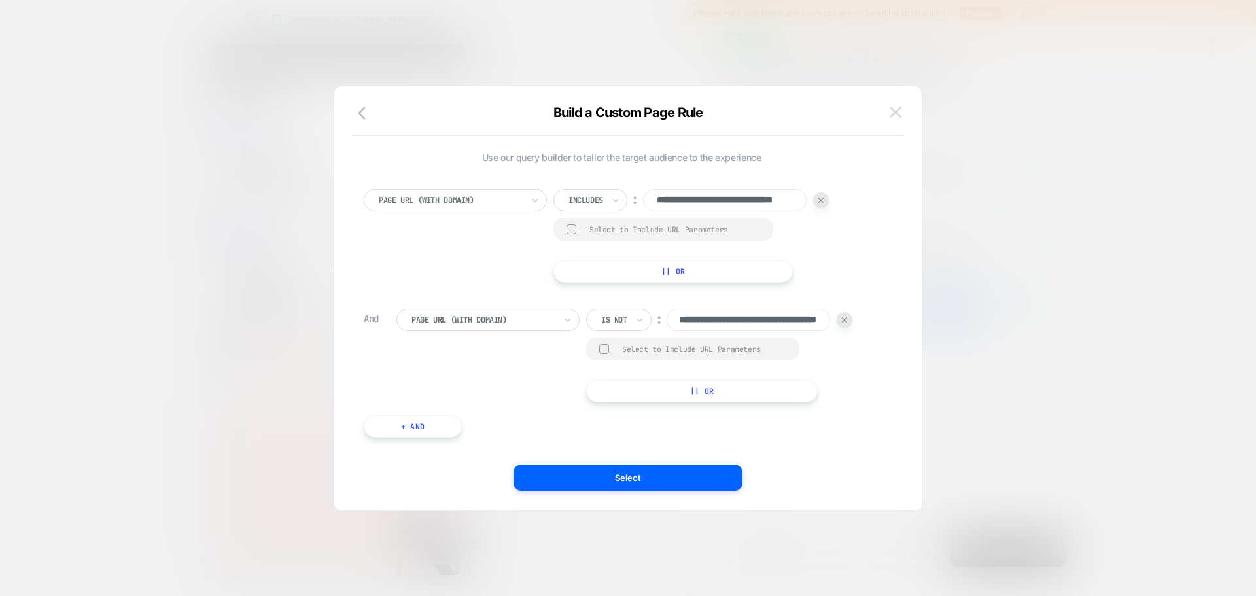
scroll to position [0, 0]
click at [896, 112] on img at bounding box center [895, 112] width 12 height 11
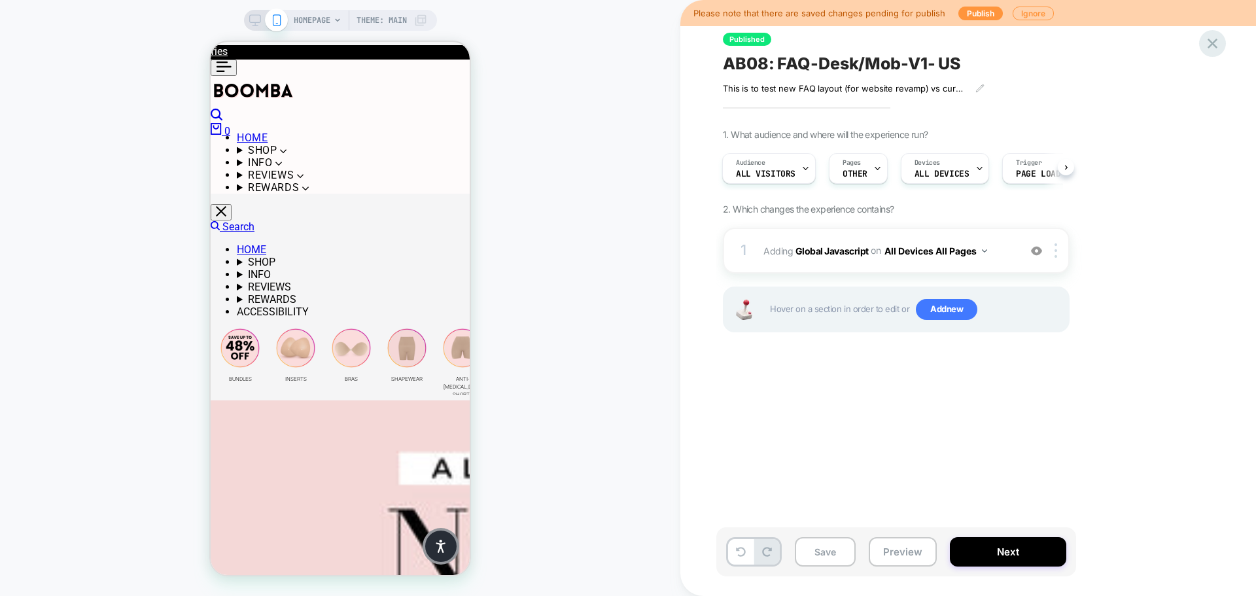
drag, startPoint x: 1224, startPoint y: 46, endPoint x: 1213, endPoint y: 49, distance: 10.8
click at [1224, 47] on div "Published AB08: FAQ-Desk/Mob-V1- US This is to test new FAQ layout (for website…" at bounding box center [967, 298] width 575 height 596
click at [1213, 49] on icon at bounding box center [1212, 44] width 18 height 18
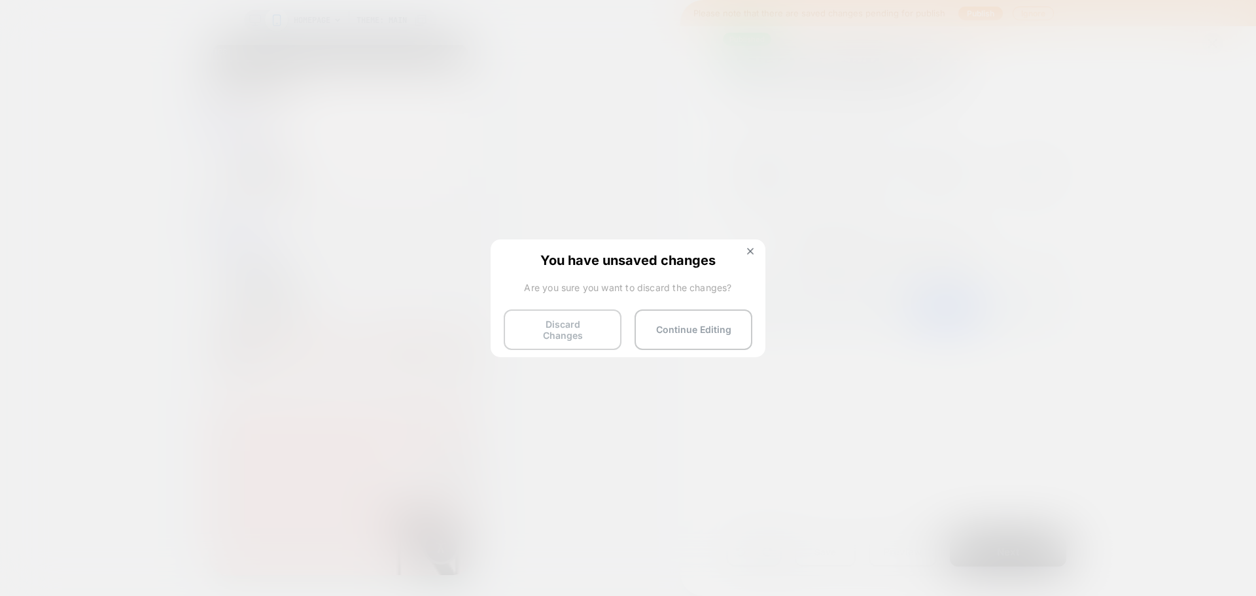
click at [567, 320] on button "Discard Changes" at bounding box center [563, 329] width 118 height 41
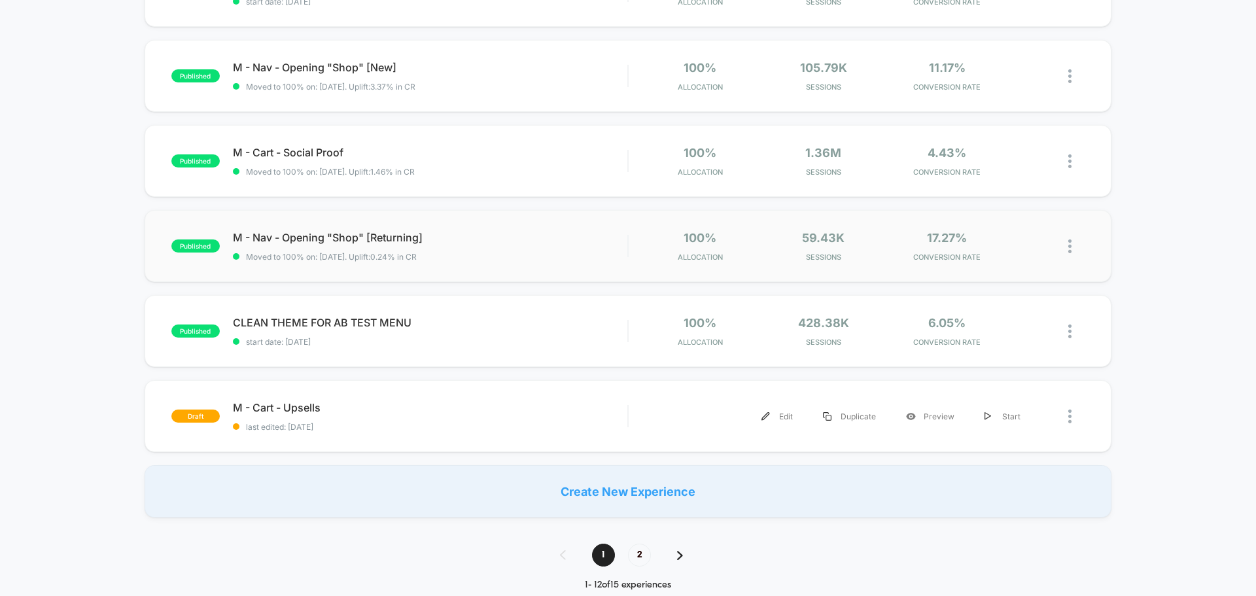
scroll to position [719, 0]
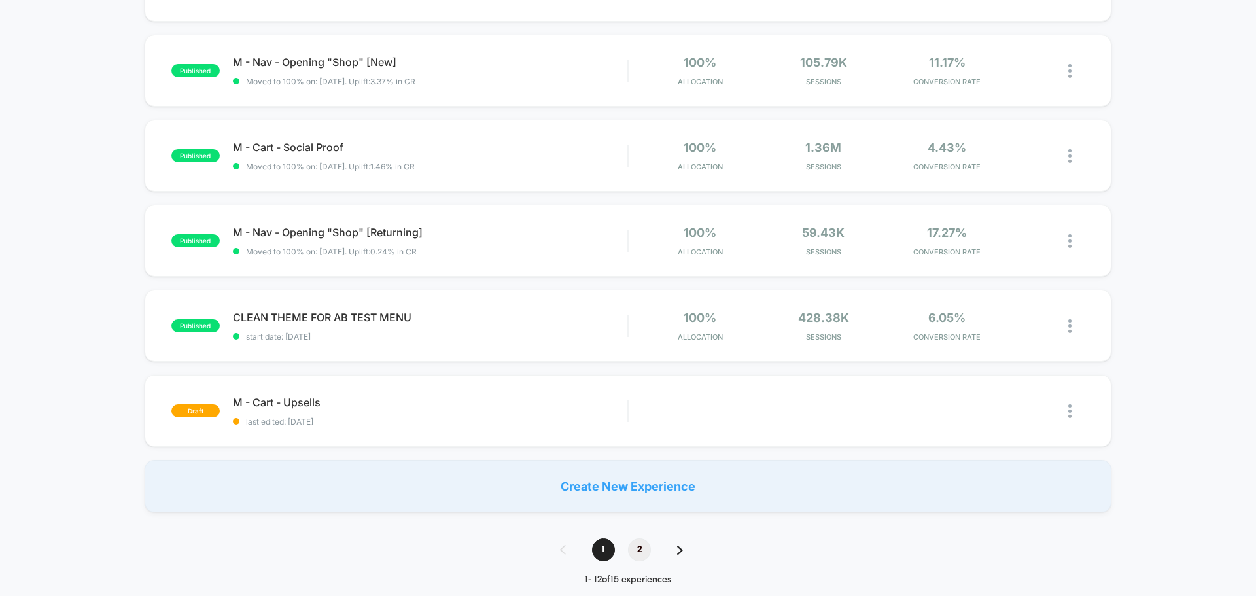
click at [640, 558] on span "2" at bounding box center [639, 549] width 23 height 23
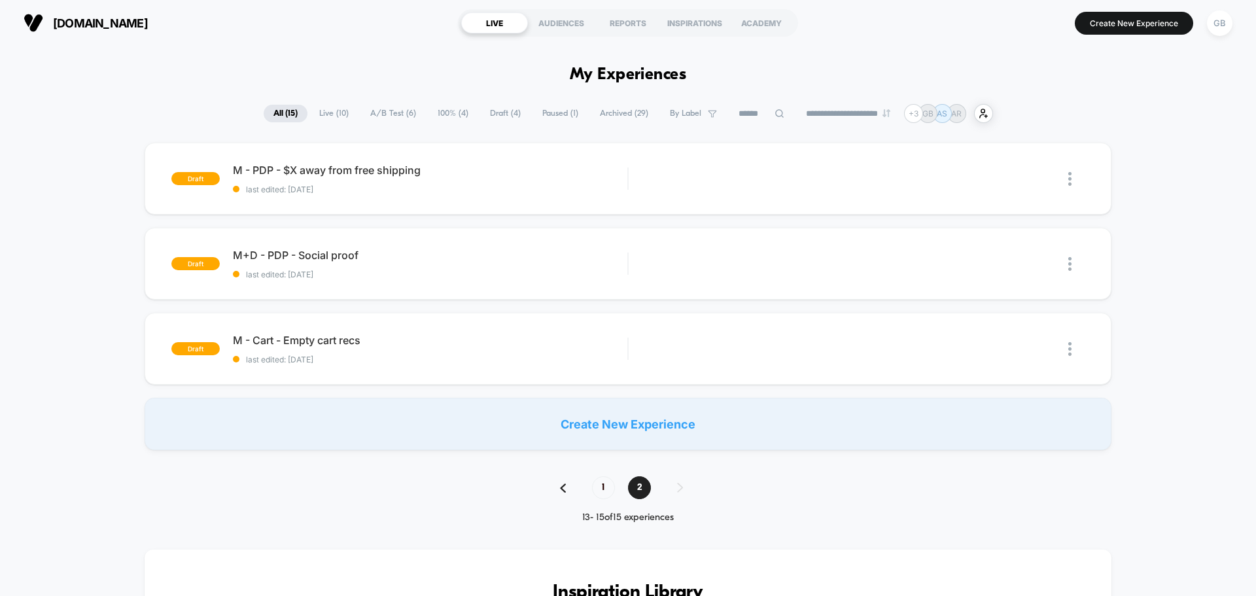
click at [627, 114] on span "Archived ( 29 )" at bounding box center [624, 114] width 68 height 18
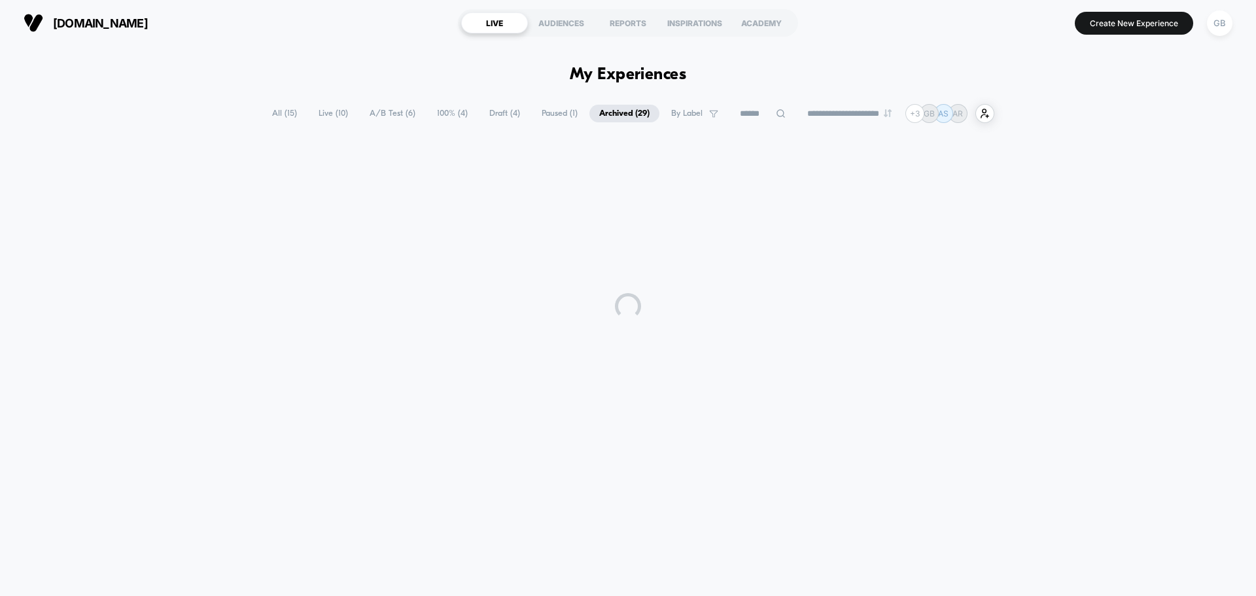
click at [551, 114] on span "Paused ( 1 )" at bounding box center [560, 114] width 56 height 18
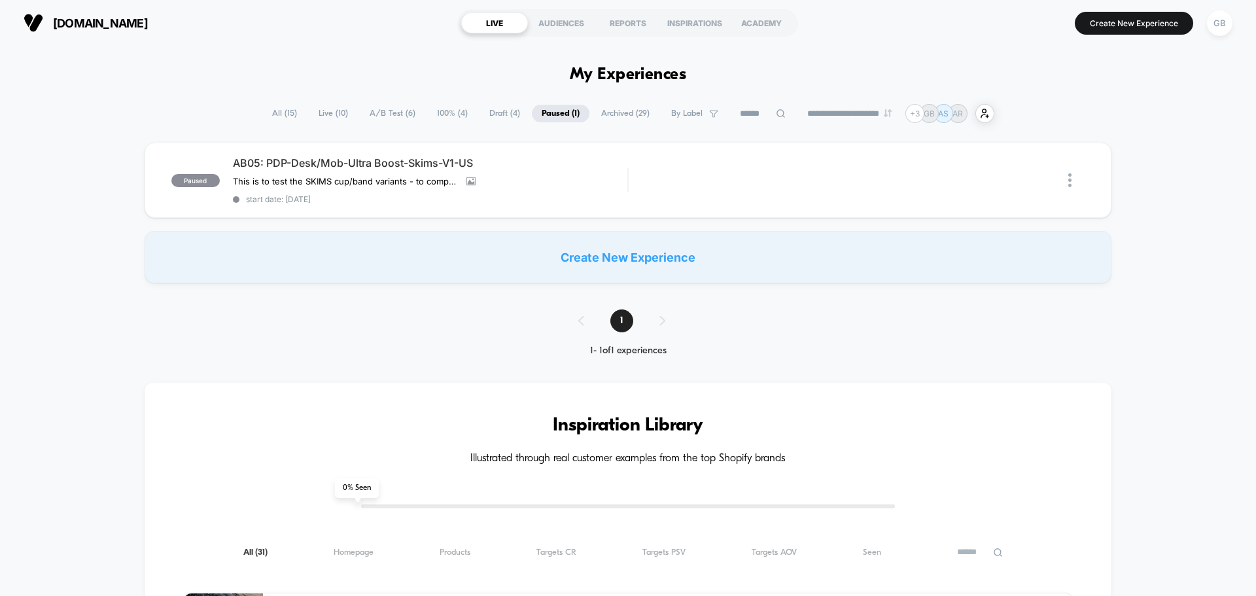
click at [502, 113] on span "Draft ( 4 )" at bounding box center [504, 114] width 50 height 18
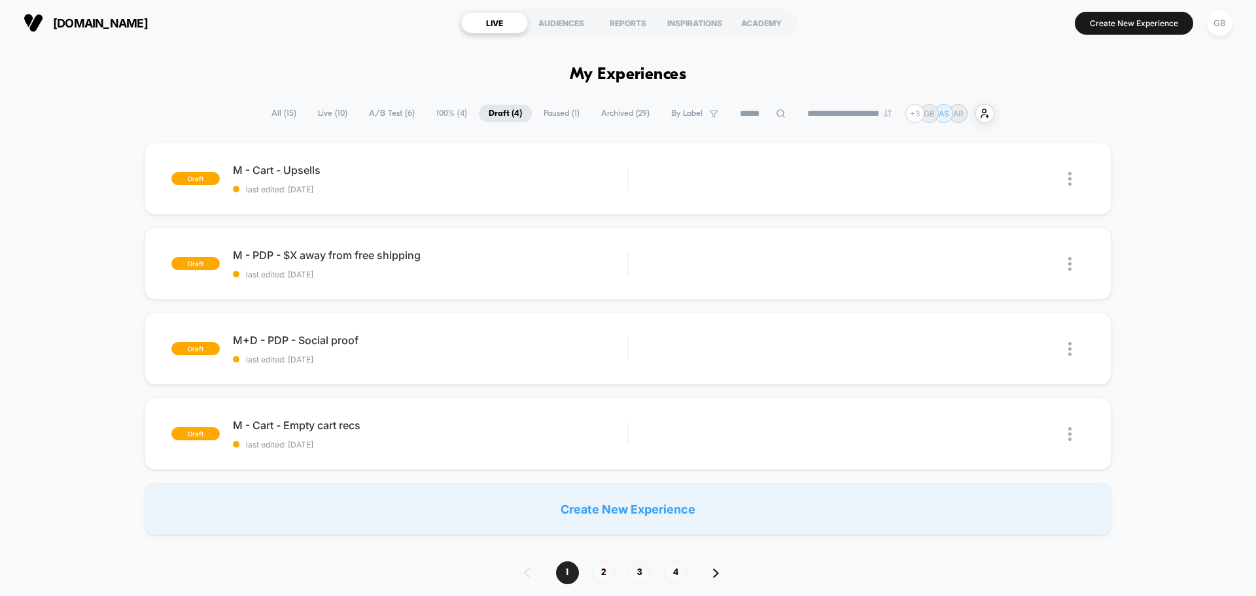
click at [455, 112] on span "100% ( 4 )" at bounding box center [451, 114] width 50 height 18
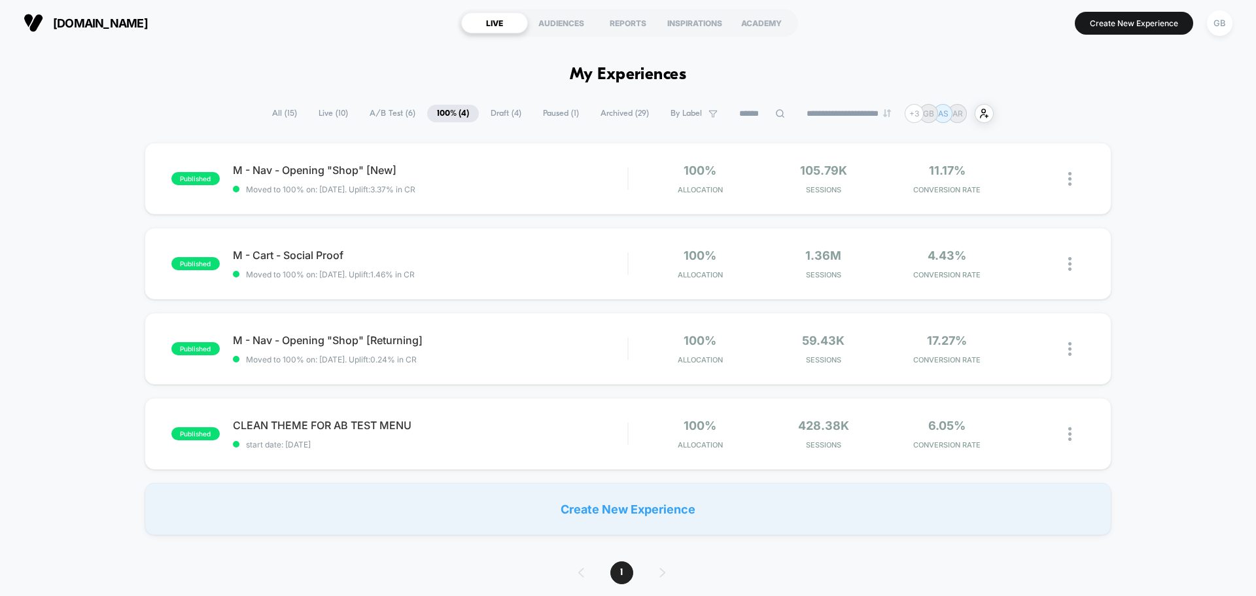
click at [394, 111] on span "A/B Test ( 6 )" at bounding box center [392, 114] width 65 height 18
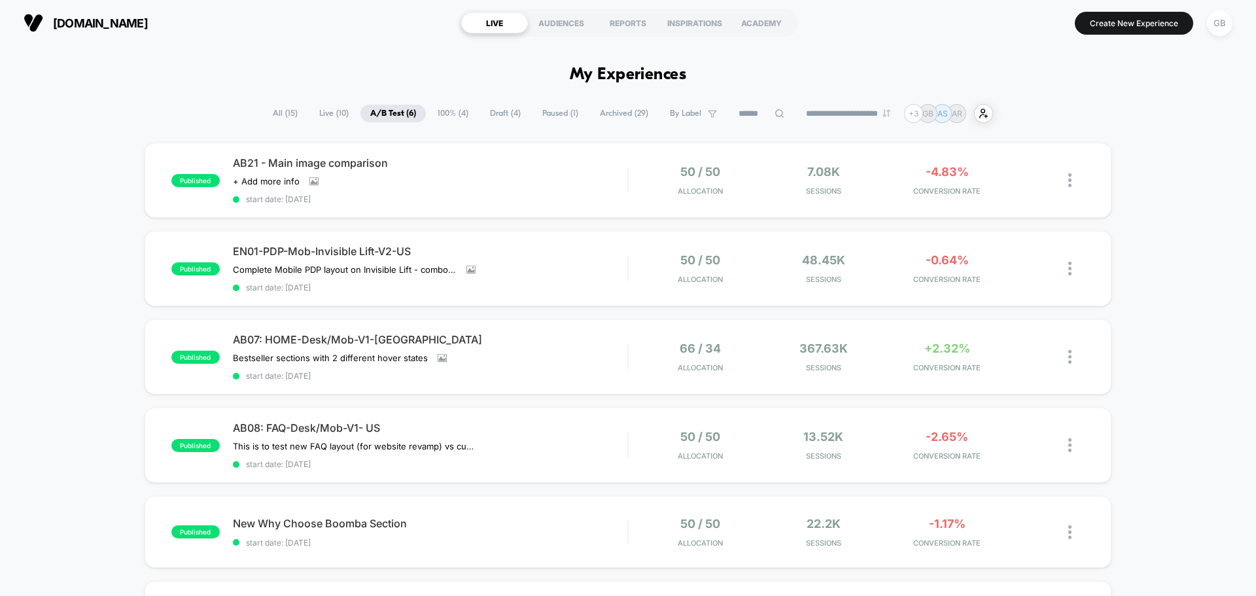
click at [330, 118] on span "Live ( 10 )" at bounding box center [333, 114] width 49 height 18
click at [268, 107] on span "All ( 15 )" at bounding box center [285, 114] width 44 height 18
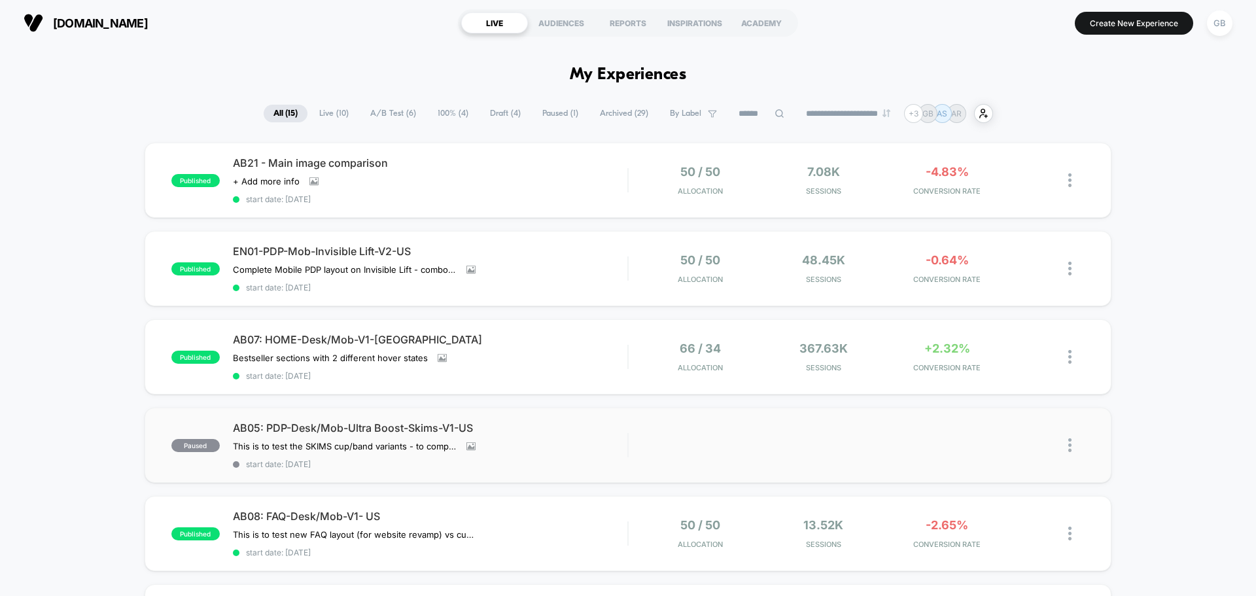
click at [1070, 449] on img at bounding box center [1069, 445] width 3 height 14
click at [1012, 371] on div "Edit" at bounding box center [1003, 369] width 118 height 29
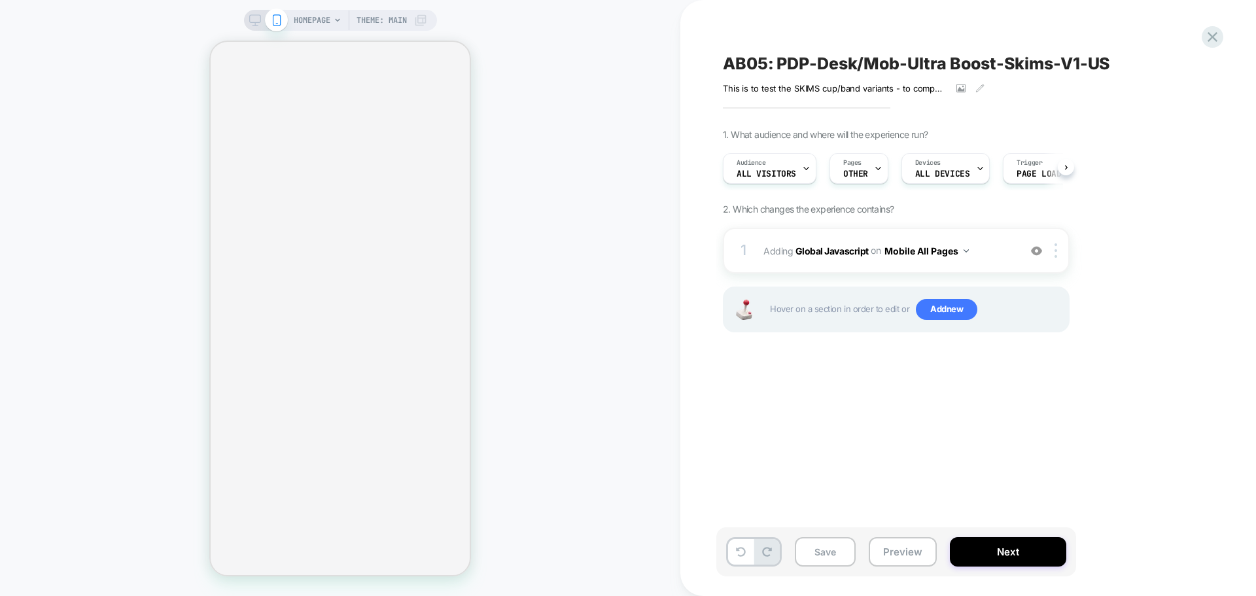
scroll to position [0, 1]
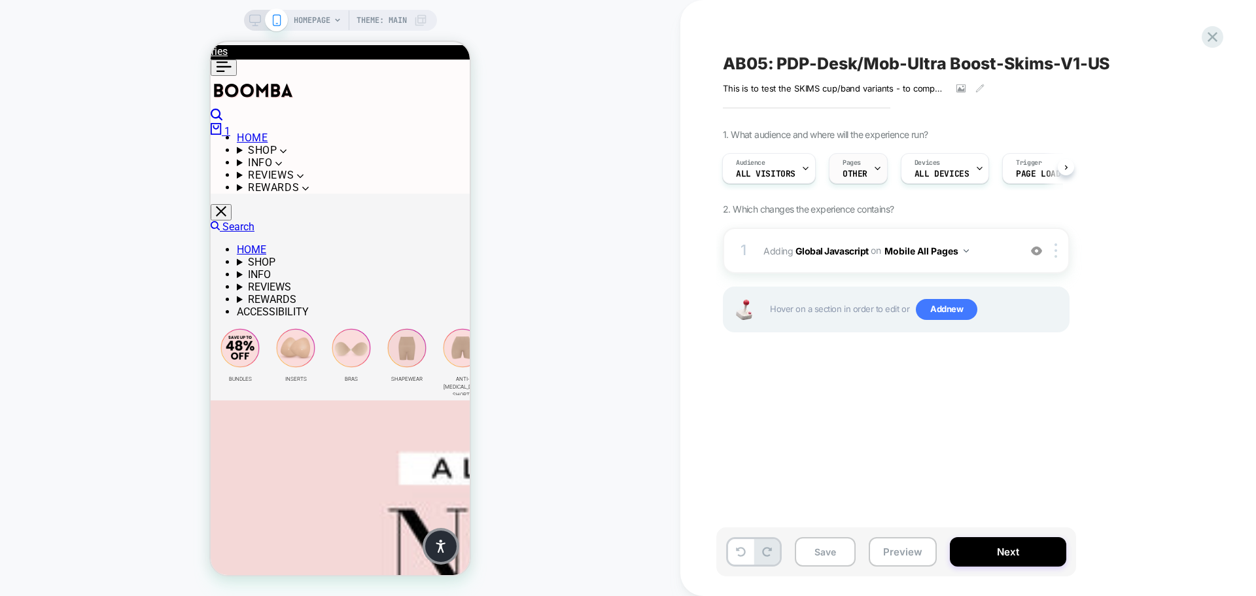
click at [873, 177] on div at bounding box center [877, 168] width 9 height 29
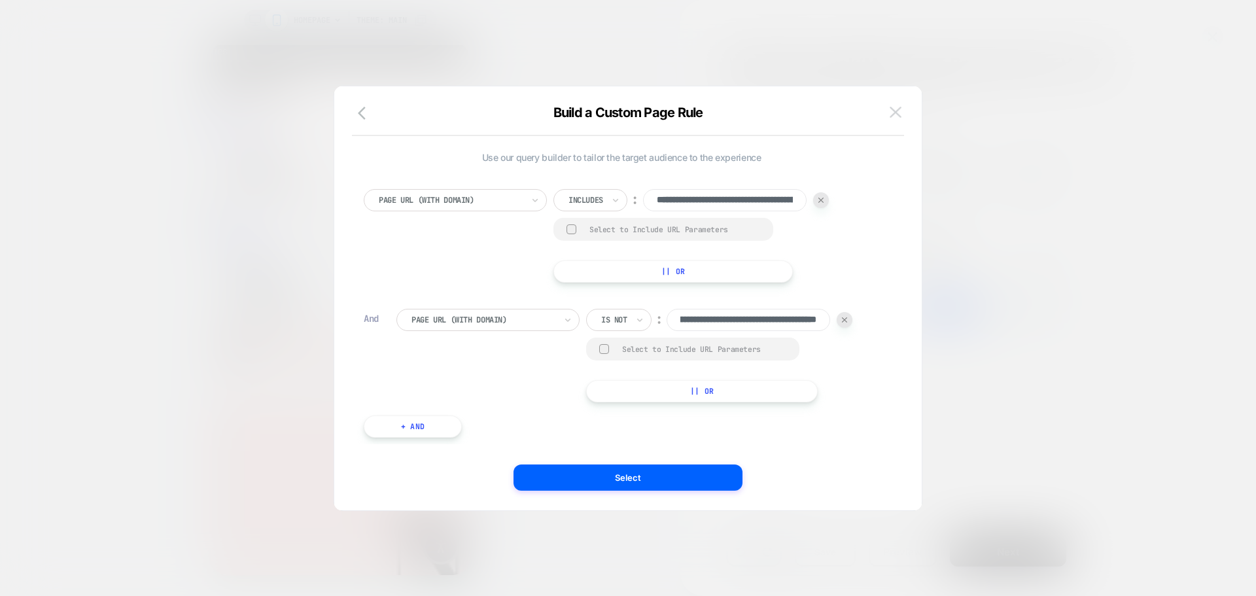
scroll to position [0, 0]
click at [897, 110] on img at bounding box center [895, 112] width 12 height 11
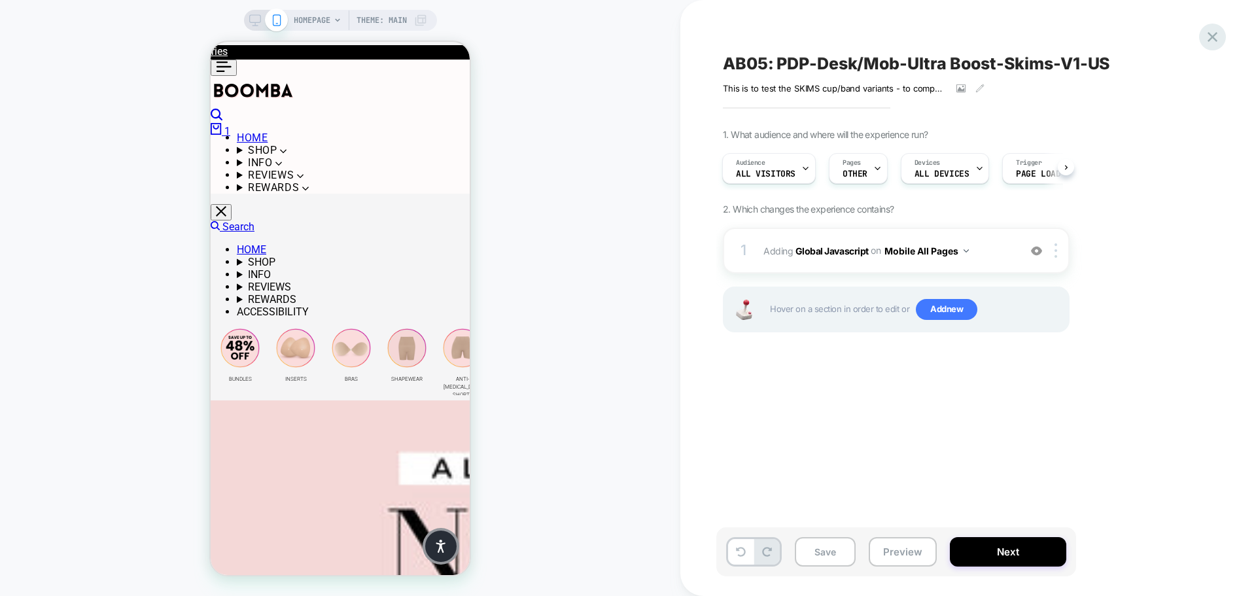
click at [1214, 41] on icon at bounding box center [1212, 37] width 18 height 18
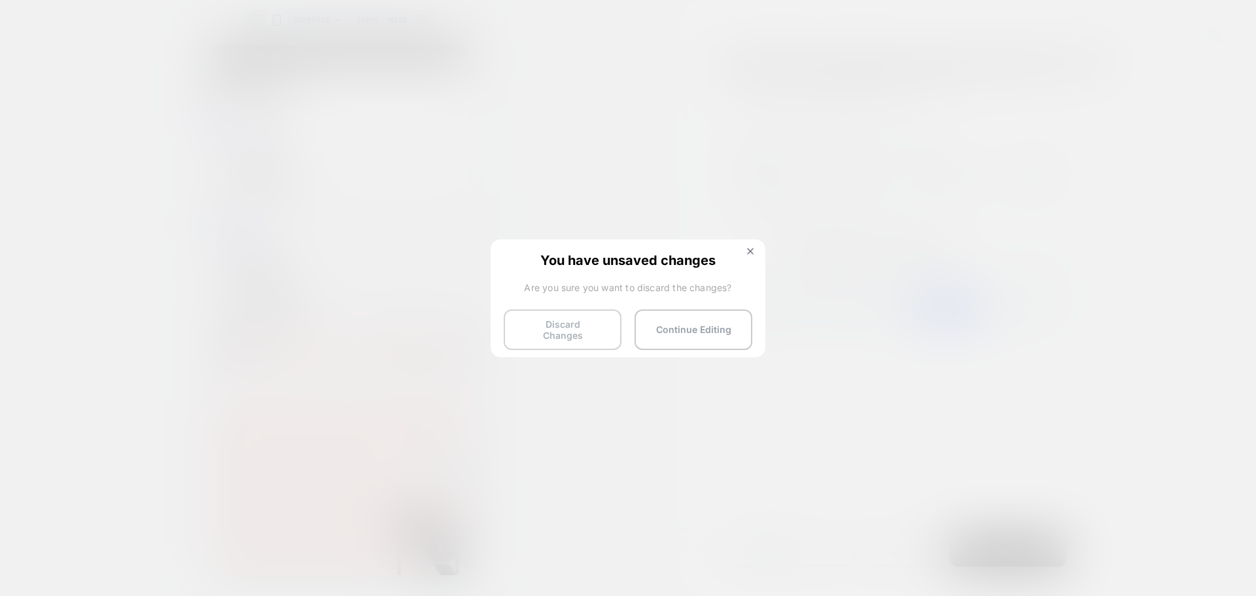
click at [589, 328] on button "Discard Changes" at bounding box center [563, 329] width 118 height 41
